Goal: Transaction & Acquisition: Purchase product/service

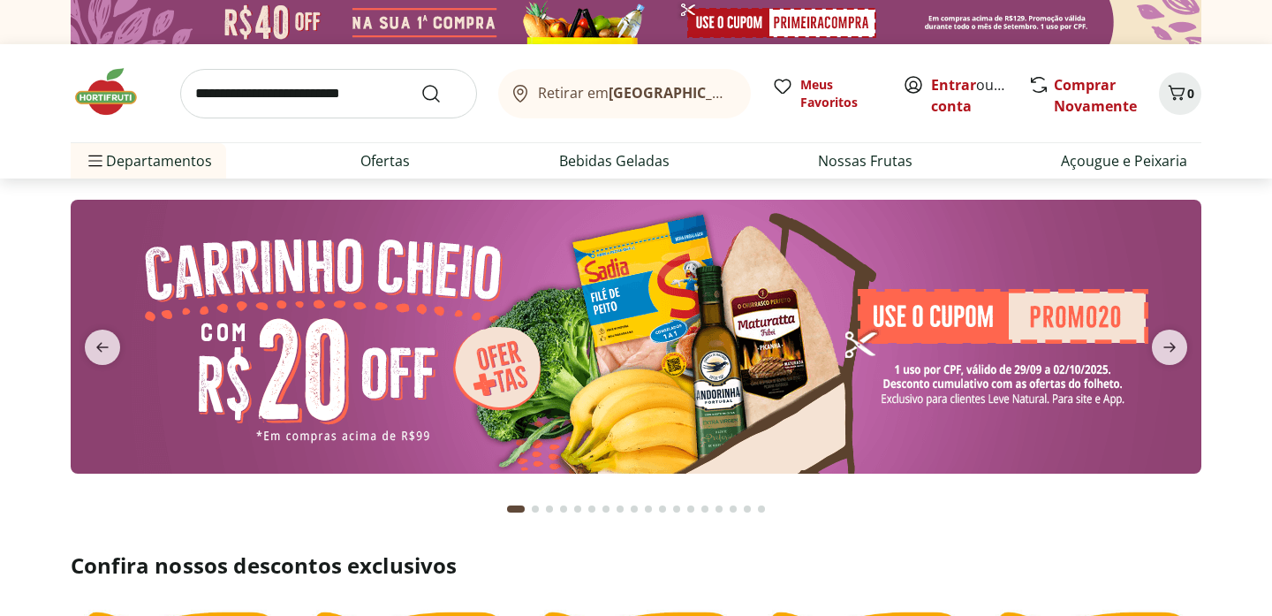
scroll to position [357, 0]
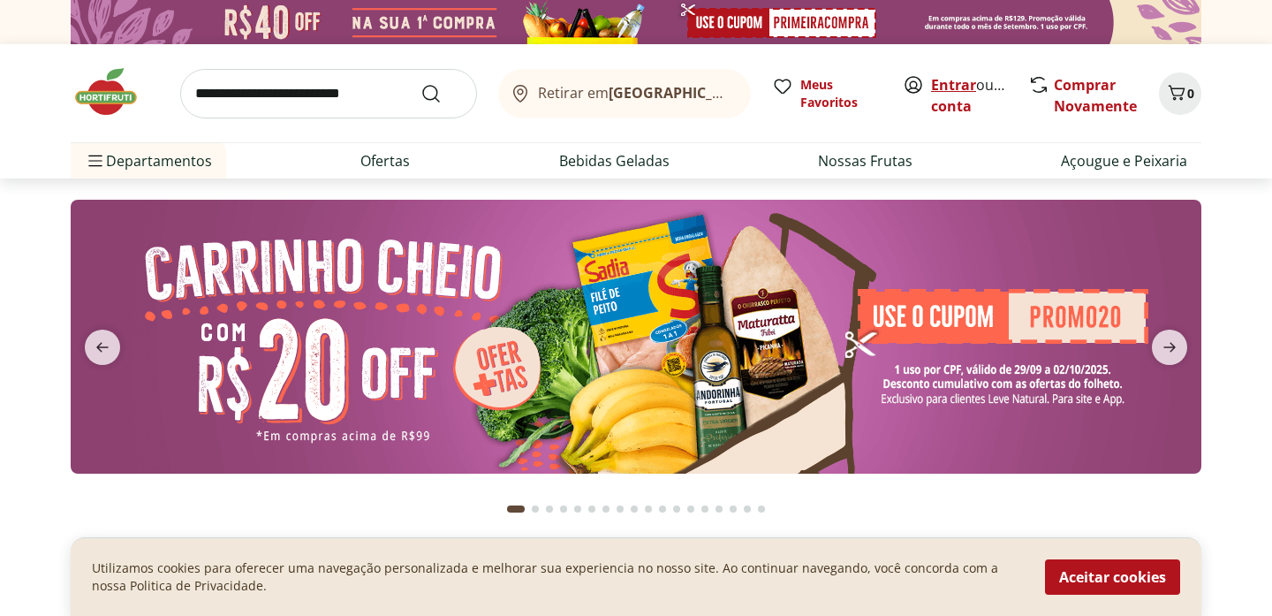
click at [947, 84] on link "Entrar" at bounding box center [953, 84] width 45 height 19
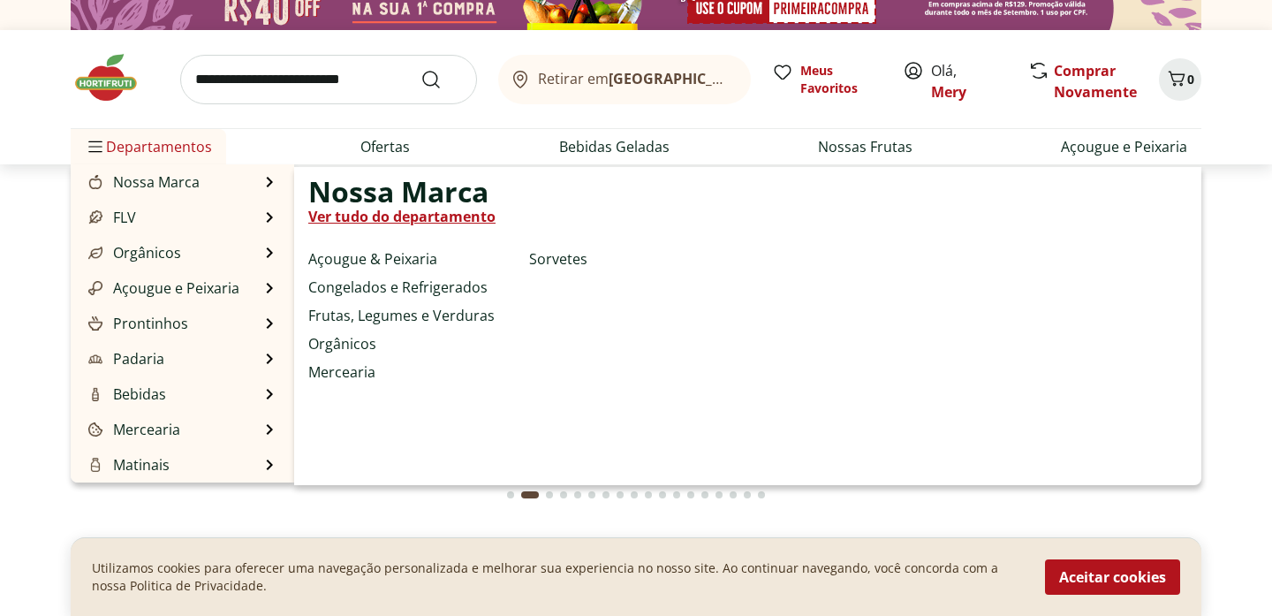
scroll to position [21, 0]
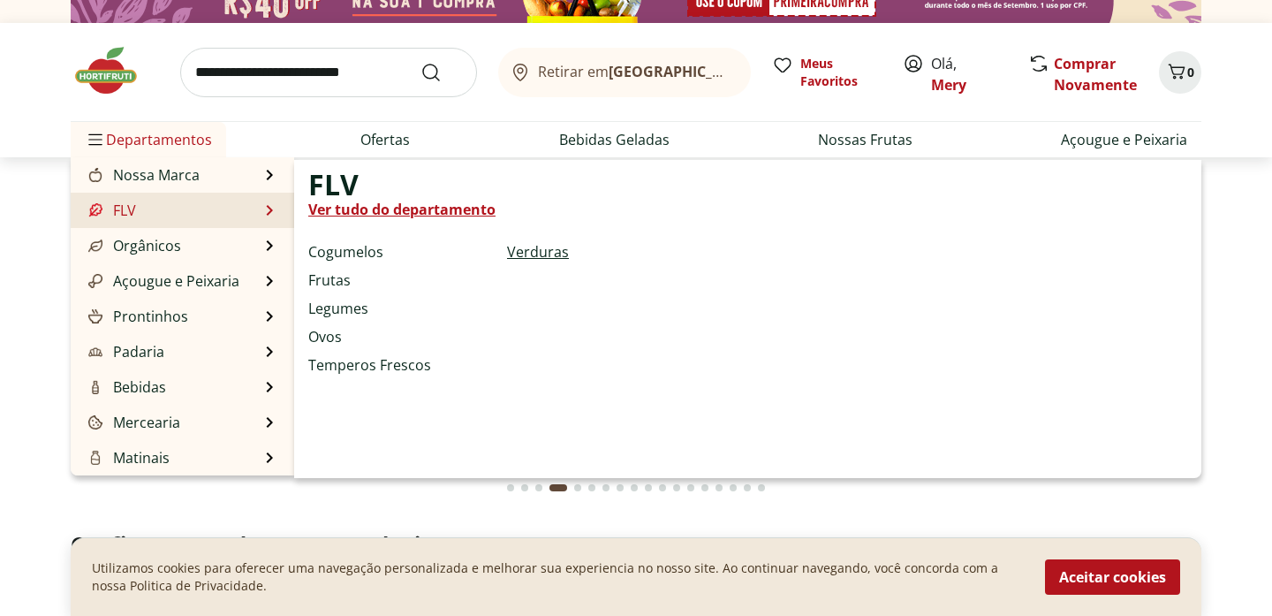
click at [531, 250] on link "Verduras" at bounding box center [538, 251] width 62 height 21
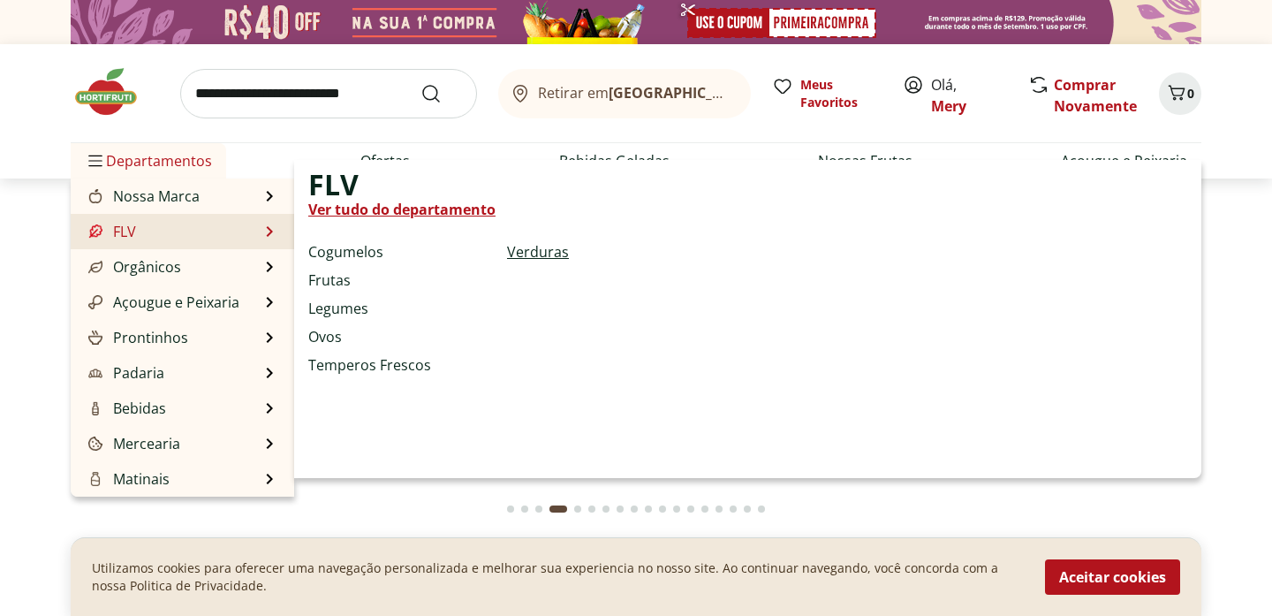
select select "**********"
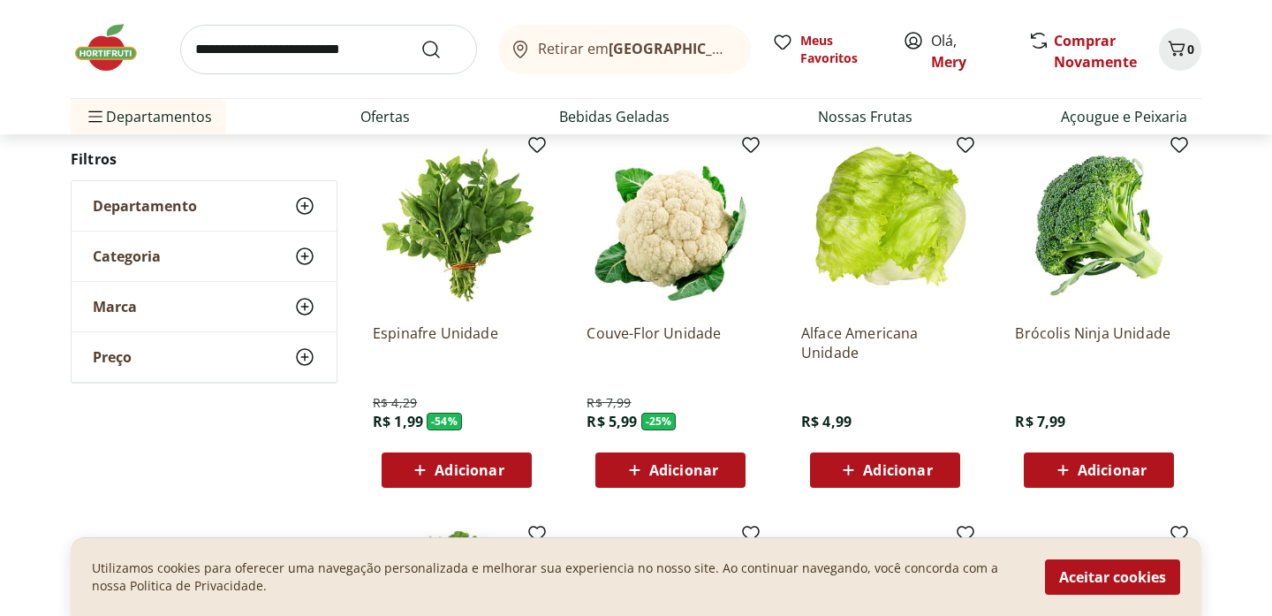
scroll to position [177, 0]
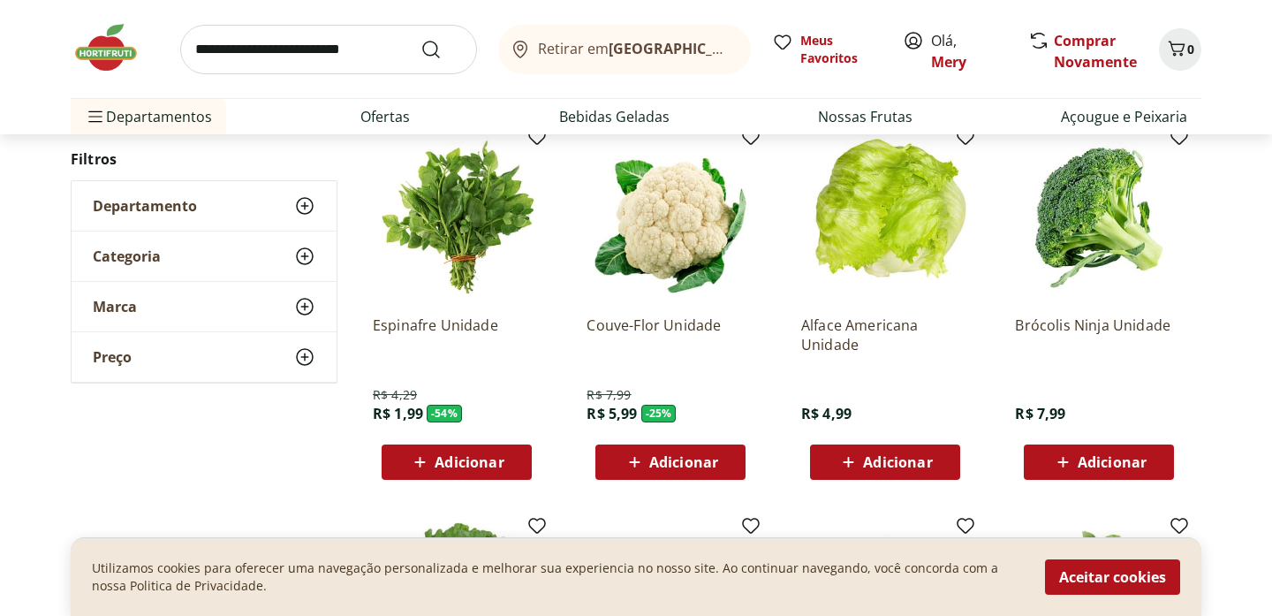
click at [864, 464] on span "Adicionar" at bounding box center [897, 462] width 69 height 14
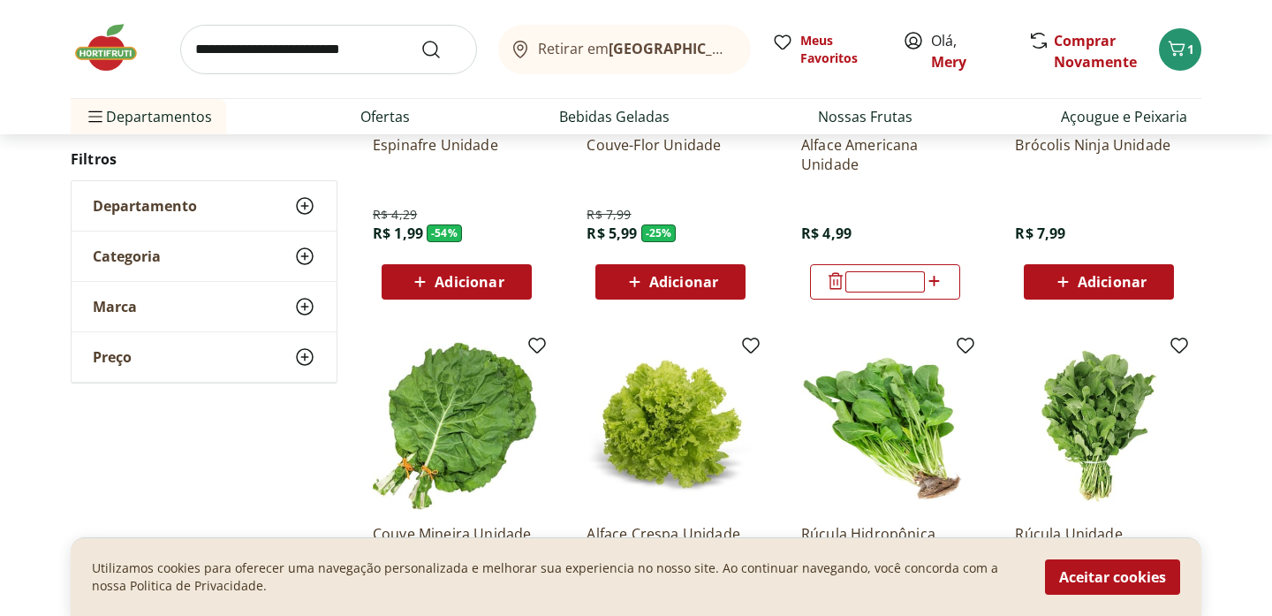
scroll to position [319, 0]
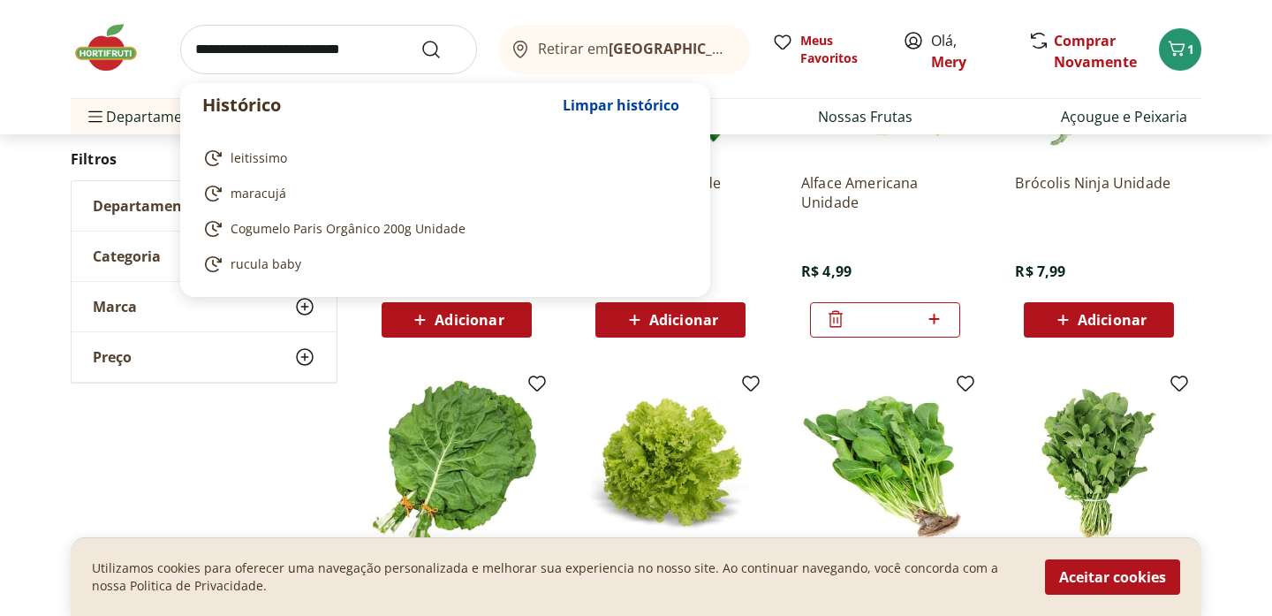
click at [387, 57] on input "search" at bounding box center [328, 49] width 297 height 49
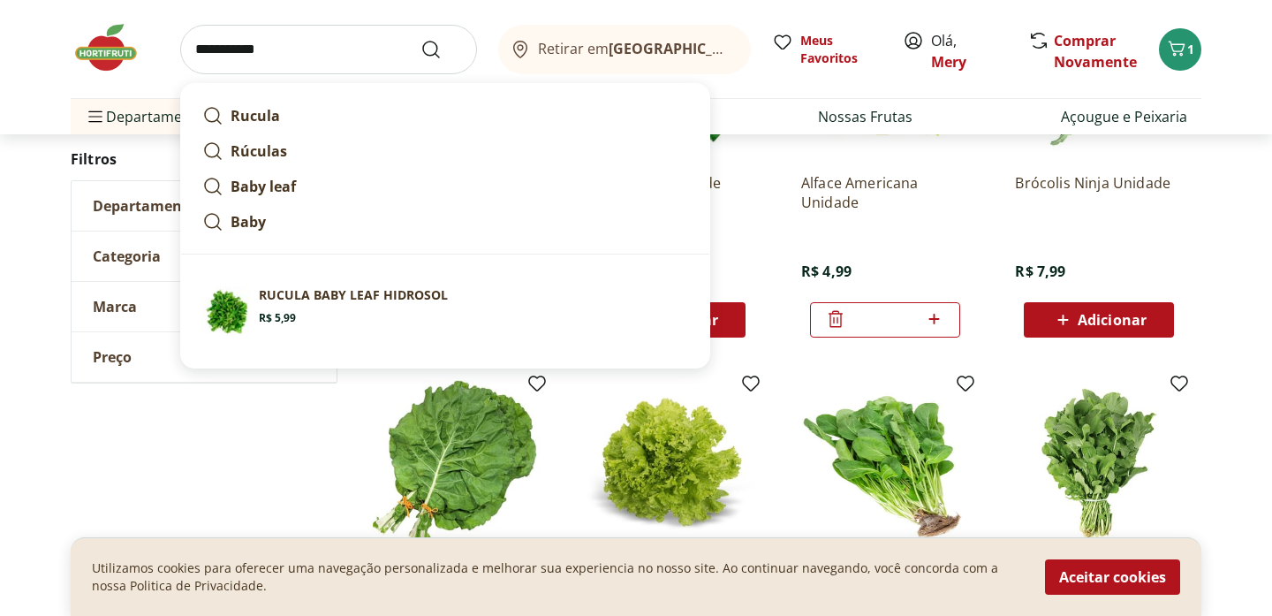
type input "**********"
click at [421, 39] on button "Submit Search" at bounding box center [442, 49] width 42 height 21
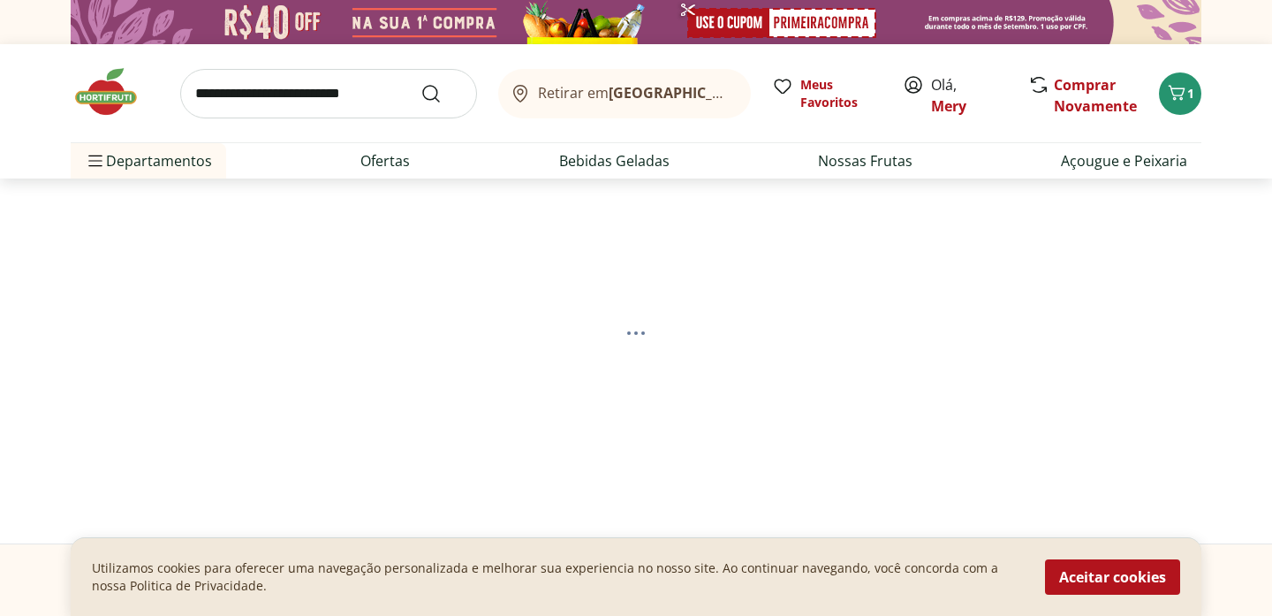
select select "**********"
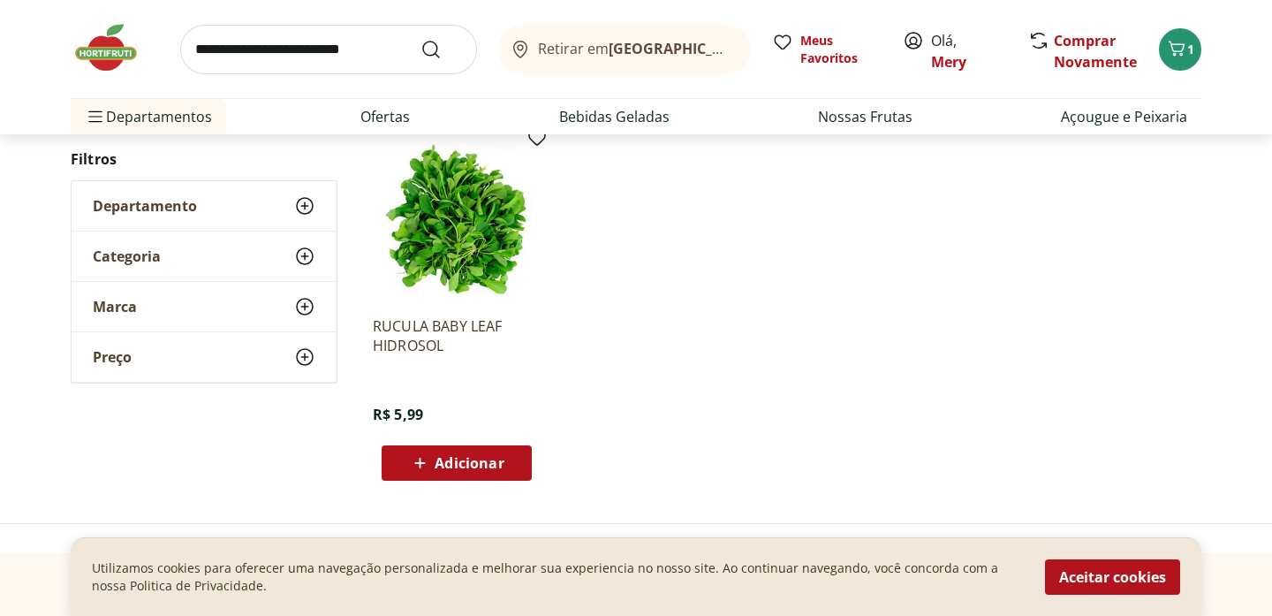
scroll to position [243, 0]
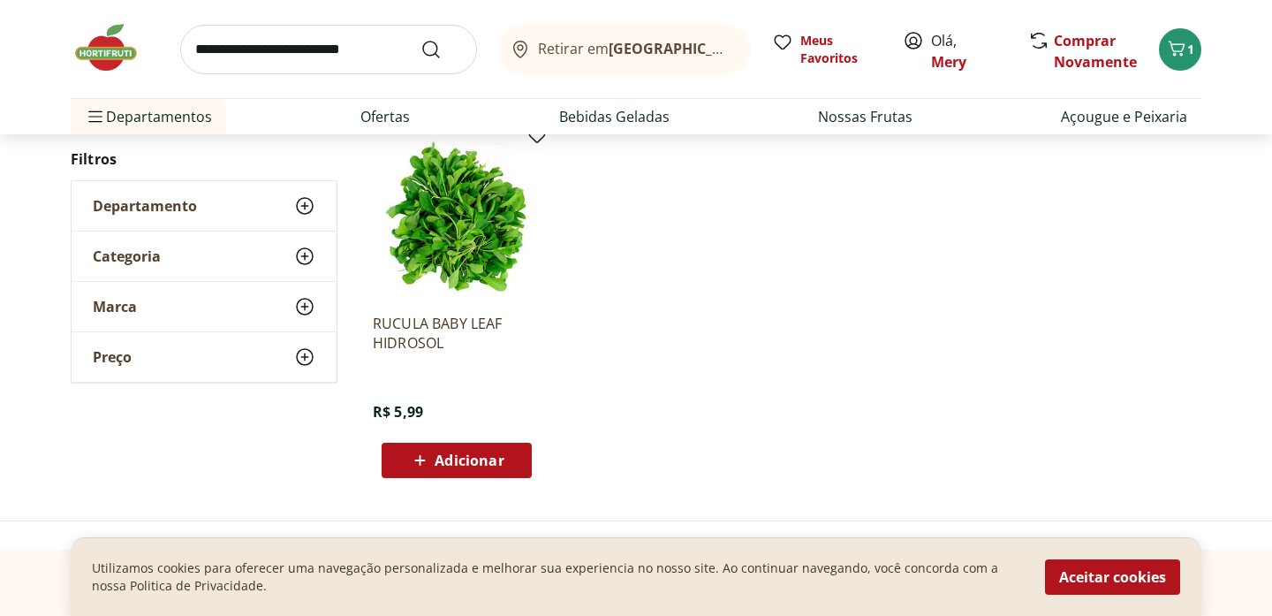
click at [437, 467] on span "Adicionar" at bounding box center [469, 460] width 69 height 14
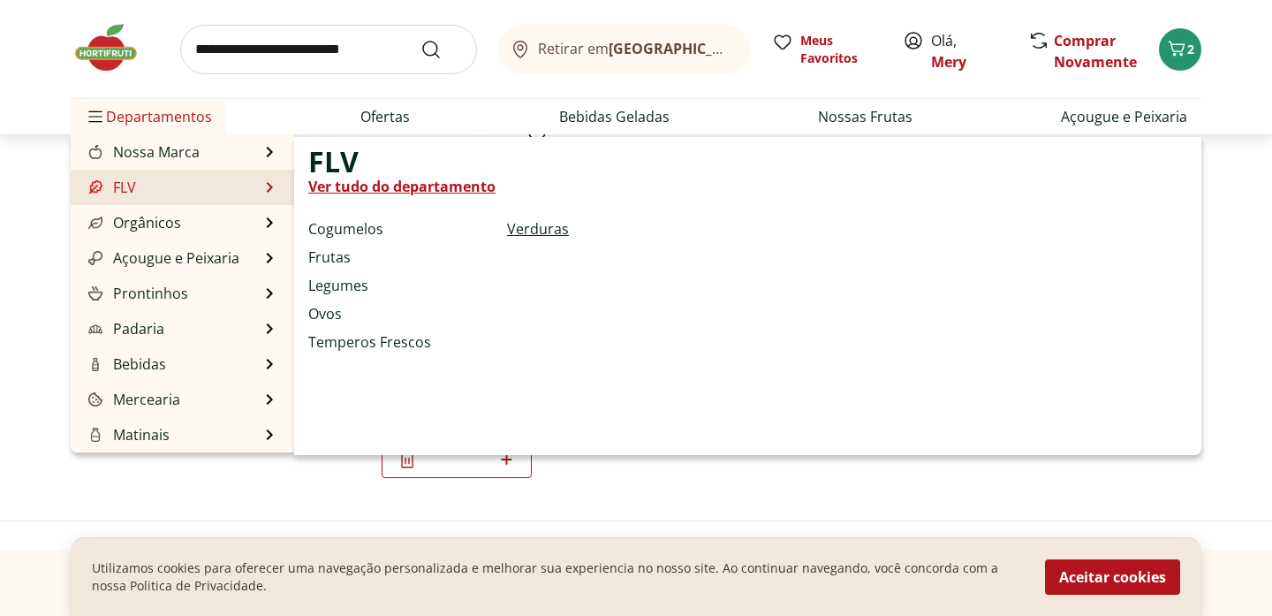
click at [531, 226] on link "Verduras" at bounding box center [538, 228] width 62 height 21
select select "**********"
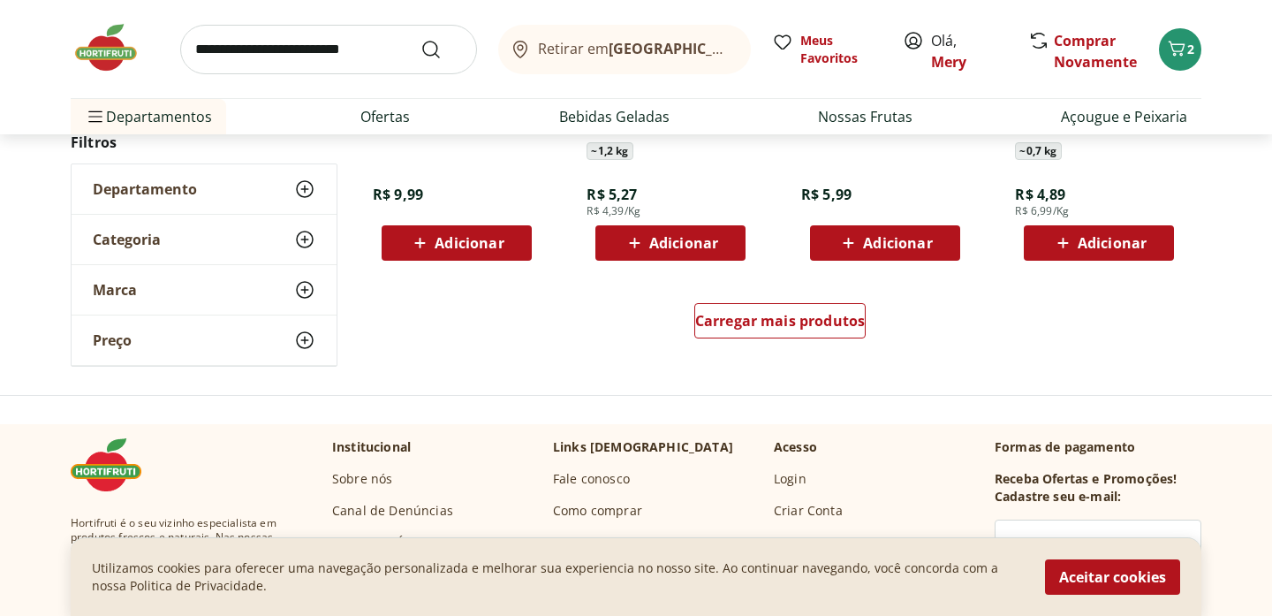
scroll to position [1176, 0]
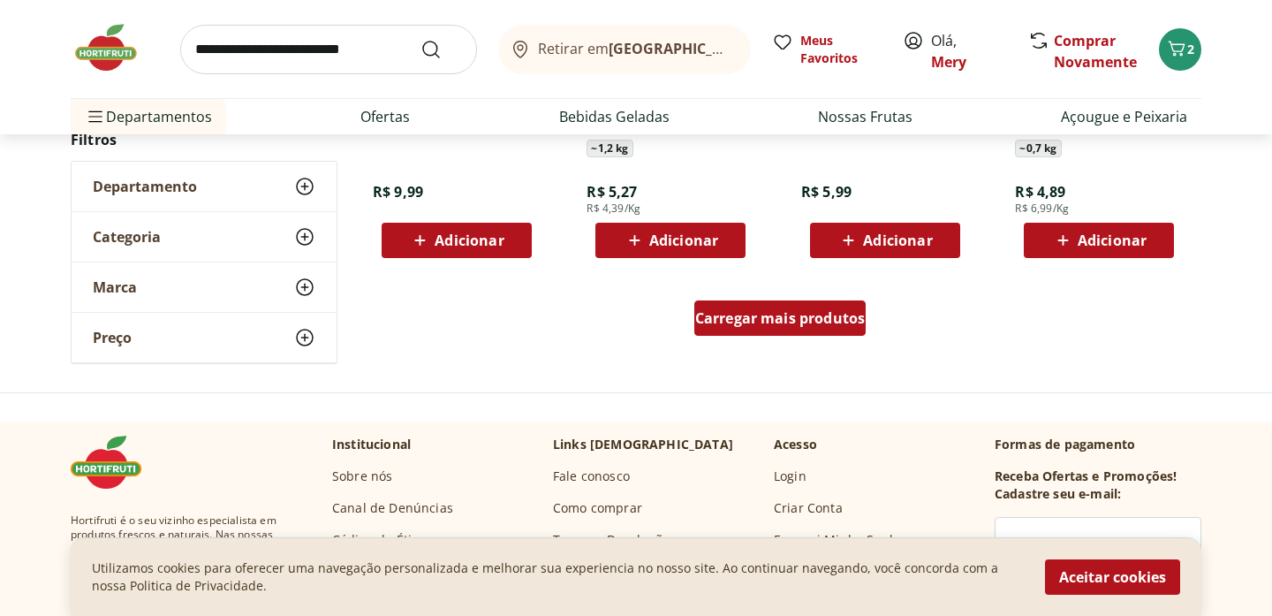
click at [760, 324] on span "Carregar mais produtos" at bounding box center [780, 318] width 171 height 14
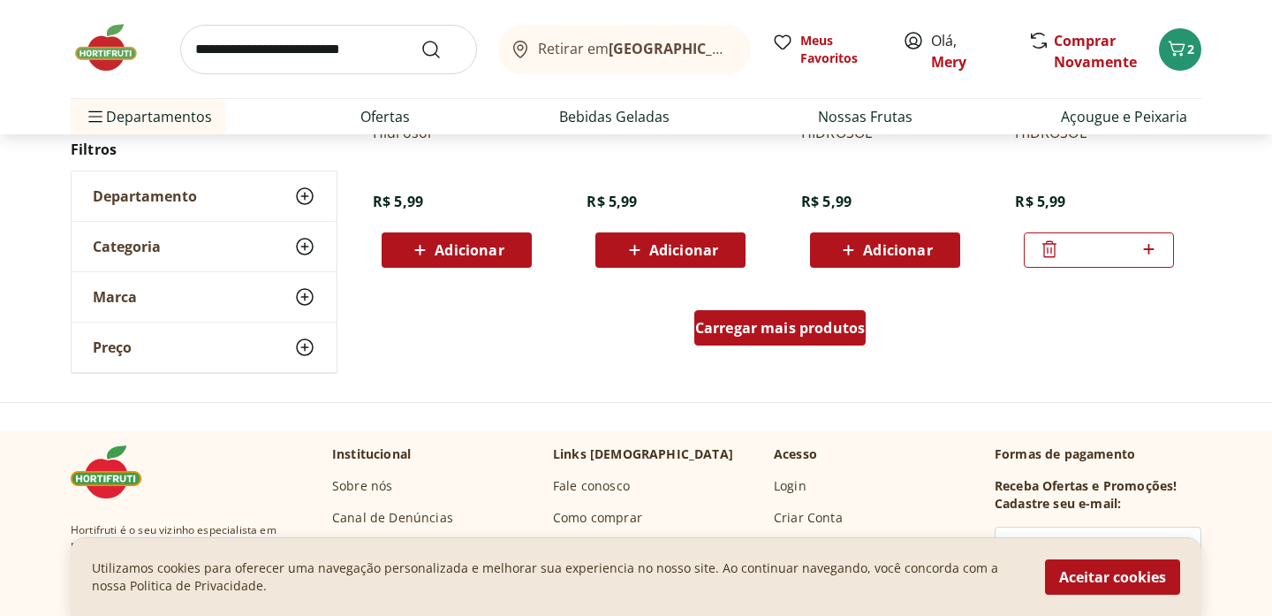
scroll to position [2327, 0]
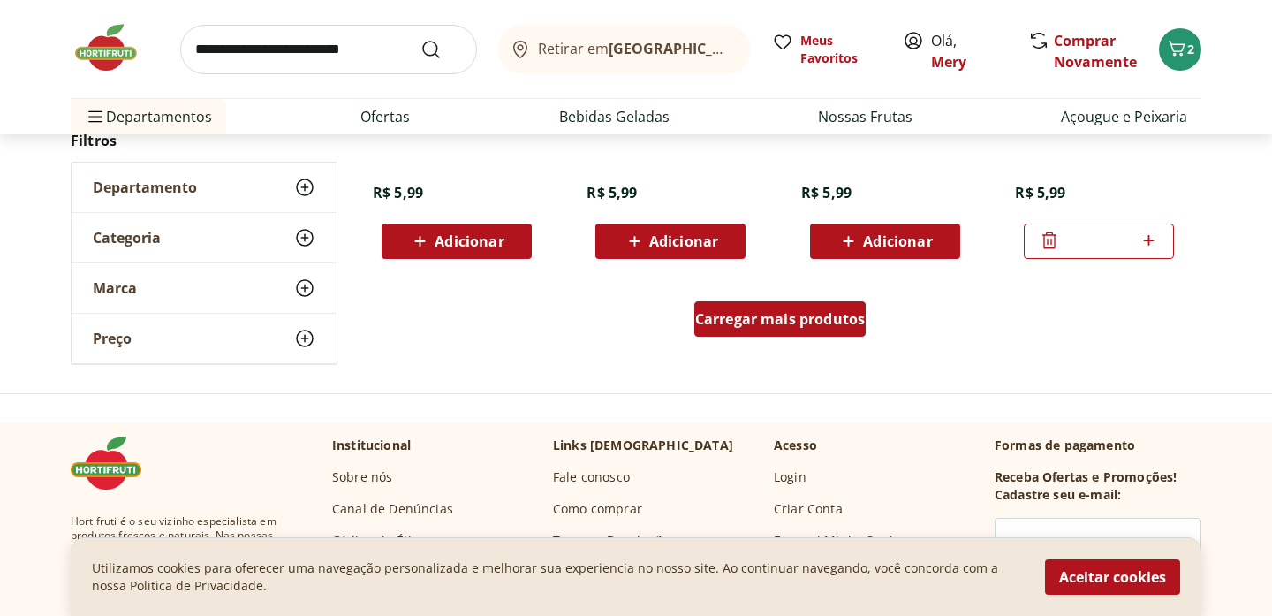
click at [763, 326] on span "Carregar mais produtos" at bounding box center [780, 319] width 171 height 14
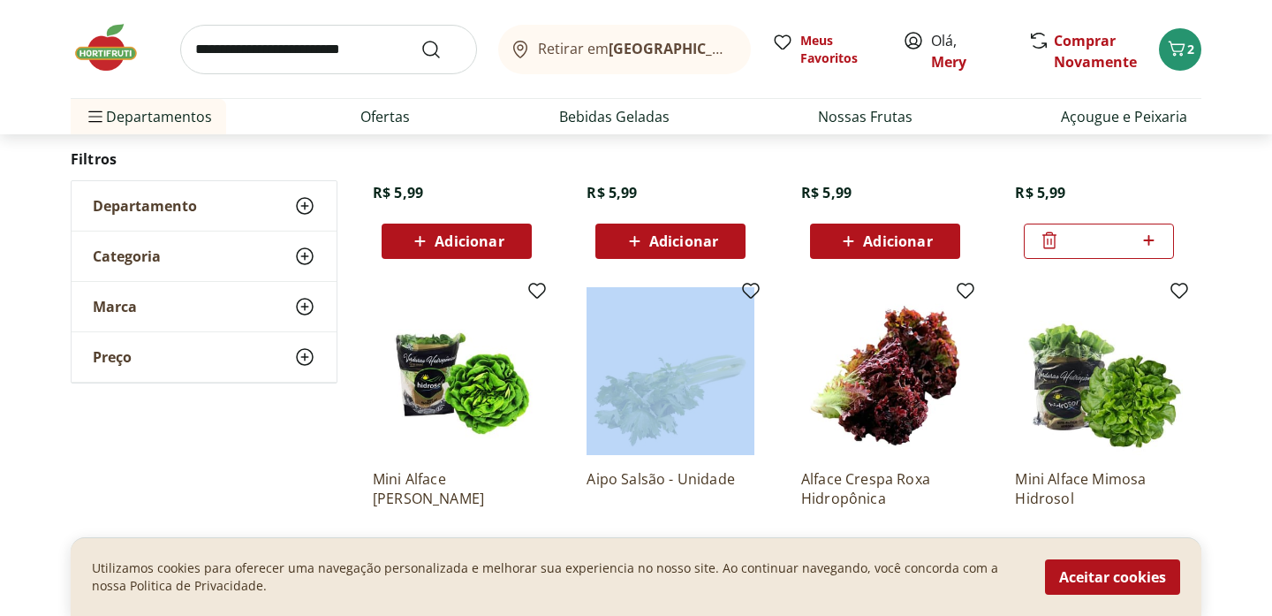
click at [763, 327] on div "Aipo Salsão - Unidade R$ 9,99 Adicionar" at bounding box center [671, 460] width 196 height 375
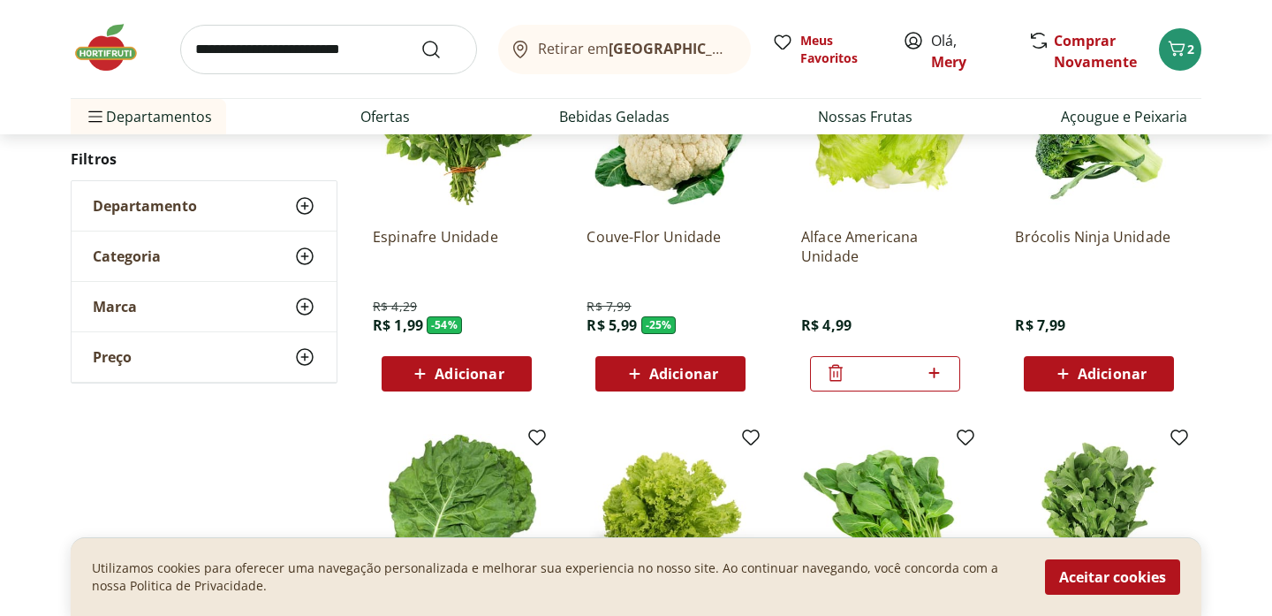
scroll to position [0, 0]
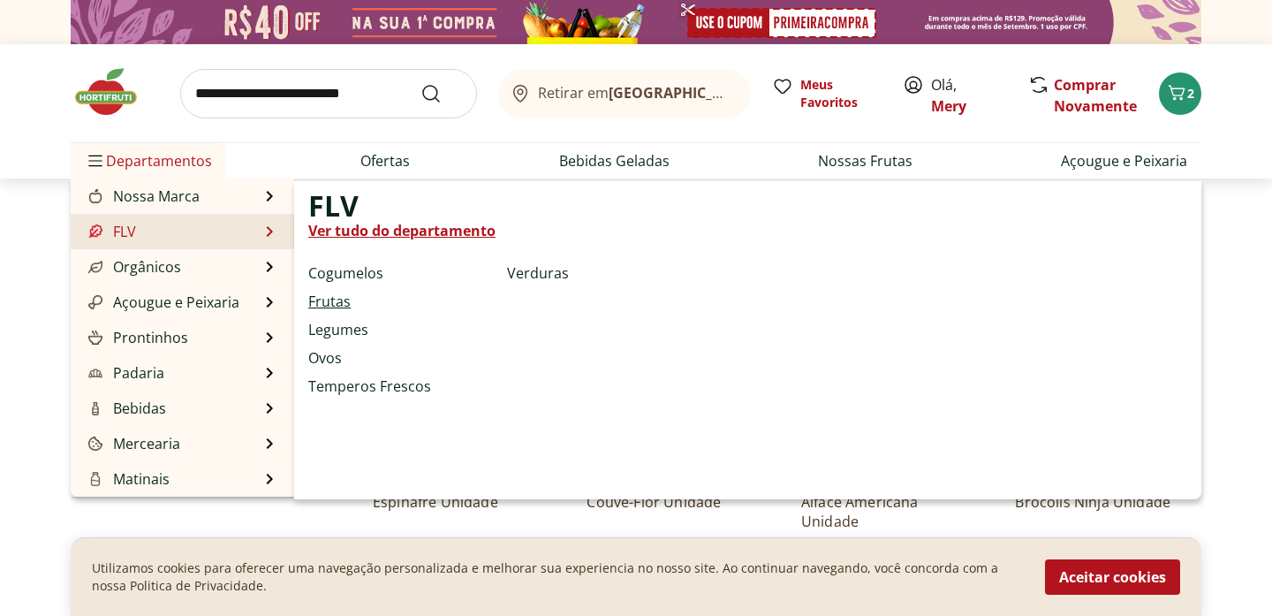
click at [330, 300] on link "Frutas" at bounding box center [329, 301] width 42 height 21
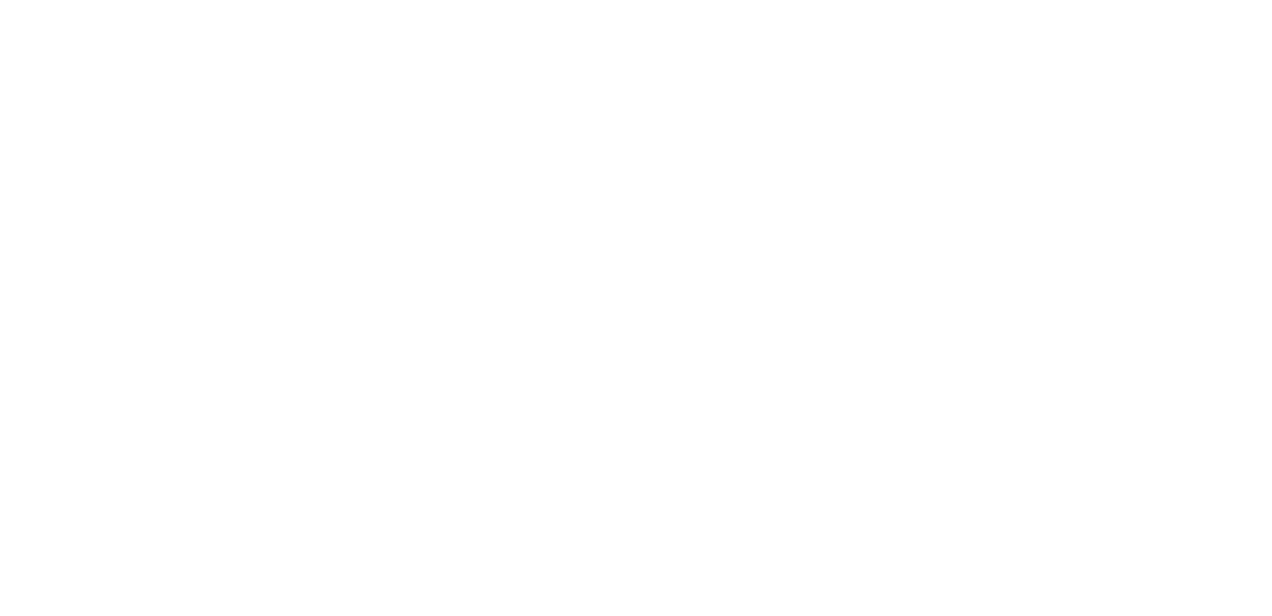
select select "**********"
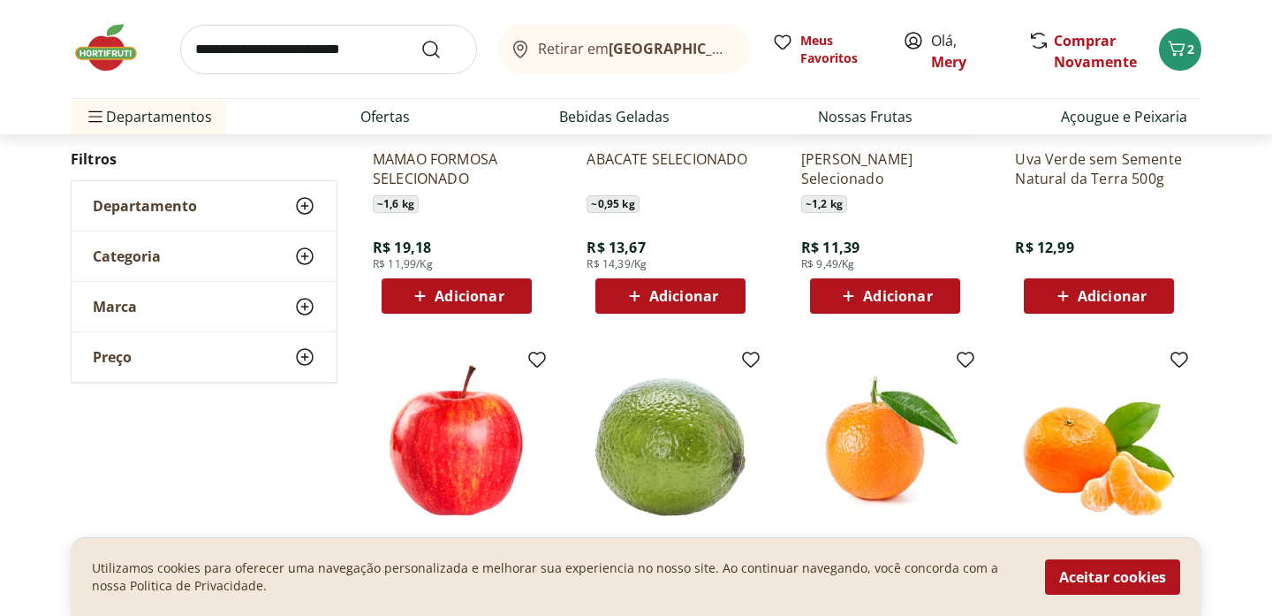
scroll to position [743, 0]
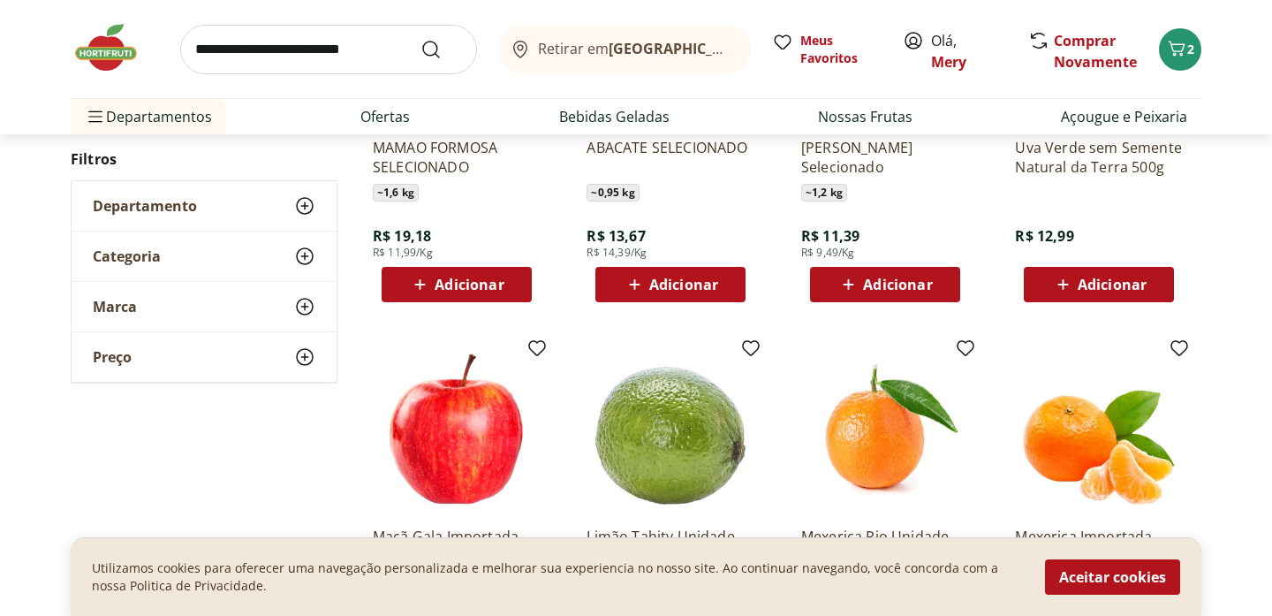
click at [897, 288] on span "Adicionar" at bounding box center [897, 284] width 69 height 14
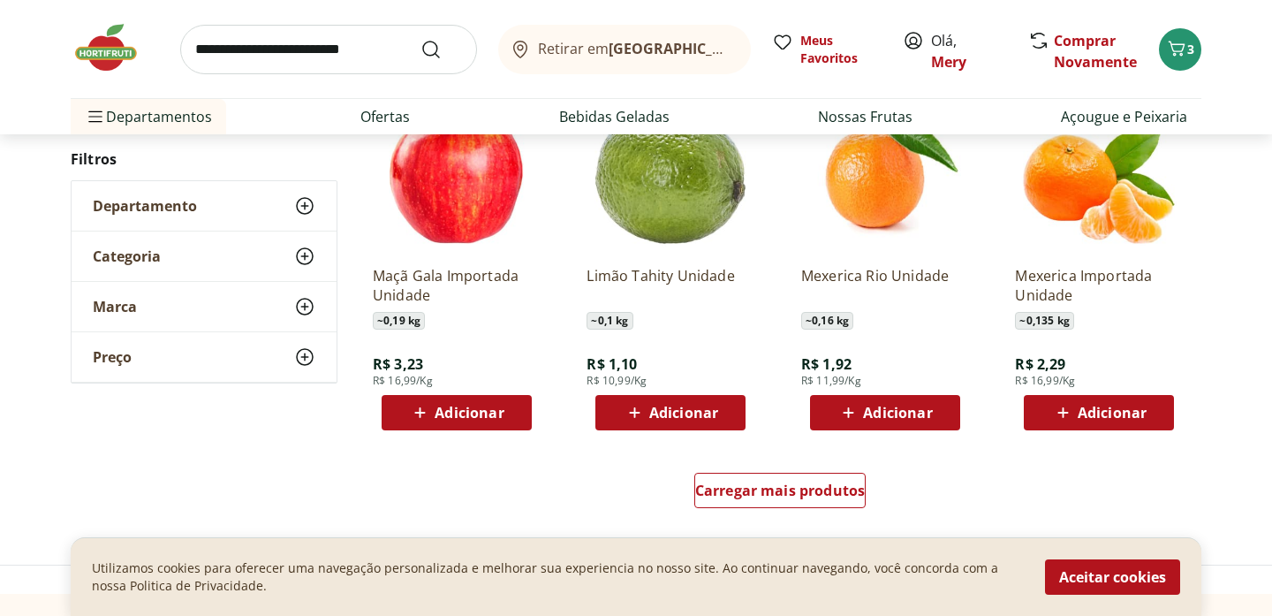
scroll to position [1006, 0]
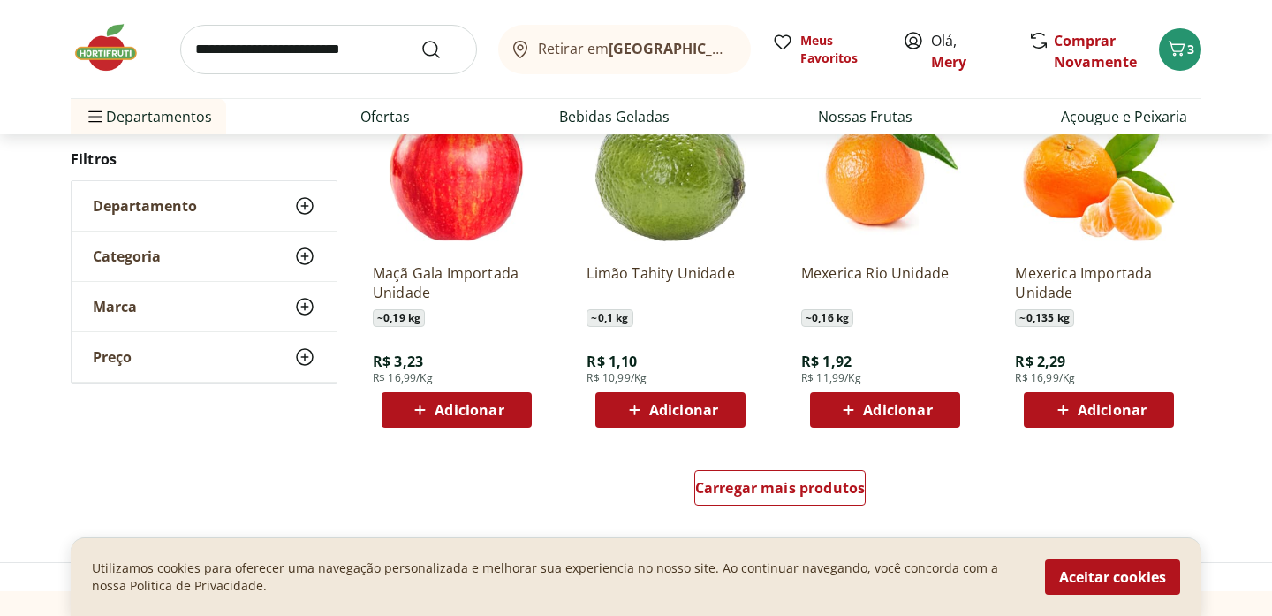
click at [633, 416] on icon at bounding box center [635, 409] width 22 height 21
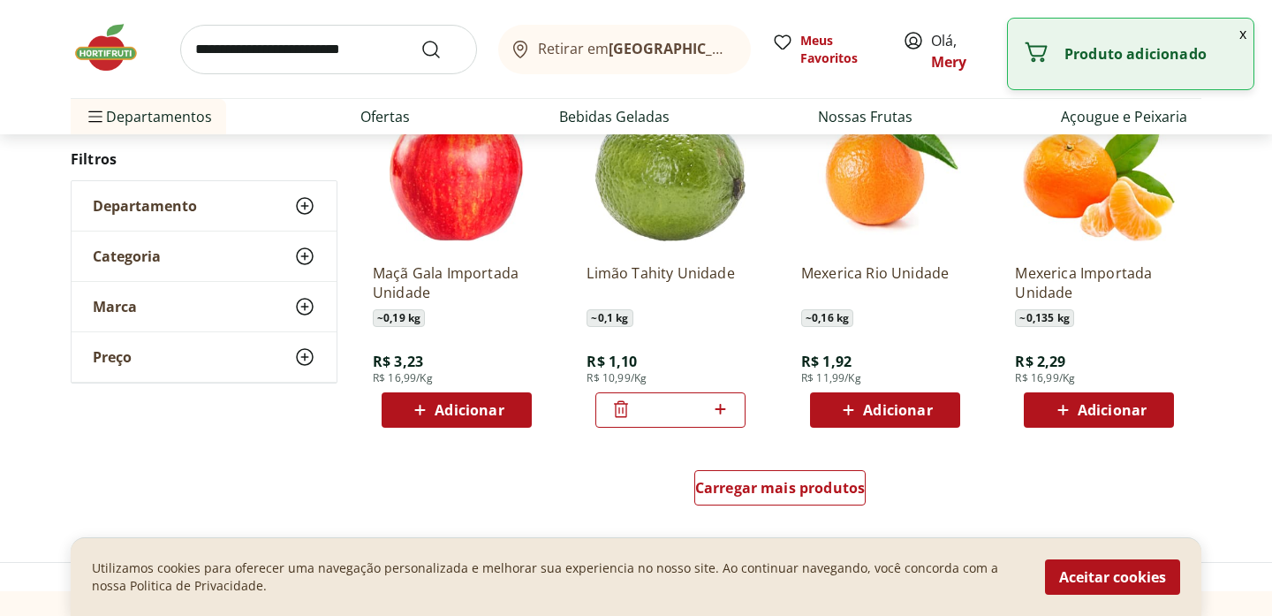
click at [723, 406] on icon at bounding box center [721, 409] width 22 height 21
type input "*"
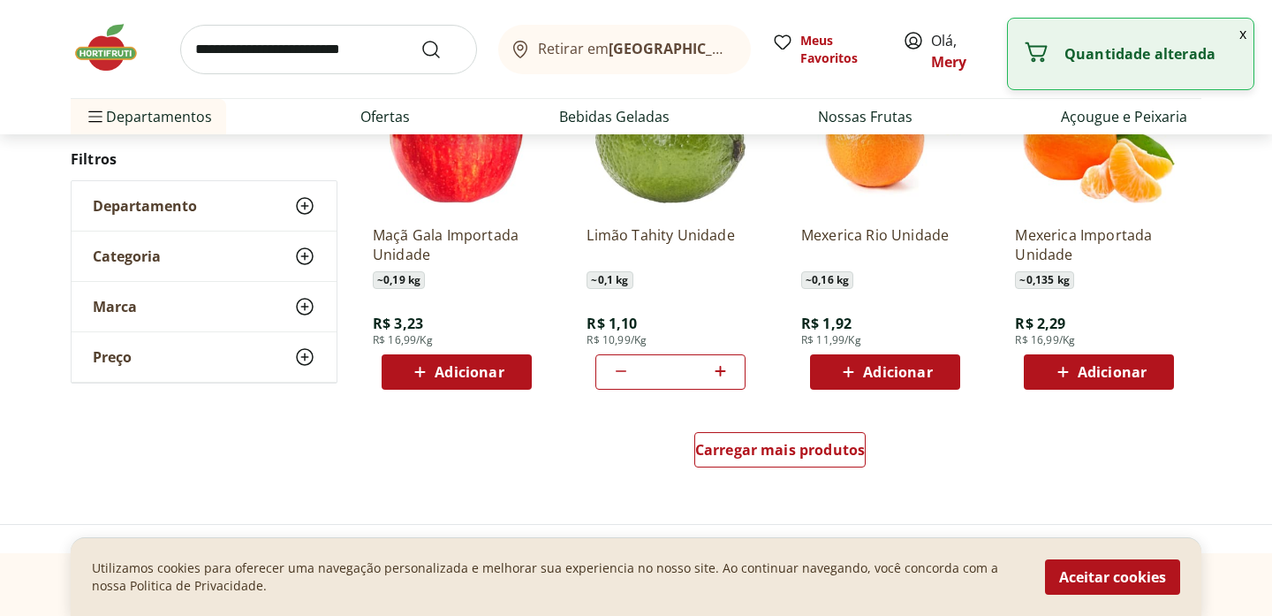
scroll to position [1056, 0]
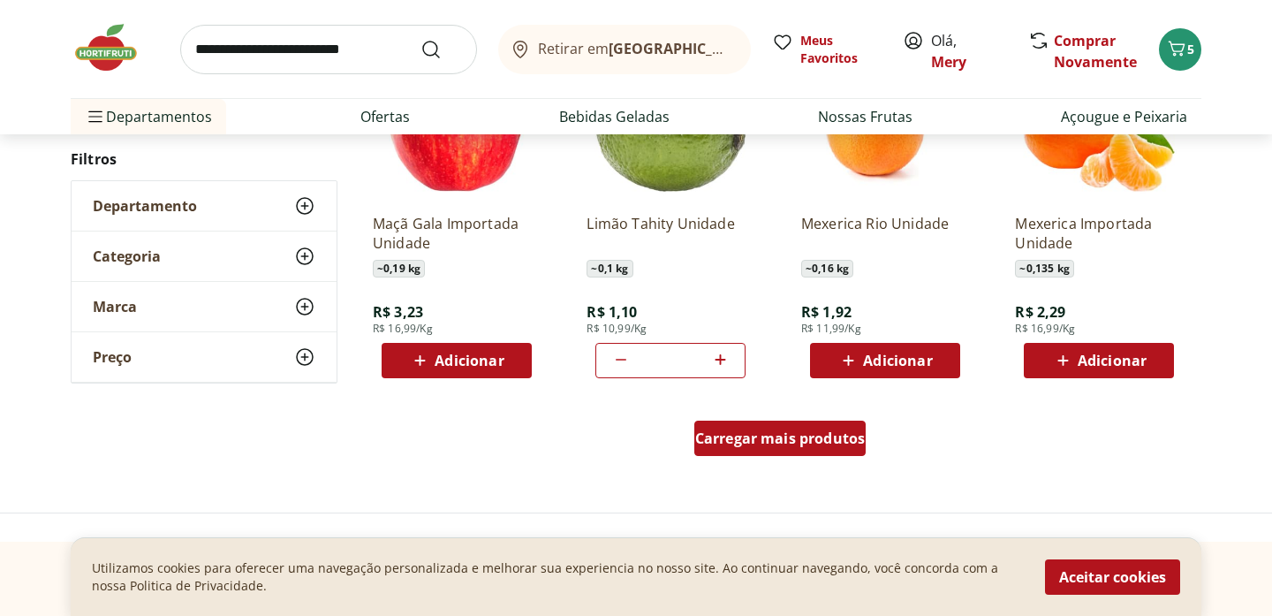
click at [743, 435] on span "Carregar mais produtos" at bounding box center [780, 438] width 171 height 14
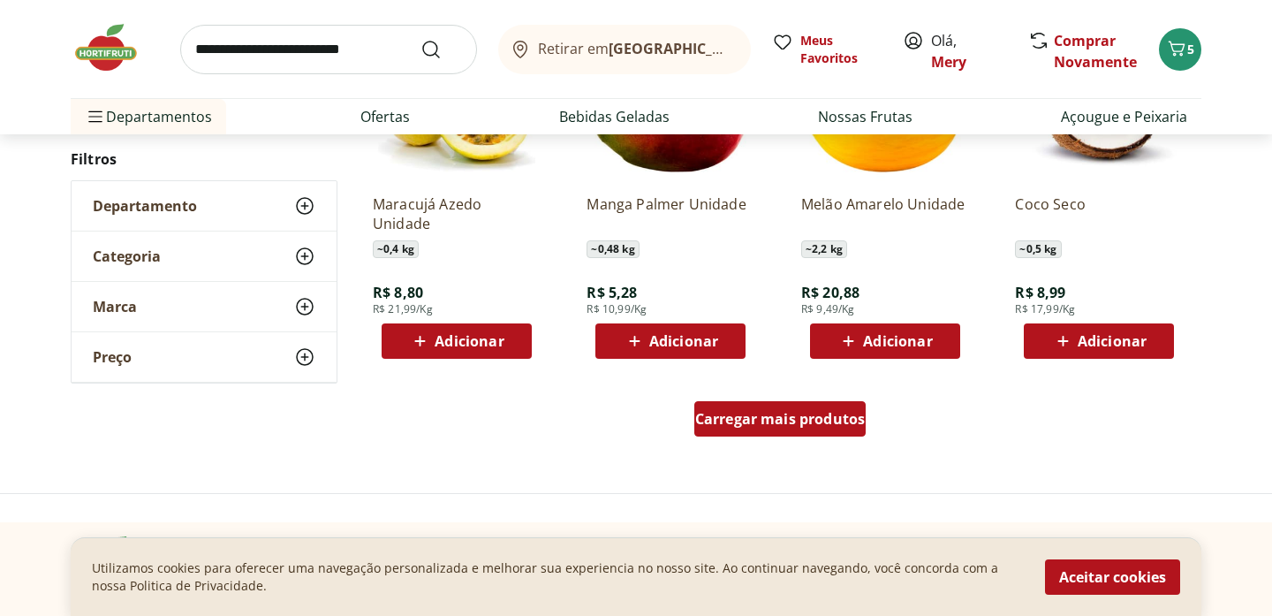
scroll to position [2232, 0]
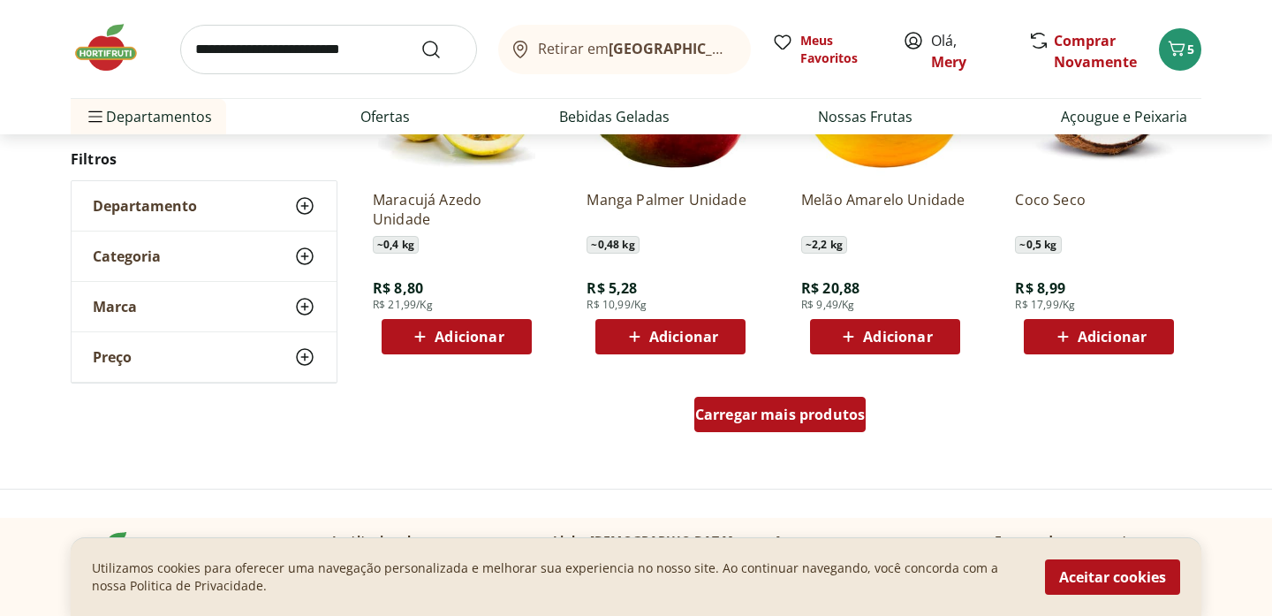
click at [769, 415] on span "Carregar mais produtos" at bounding box center [780, 414] width 171 height 14
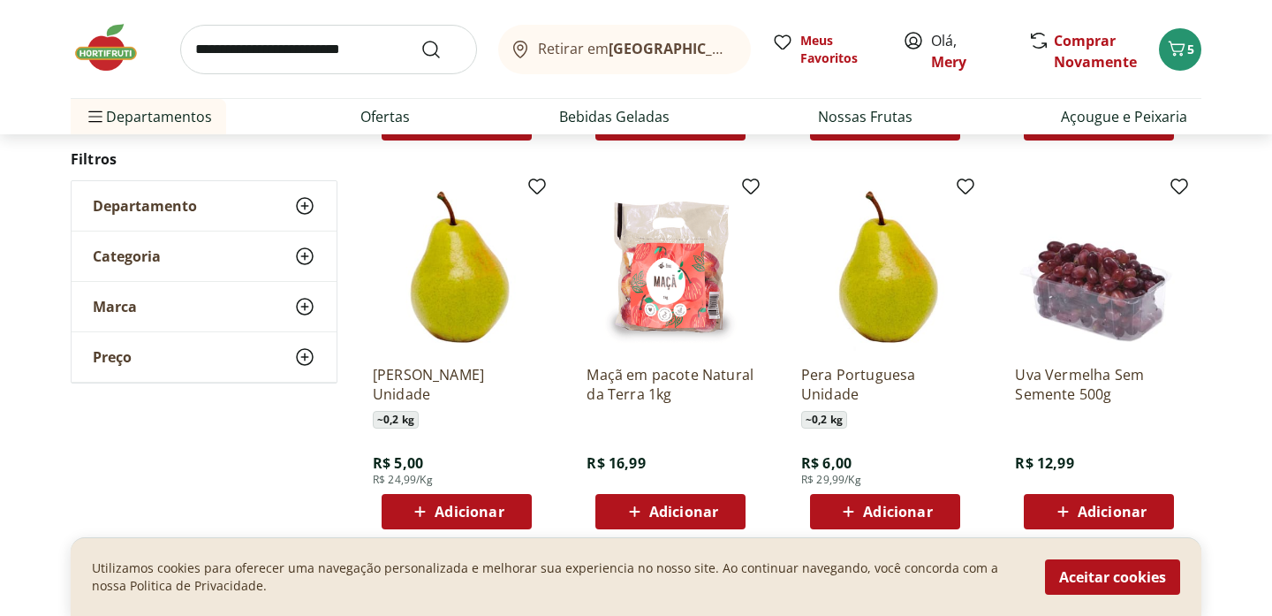
scroll to position [2817, 0]
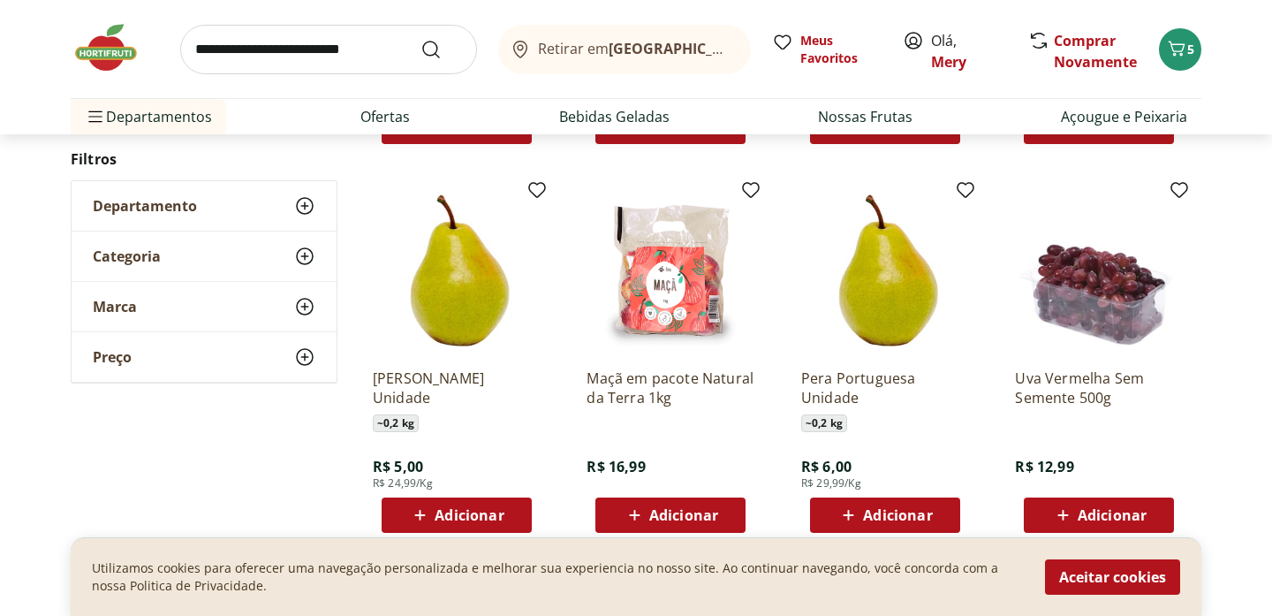
click at [857, 516] on icon at bounding box center [849, 515] width 22 height 21
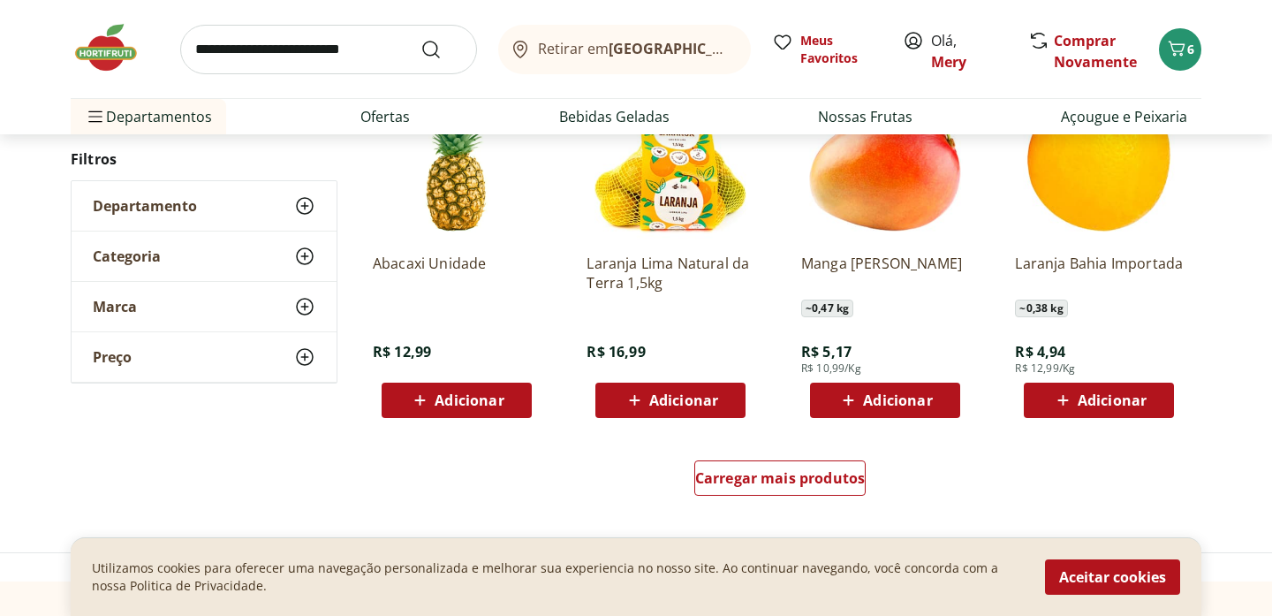
scroll to position [3342, 0]
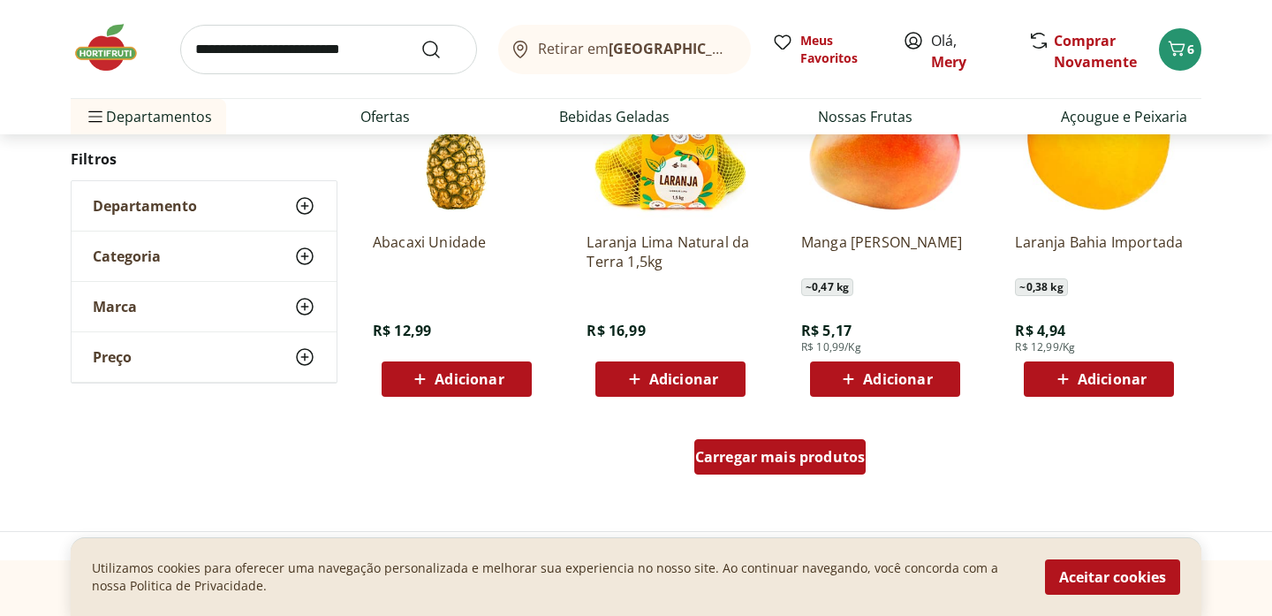
click at [842, 454] on span "Carregar mais produtos" at bounding box center [780, 457] width 171 height 14
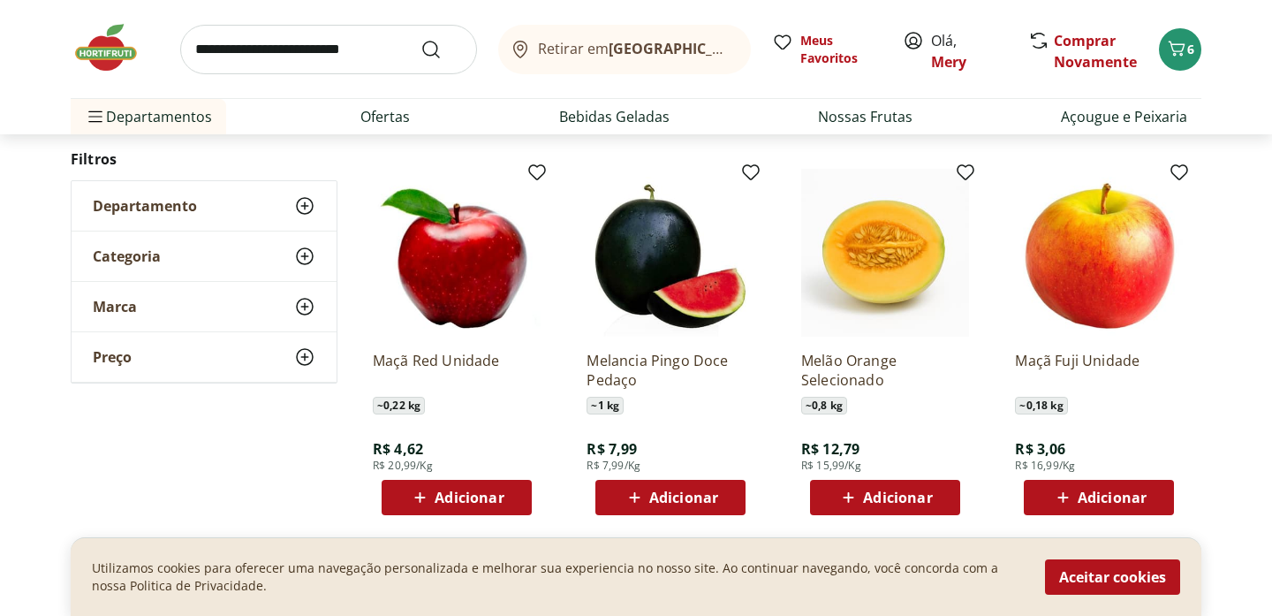
scroll to position [3986, 0]
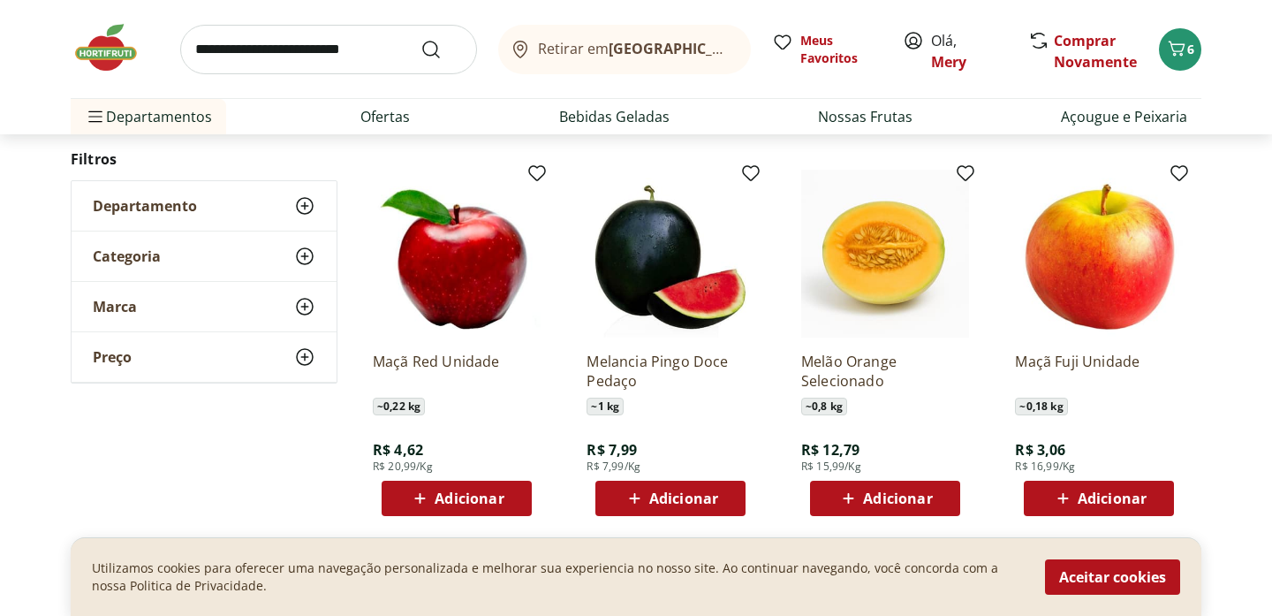
click at [448, 498] on span "Adicionar" at bounding box center [469, 498] width 69 height 14
click at [656, 502] on span "Adicionar" at bounding box center [683, 498] width 69 height 14
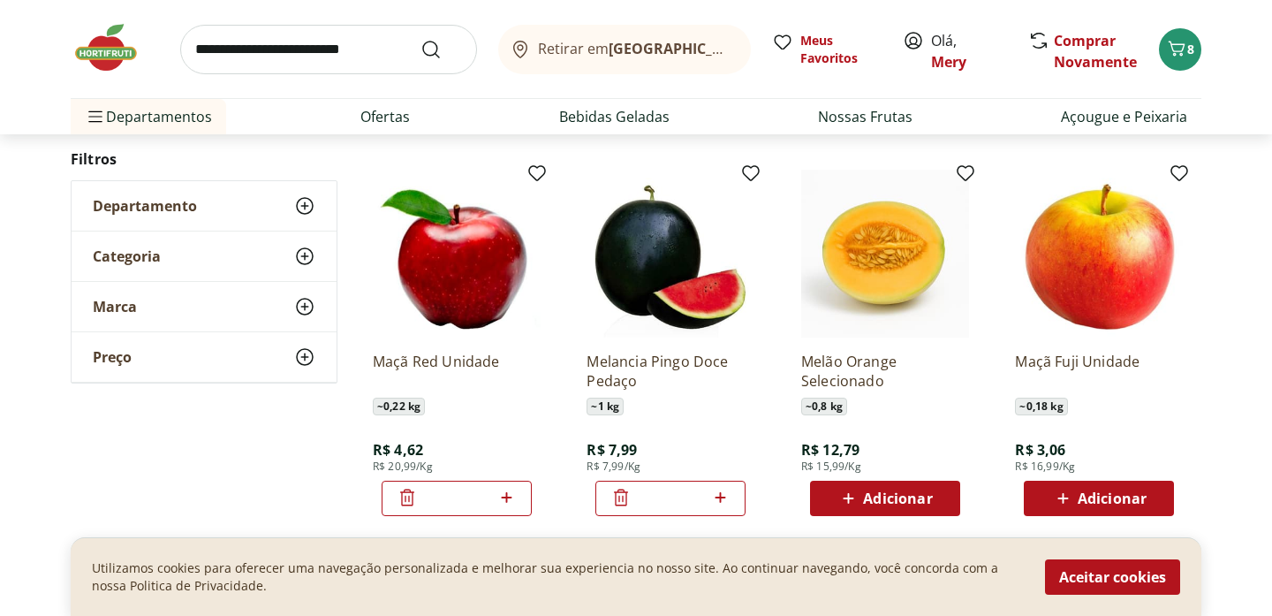
click at [896, 497] on span "Adicionar" at bounding box center [897, 498] width 69 height 14
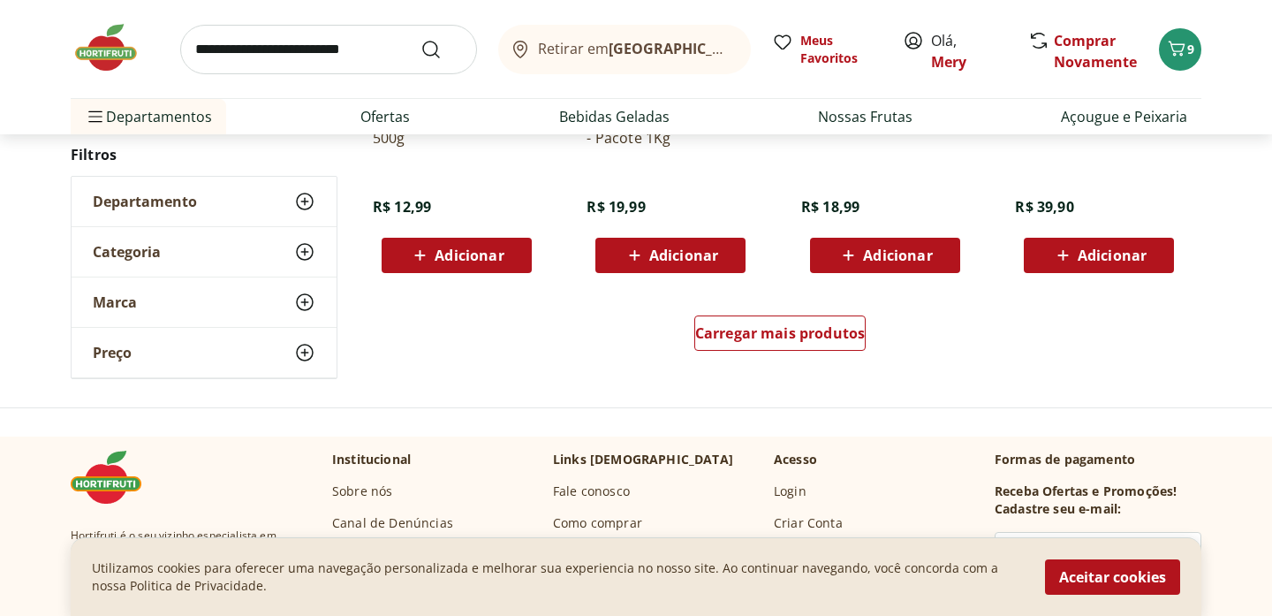
scroll to position [4620, 0]
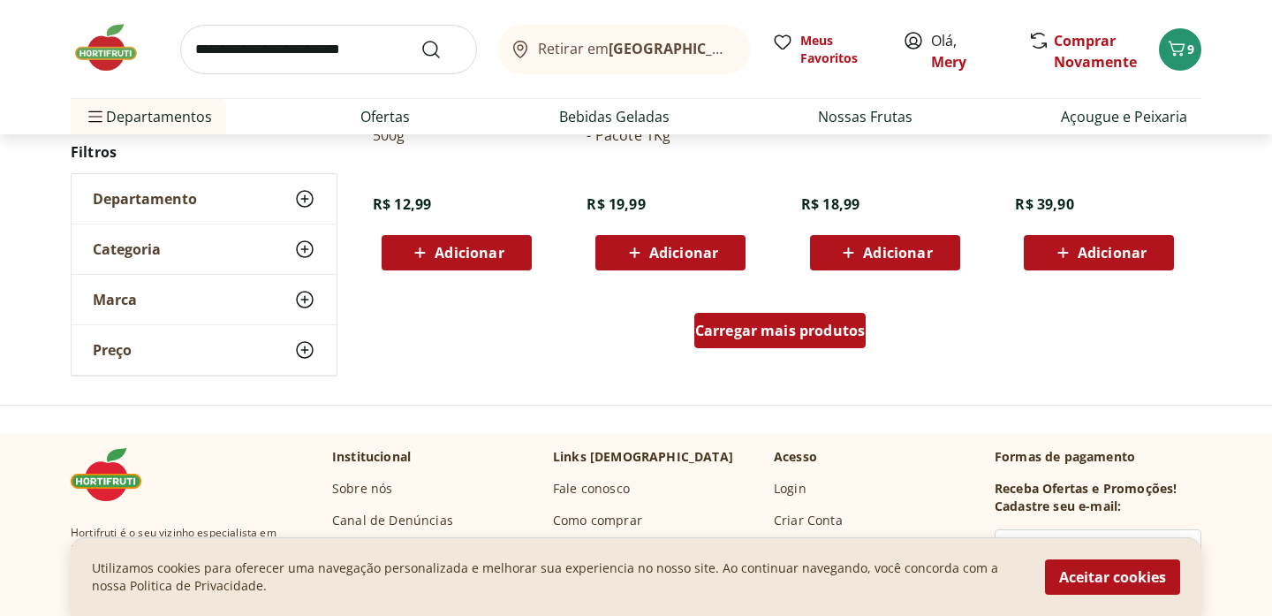
click at [787, 332] on span "Carregar mais produtos" at bounding box center [780, 330] width 171 height 14
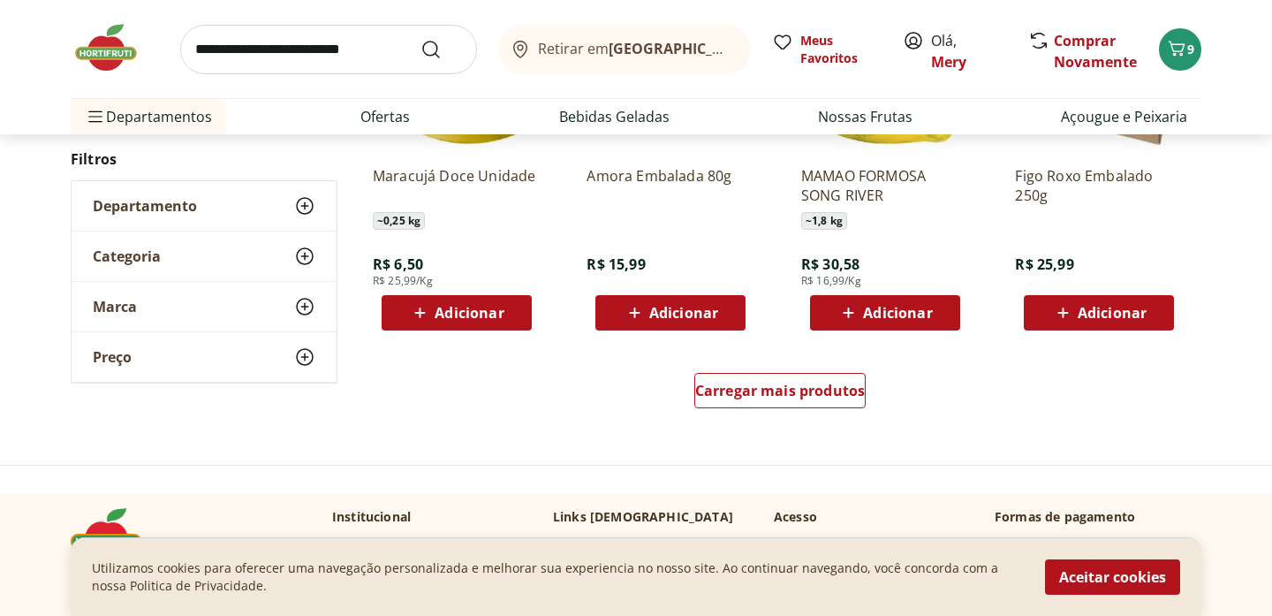
scroll to position [5713, 0]
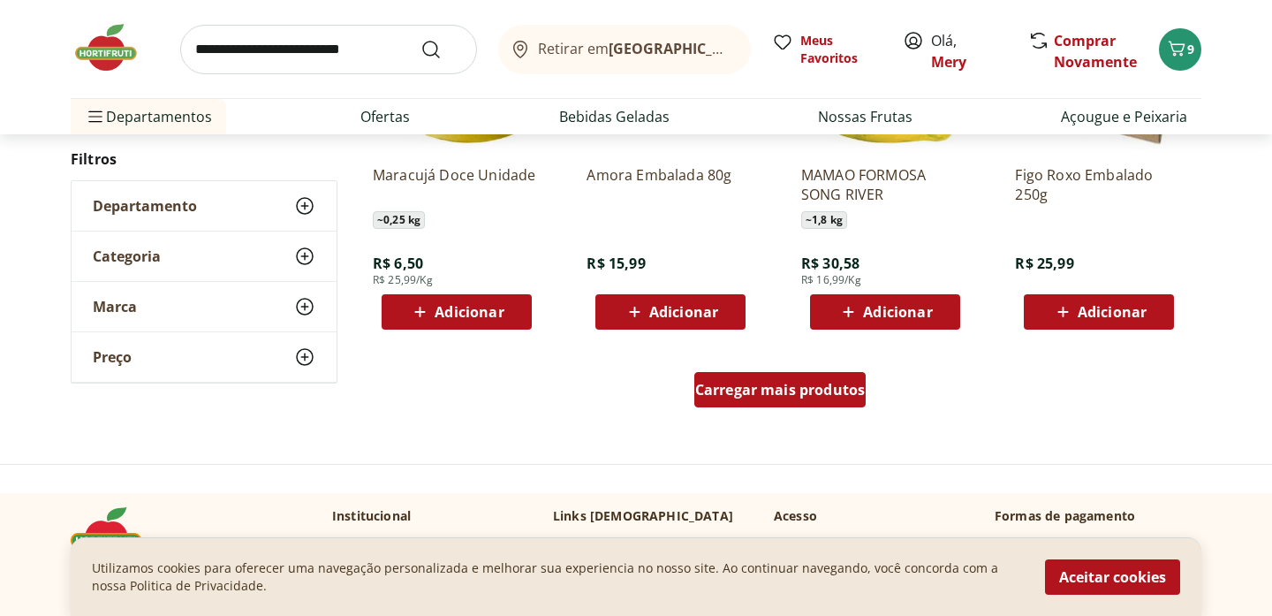
click at [770, 393] on span "Carregar mais produtos" at bounding box center [780, 390] width 171 height 14
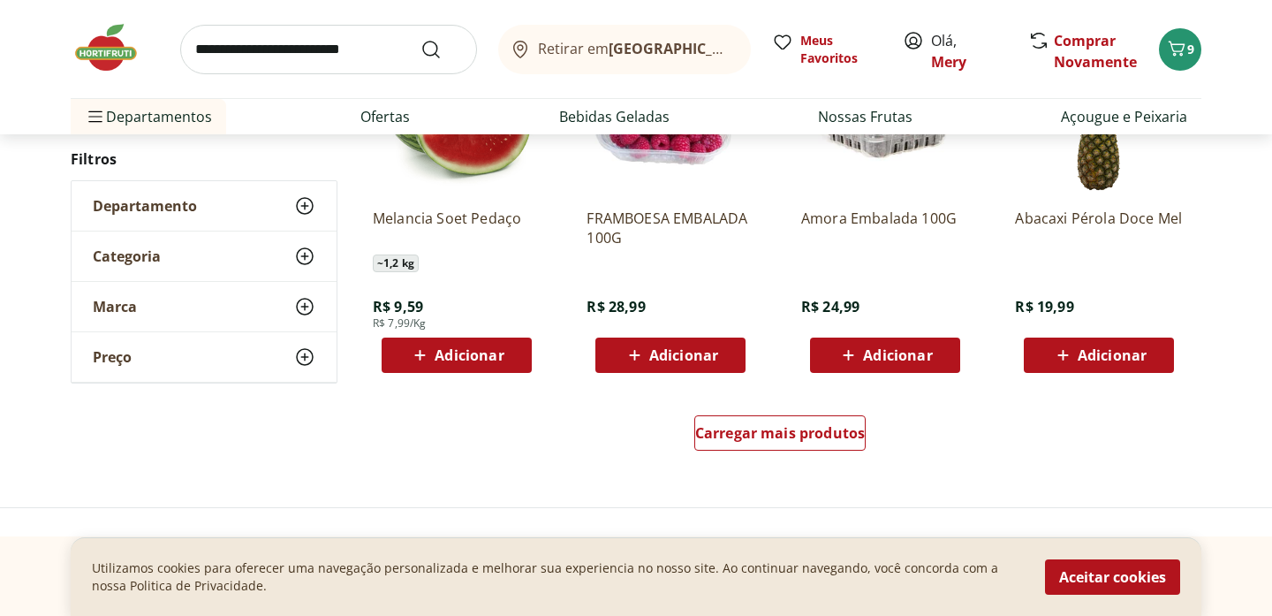
scroll to position [6826, 0]
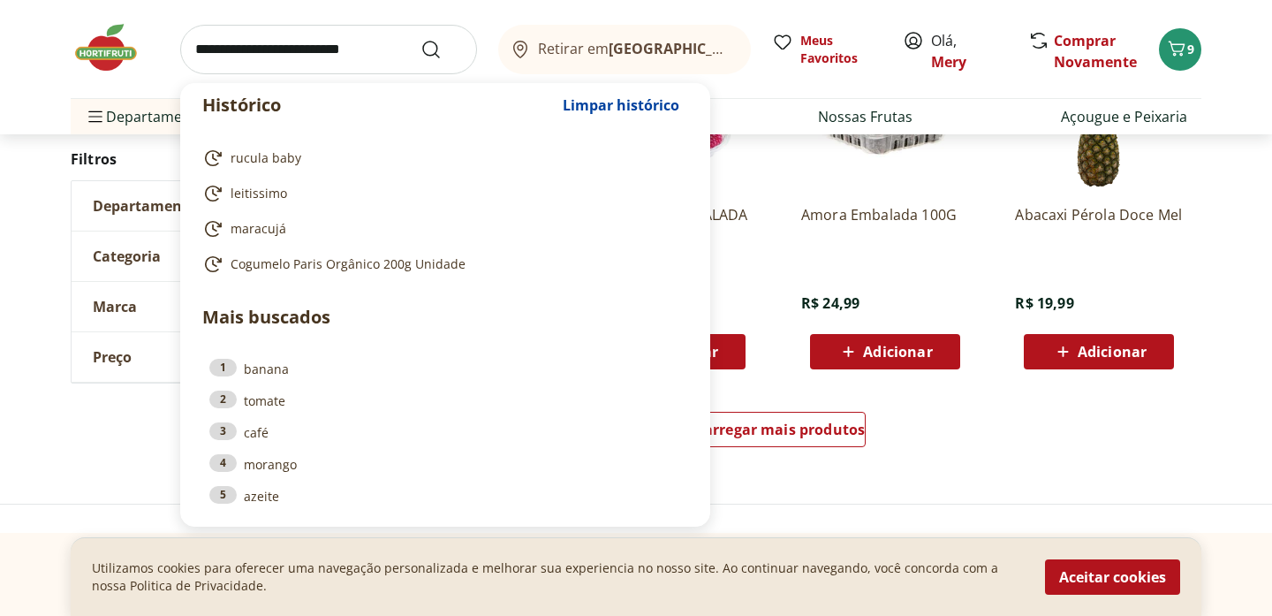
click at [219, 55] on input "search" at bounding box center [328, 49] width 297 height 49
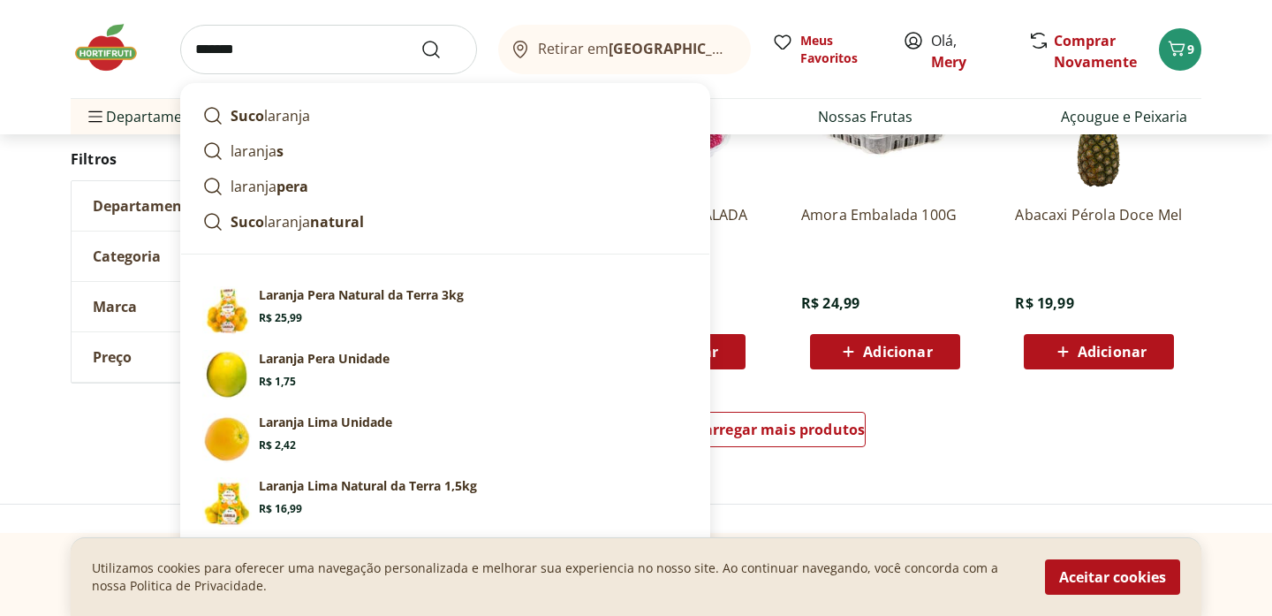
type input "*******"
click at [421, 39] on button "Submit Search" at bounding box center [442, 49] width 42 height 21
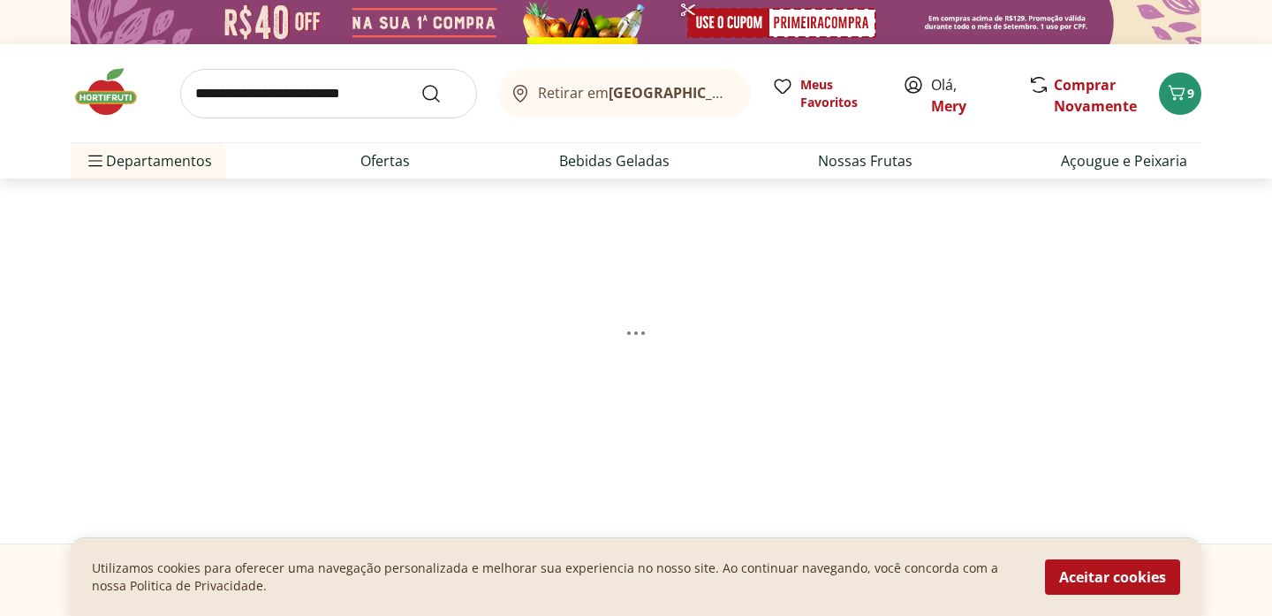
select select "**********"
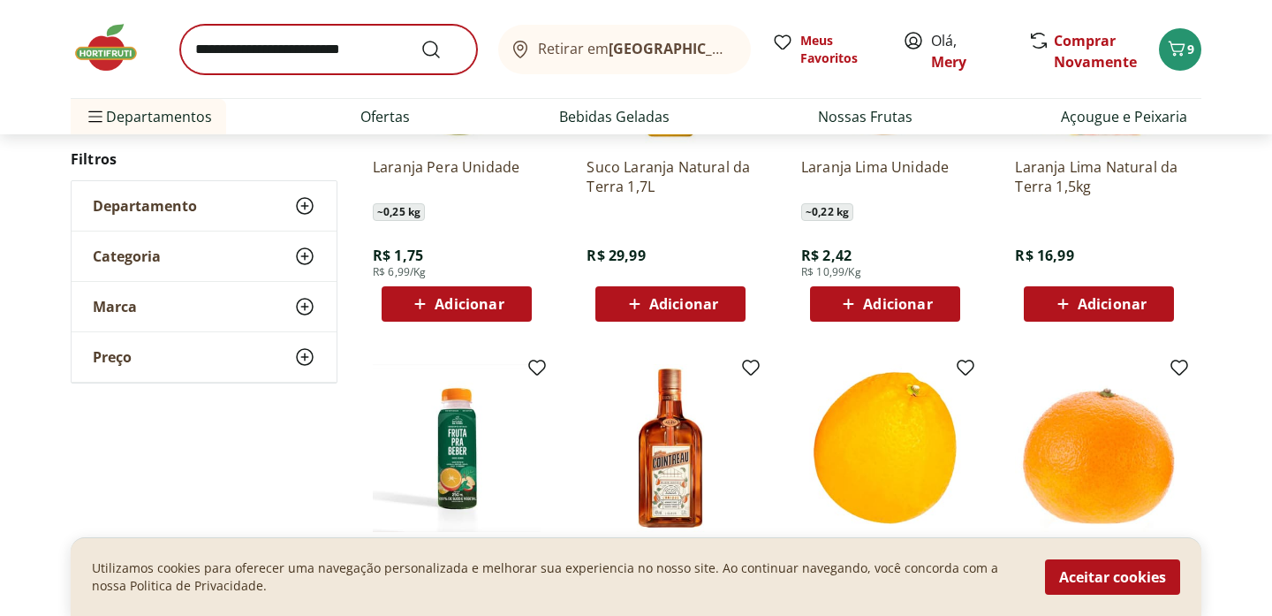
scroll to position [782, 0]
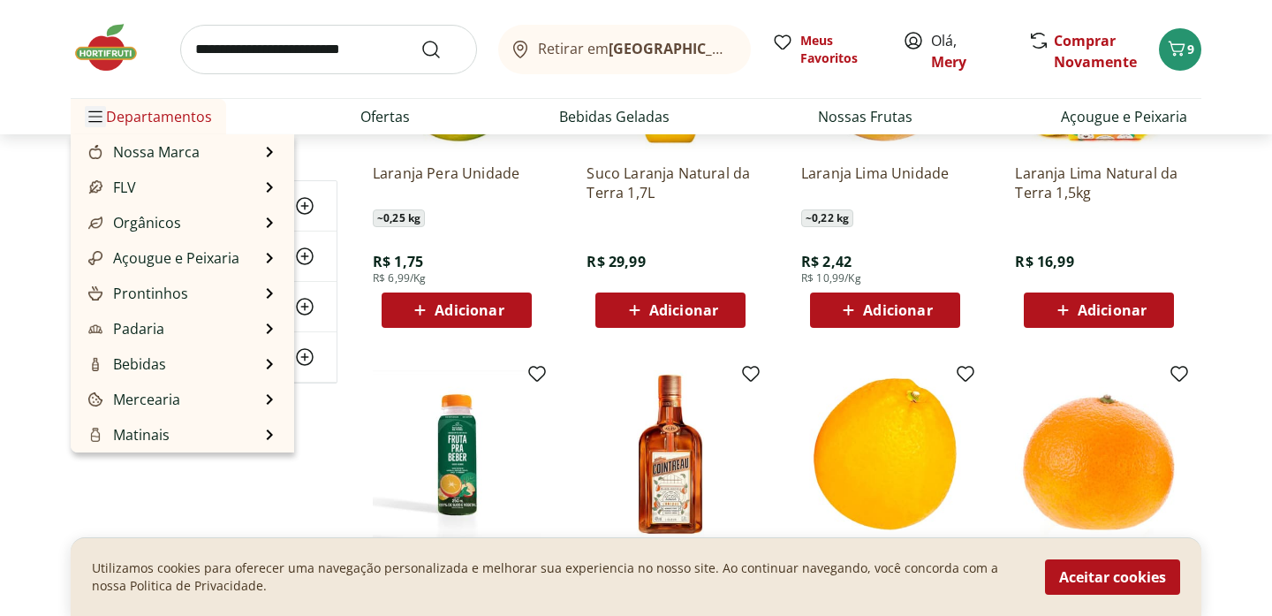
click at [90, 114] on icon "Menu" at bounding box center [95, 117] width 12 height 10
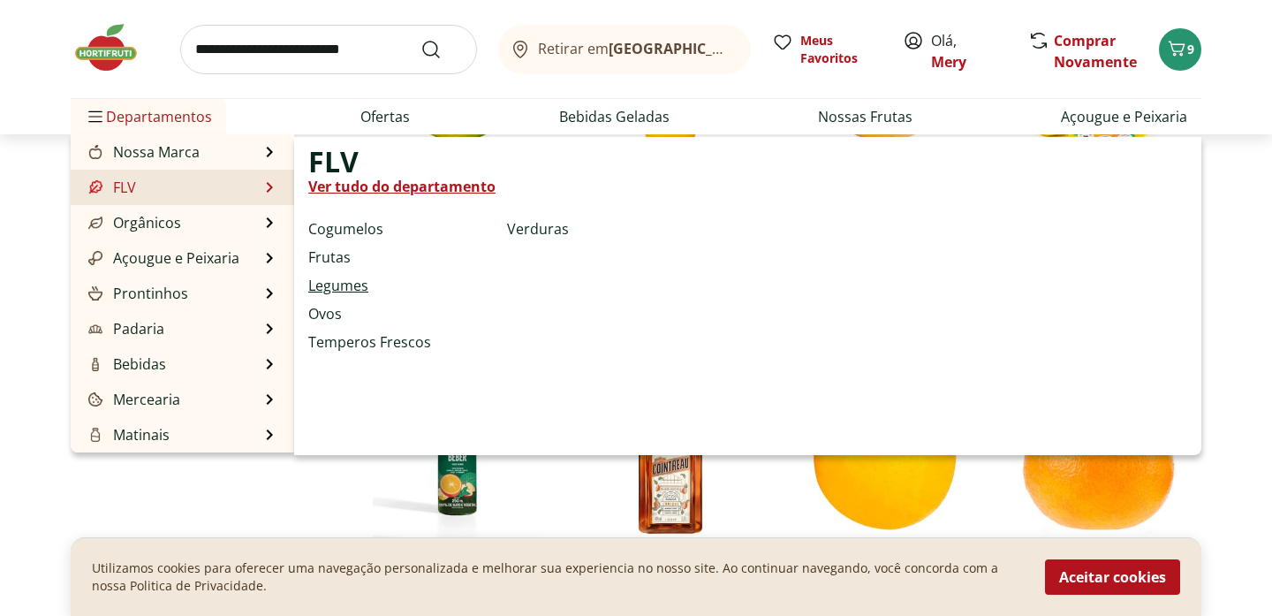
click at [342, 284] on link "Legumes" at bounding box center [338, 285] width 60 height 21
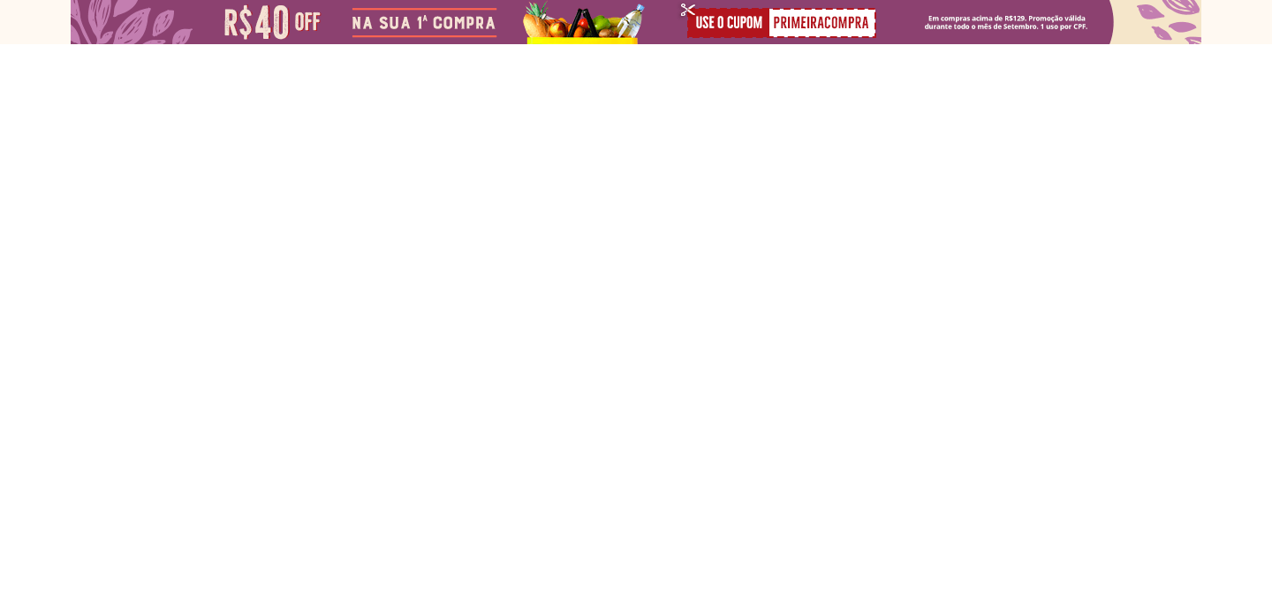
select select "**********"
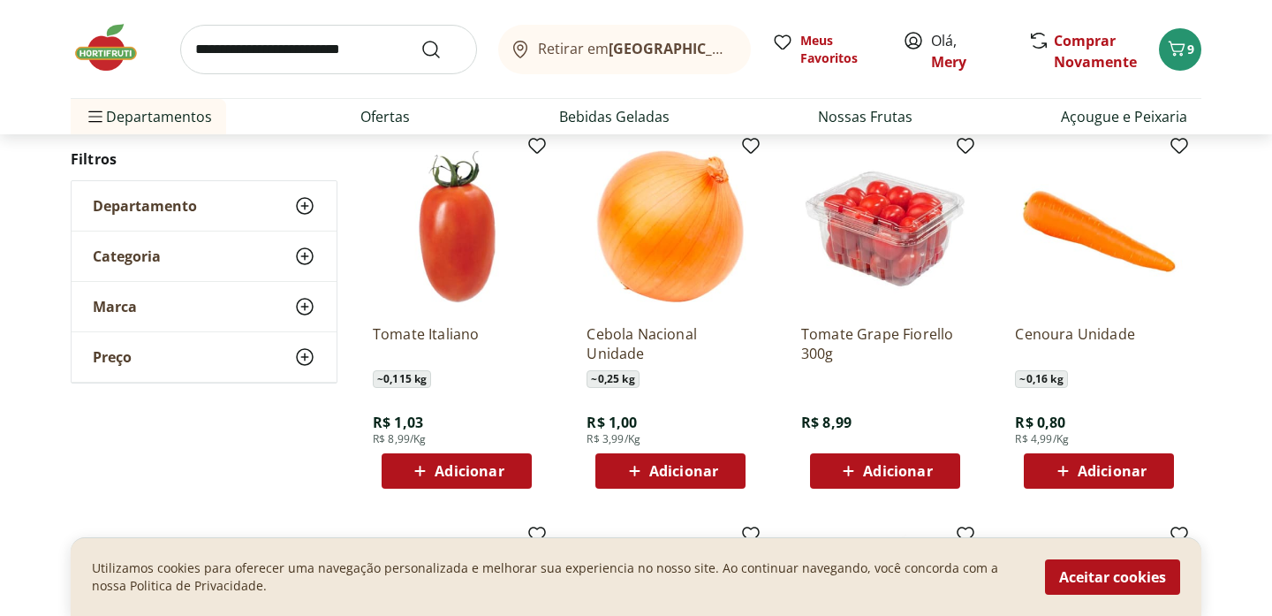
scroll to position [553, 0]
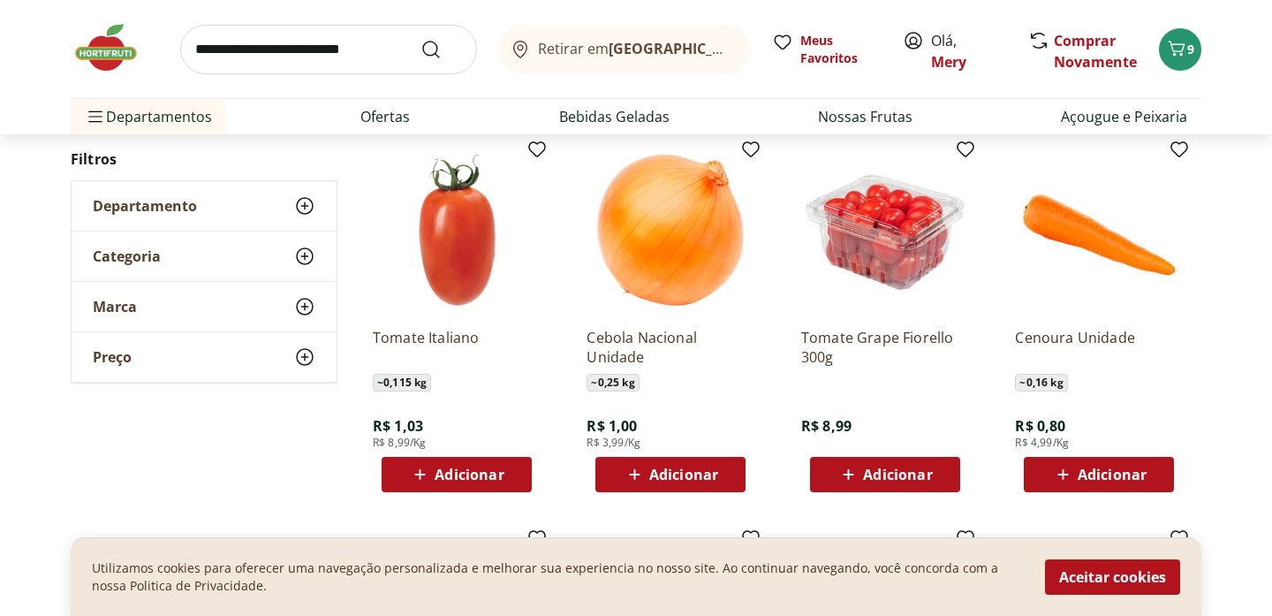
click at [417, 469] on icon at bounding box center [420, 474] width 22 height 21
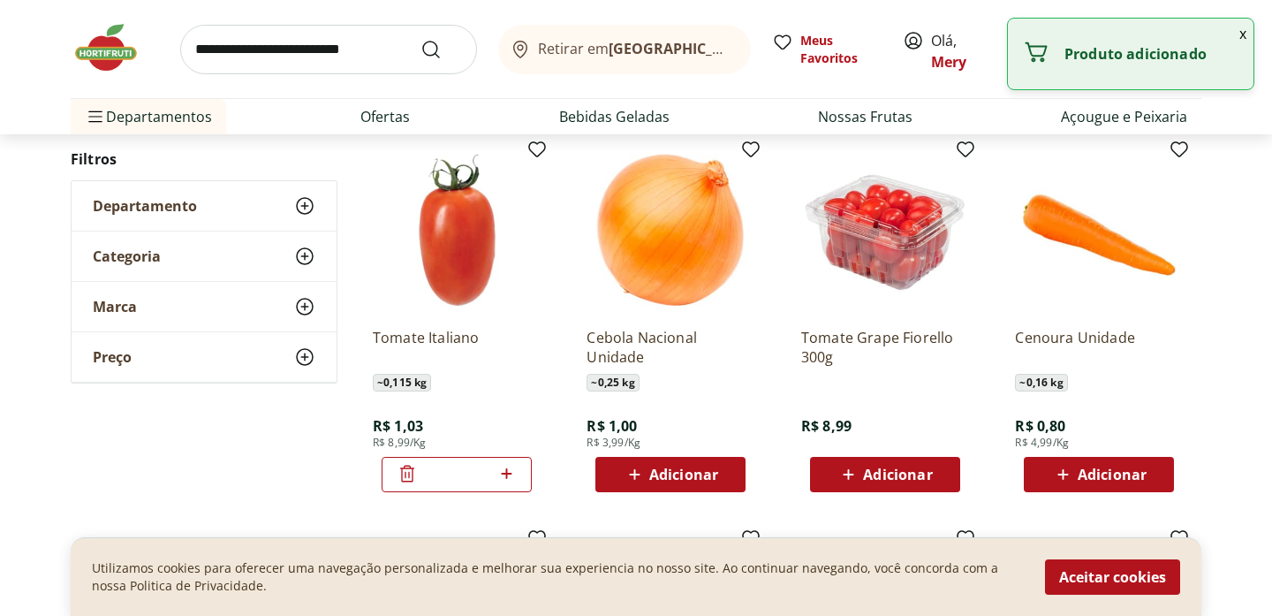
click at [417, 469] on icon at bounding box center [407, 473] width 21 height 21
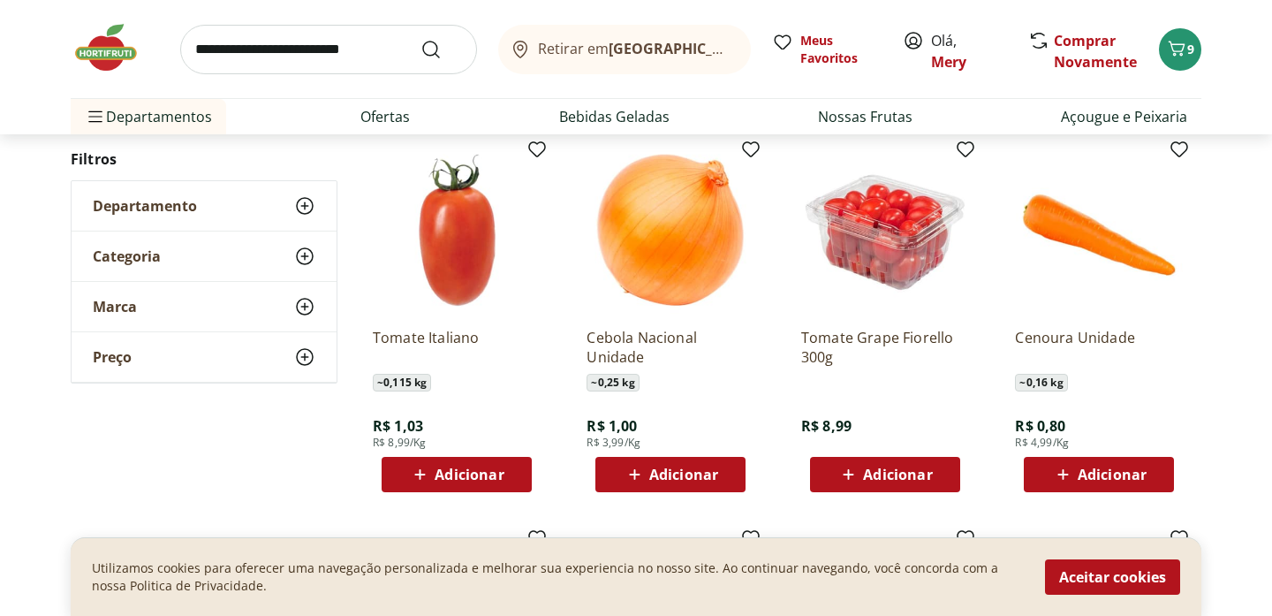
click at [419, 476] on icon at bounding box center [420, 474] width 11 height 11
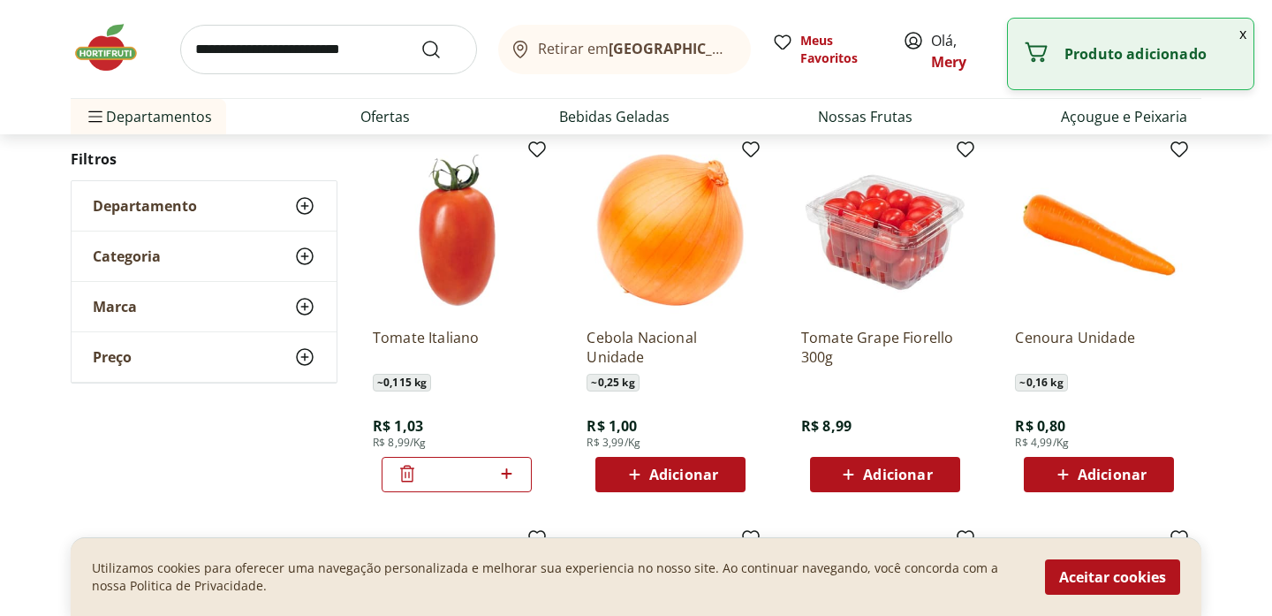
click at [512, 475] on icon at bounding box center [507, 473] width 22 height 21
type input "*"
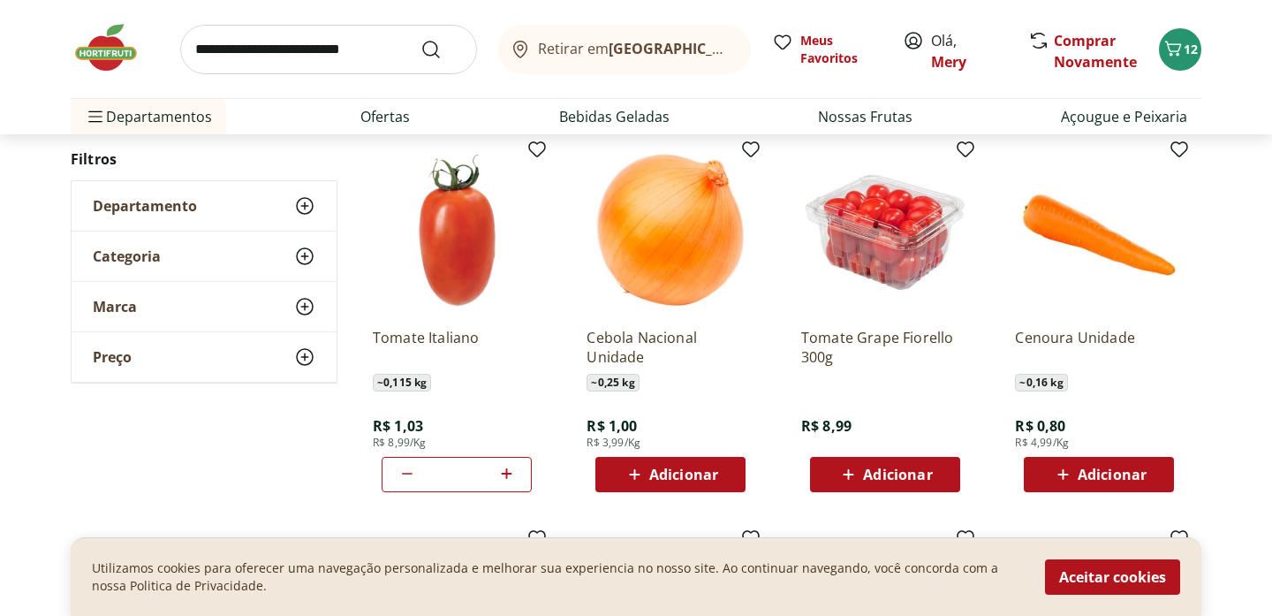
click at [633, 475] on icon at bounding box center [635, 474] width 22 height 21
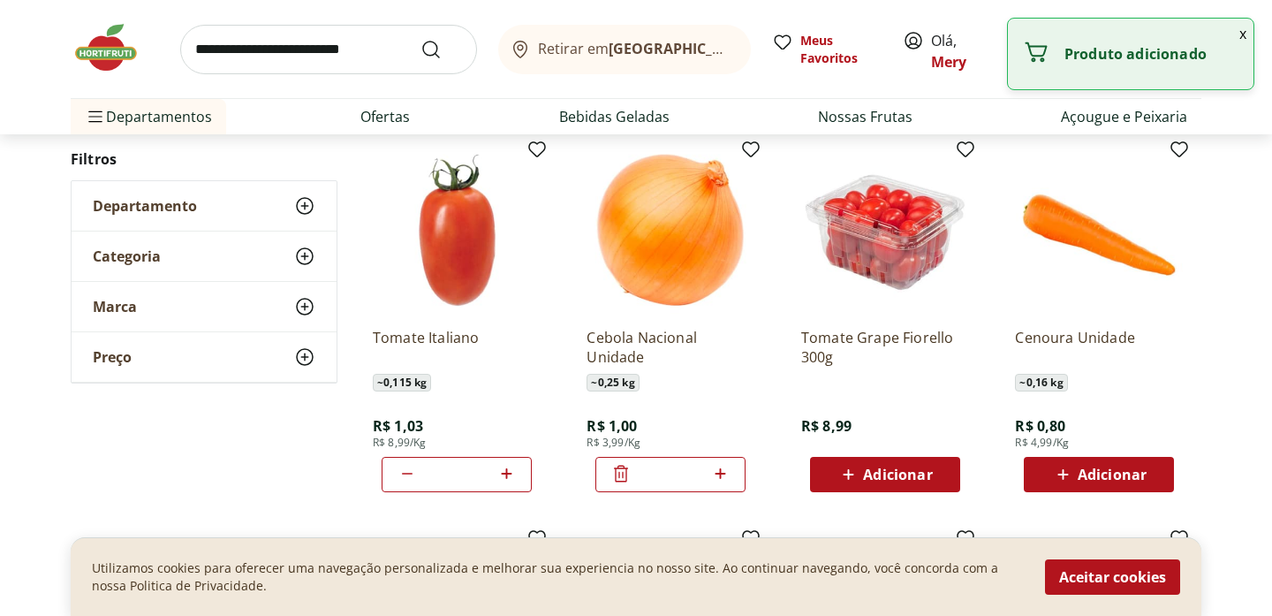
click at [725, 474] on icon at bounding box center [721, 473] width 22 height 21
type input "*"
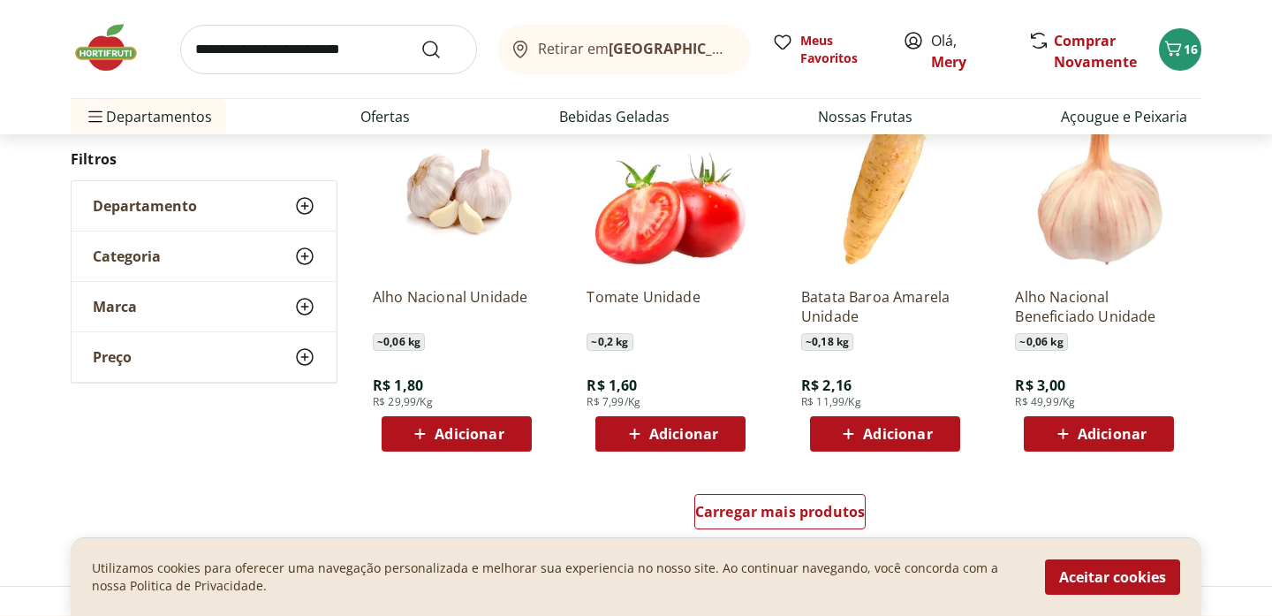
scroll to position [995, 0]
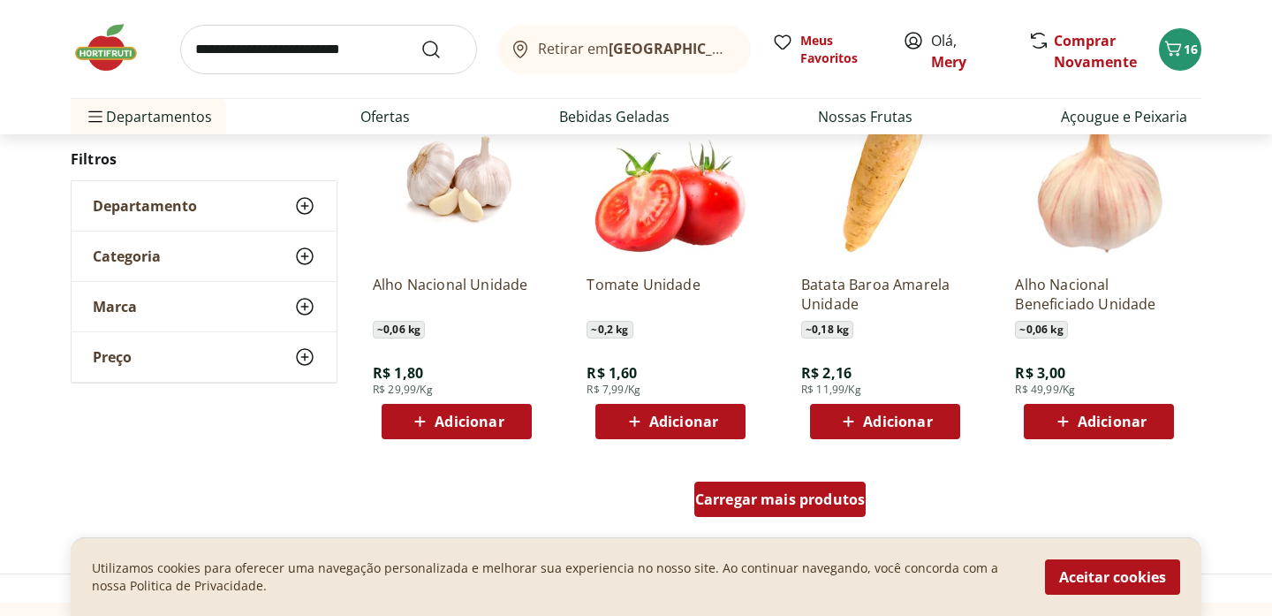
click at [764, 500] on span "Carregar mais produtos" at bounding box center [780, 499] width 171 height 14
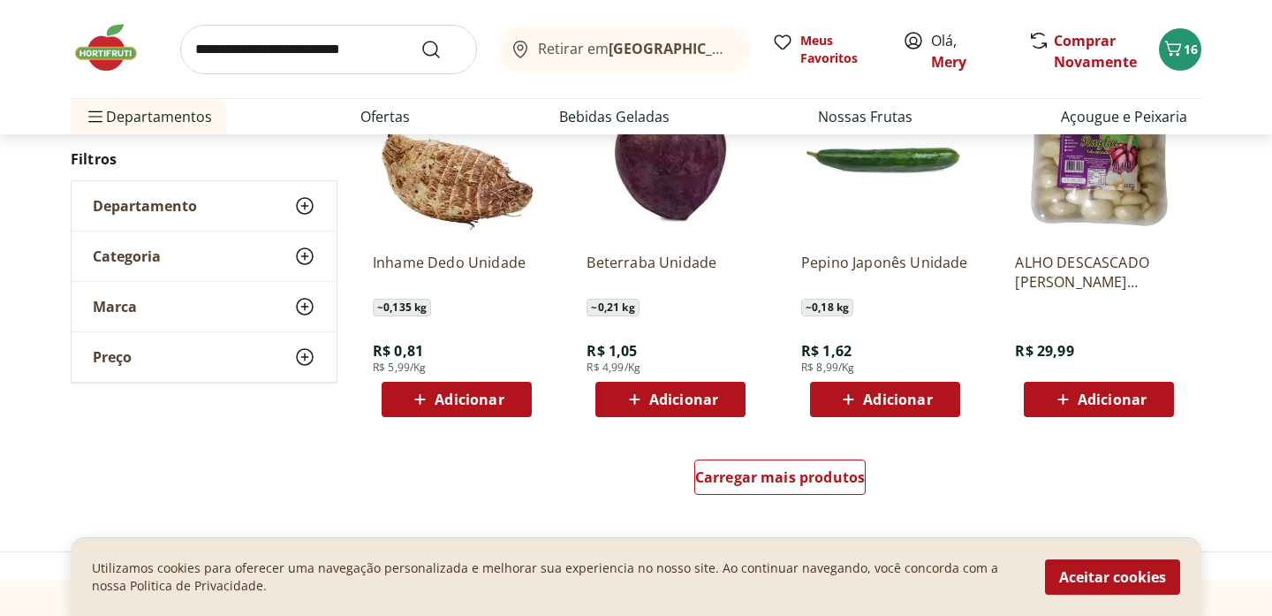
scroll to position [2172, 0]
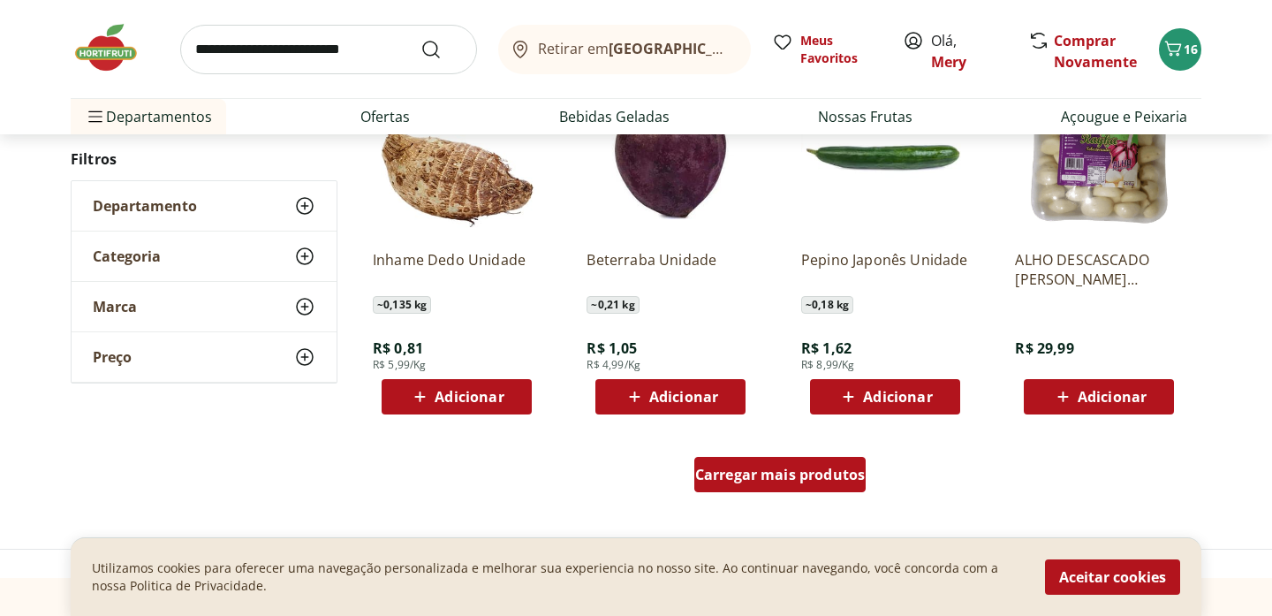
click at [777, 482] on span "Carregar mais produtos" at bounding box center [780, 474] width 171 height 14
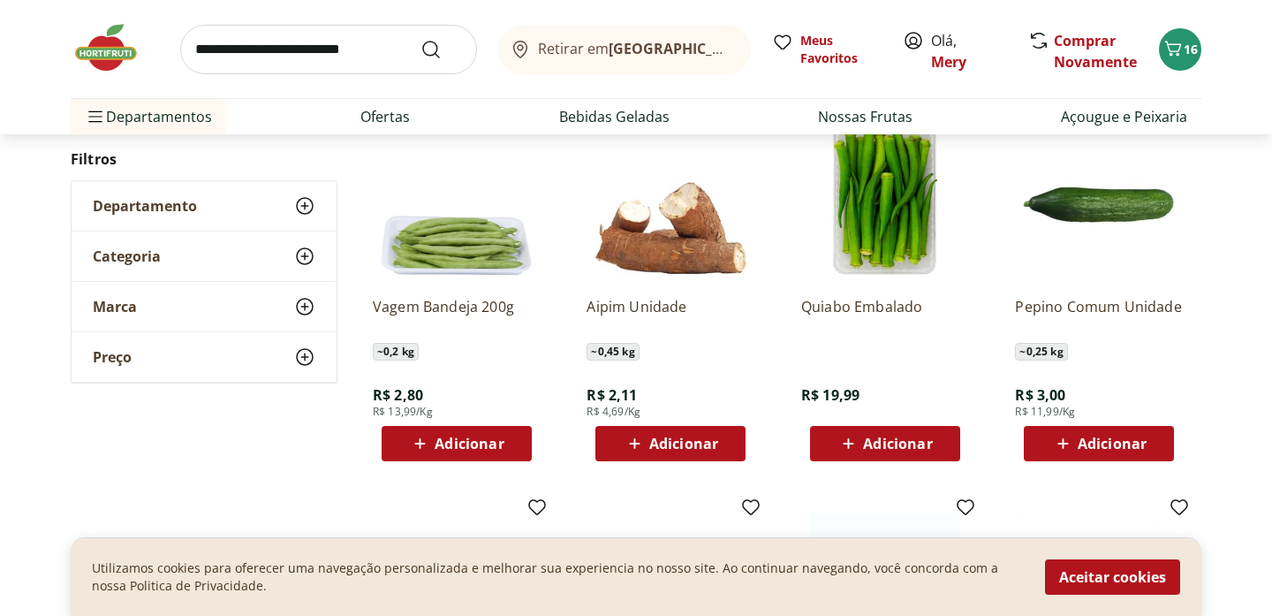
scroll to position [2499, 0]
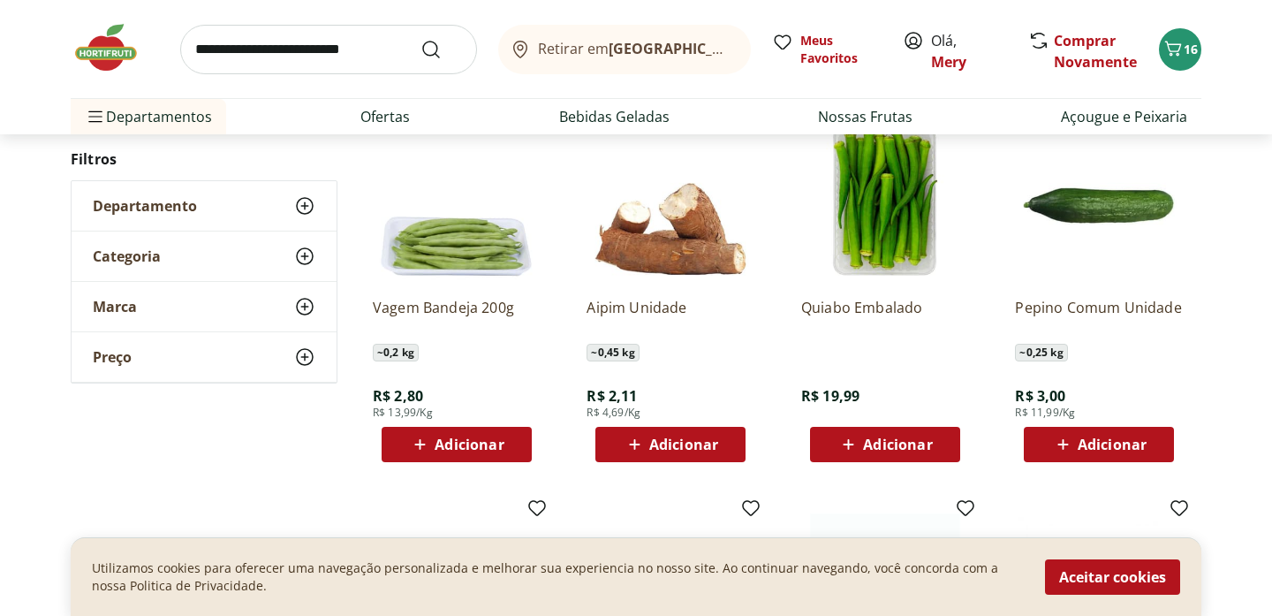
click at [717, 446] on span "Adicionar" at bounding box center [683, 444] width 69 height 14
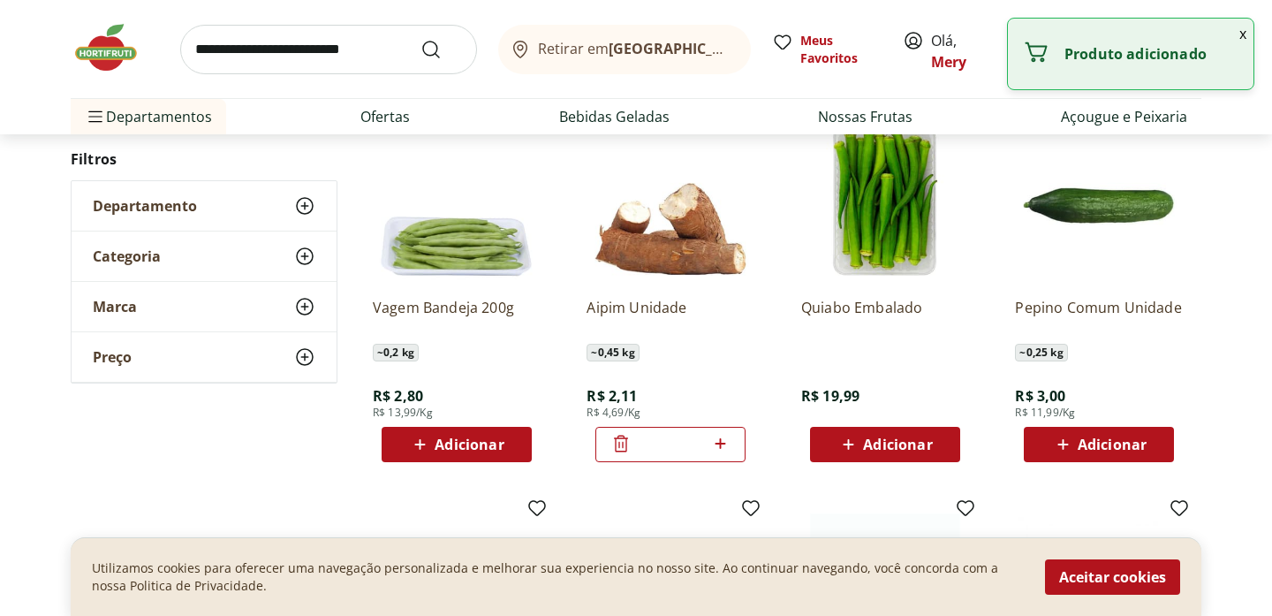
click at [717, 446] on icon at bounding box center [720, 443] width 11 height 11
type input "*"
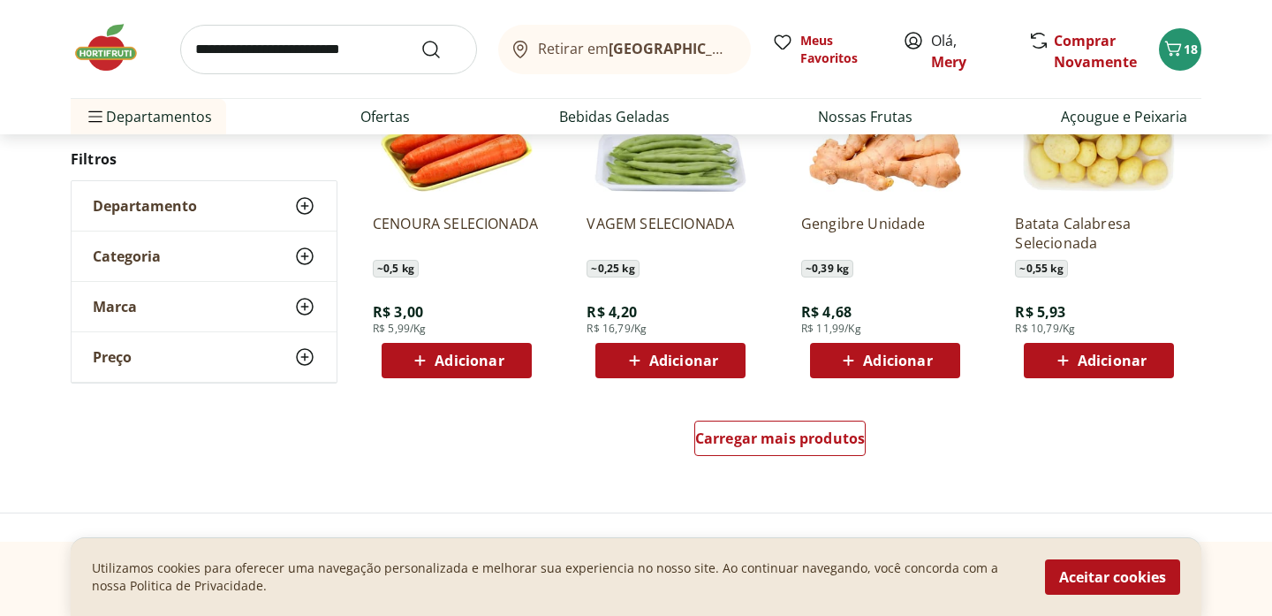
scroll to position [3361, 0]
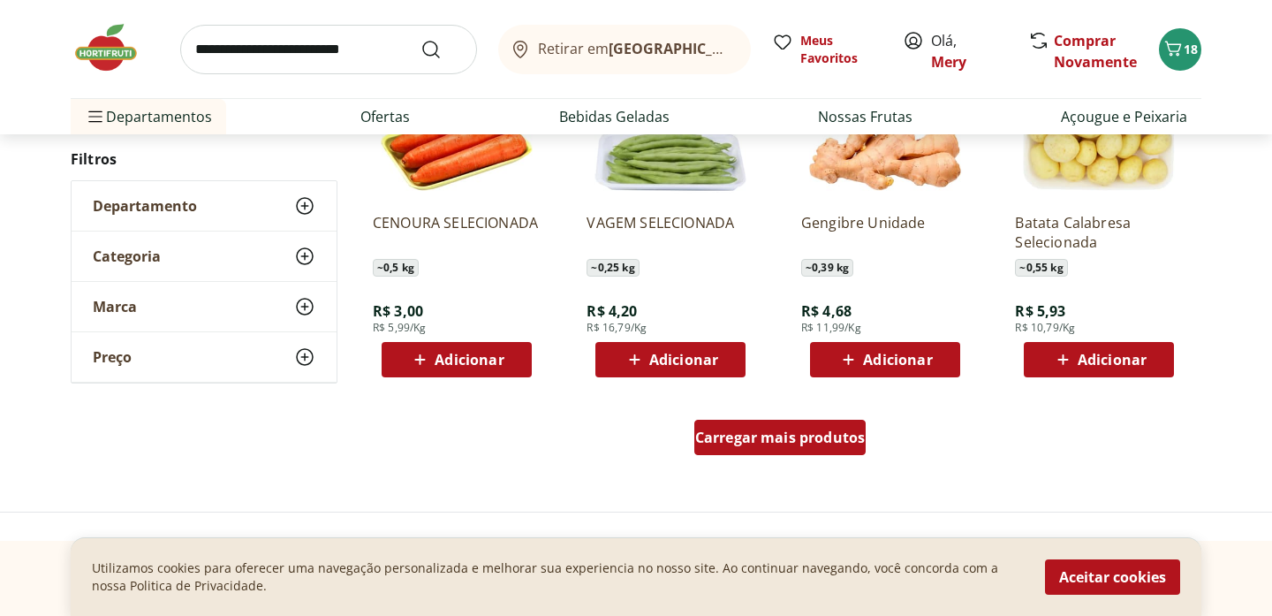
click at [717, 444] on span "Carregar mais produtos" at bounding box center [780, 437] width 171 height 14
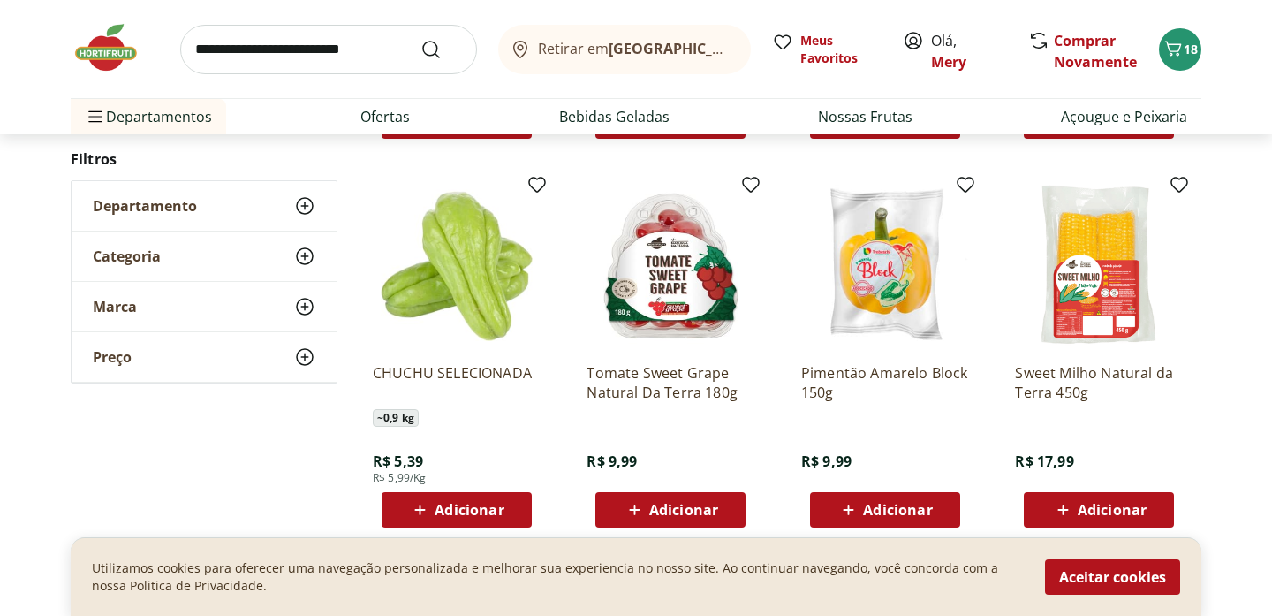
scroll to position [3974, 0]
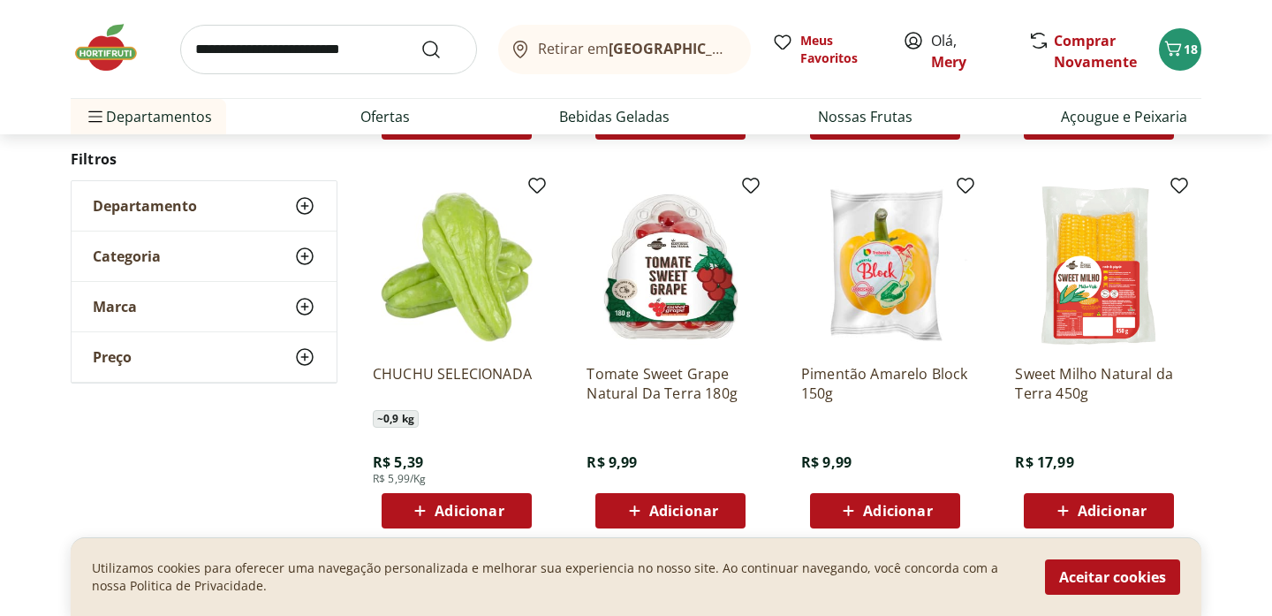
click at [717, 444] on div "Tomate Sweet Grape Natural Da Terra 180g R$ 9,99 Adicionar" at bounding box center [671, 439] width 168 height 178
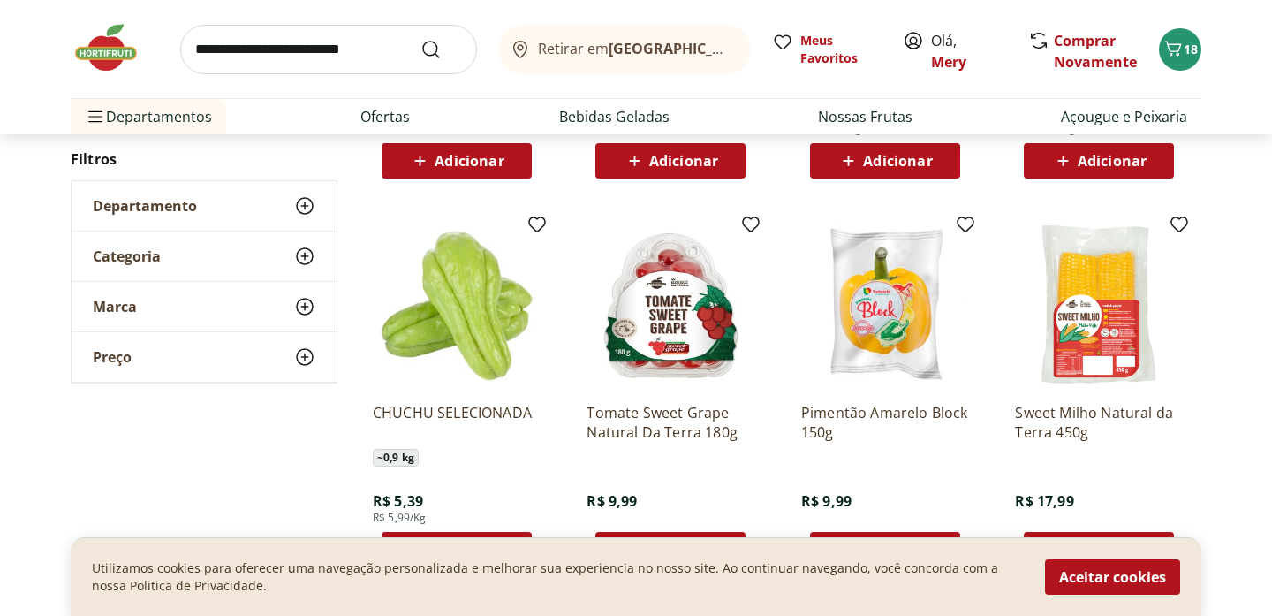
scroll to position [3922, 0]
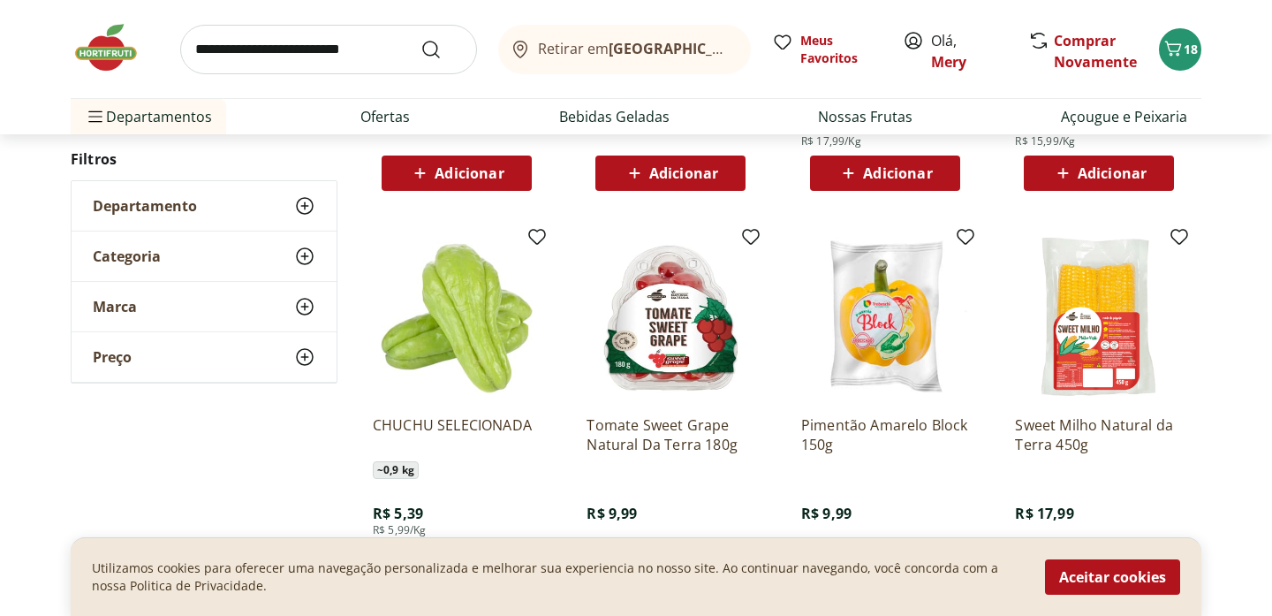
click at [665, 344] on img at bounding box center [671, 317] width 168 height 168
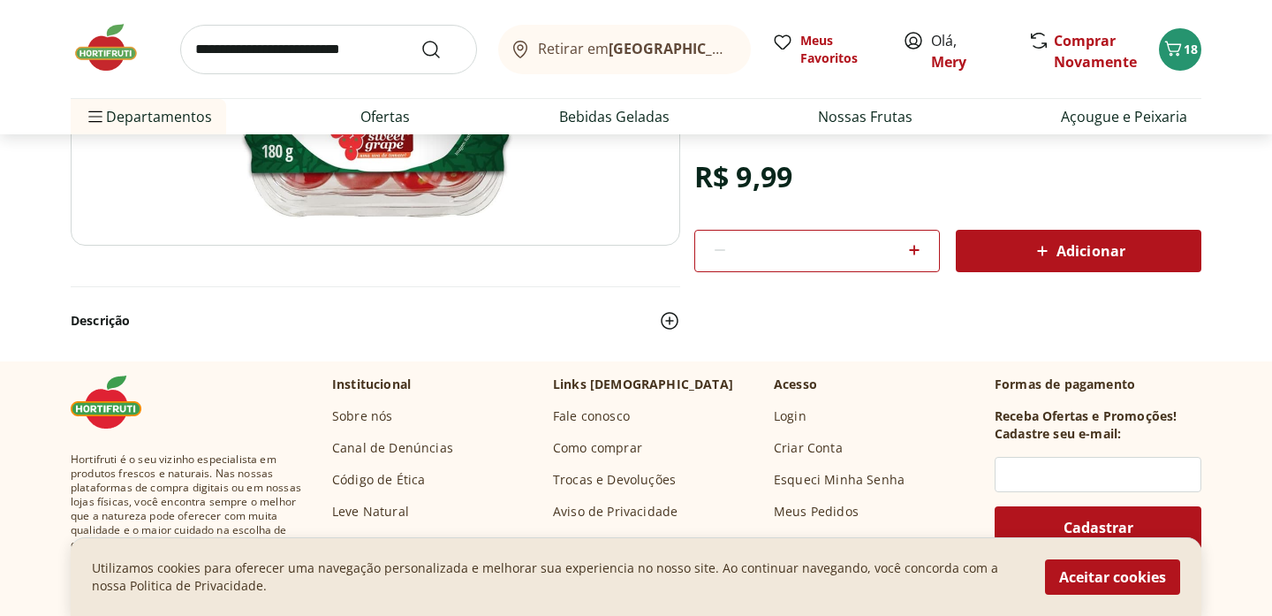
scroll to position [414, 0]
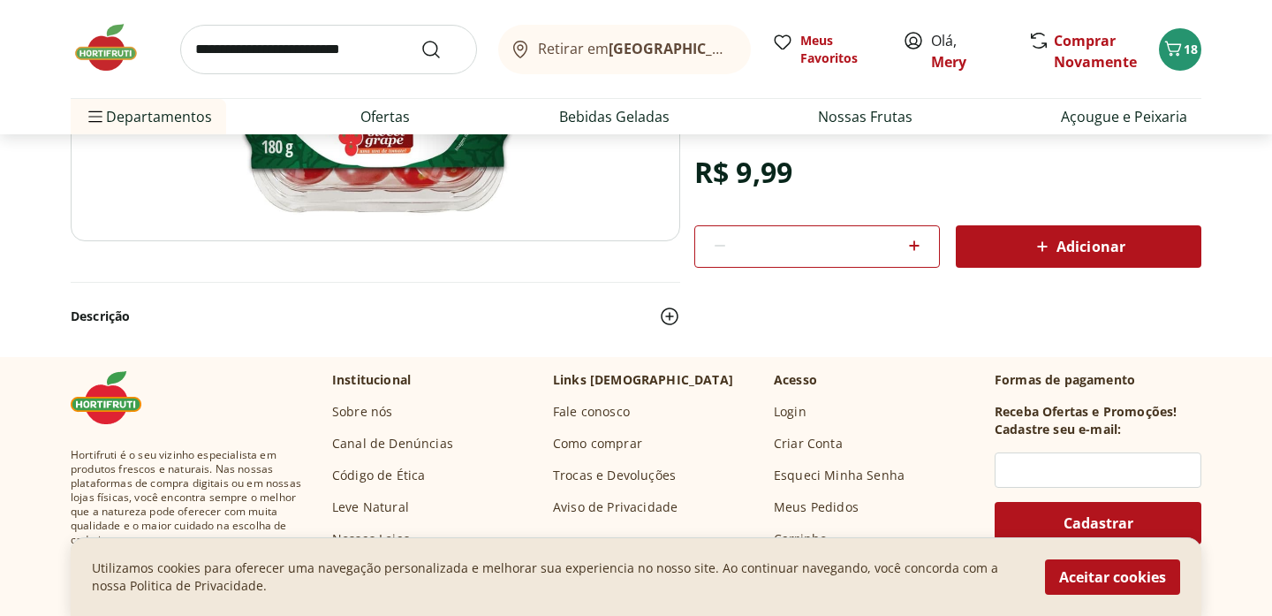
click at [1054, 254] on span "Adicionar" at bounding box center [1079, 246] width 94 height 21
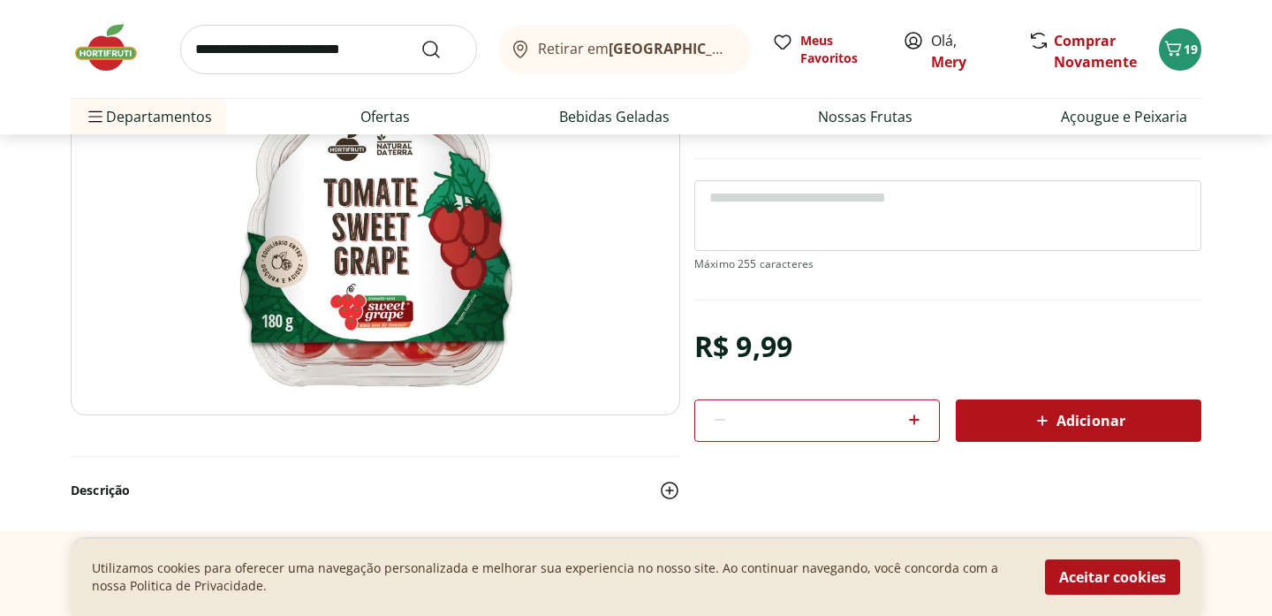
scroll to position [0, 0]
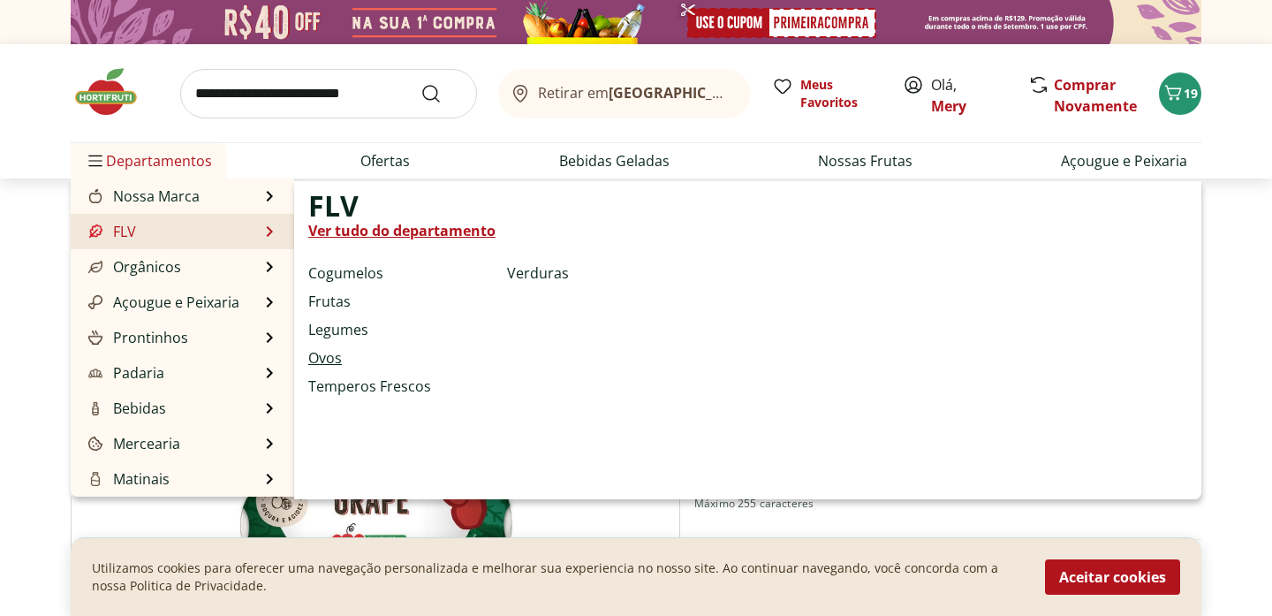
click at [328, 353] on link "Ovos" at bounding box center [325, 357] width 34 height 21
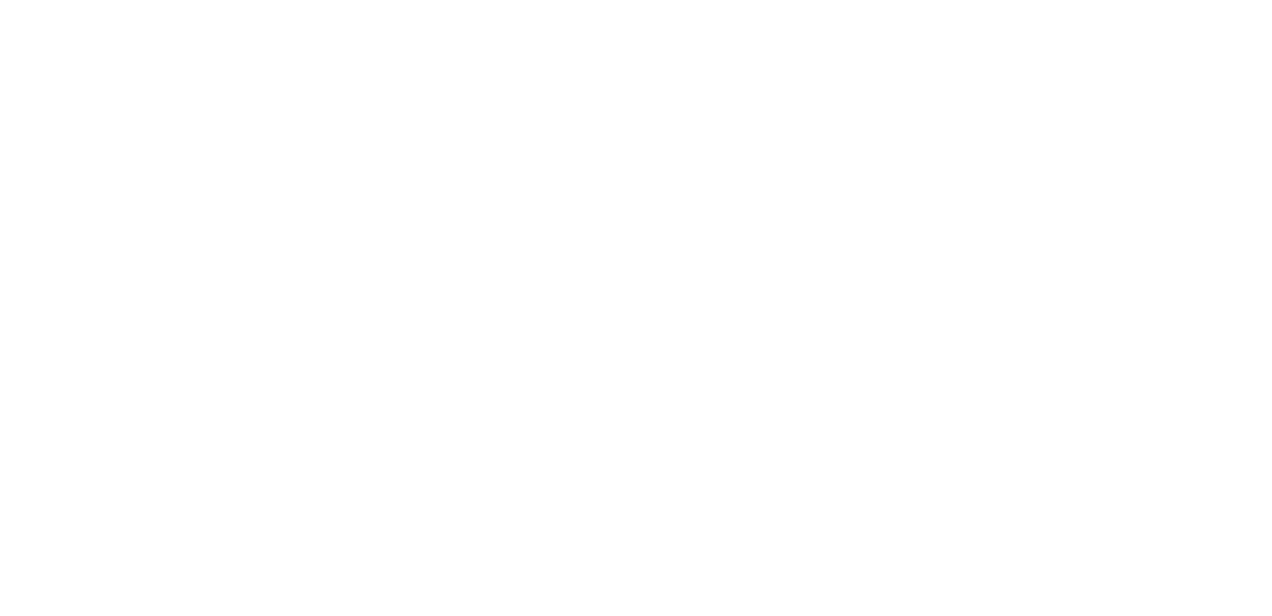
select select "**********"
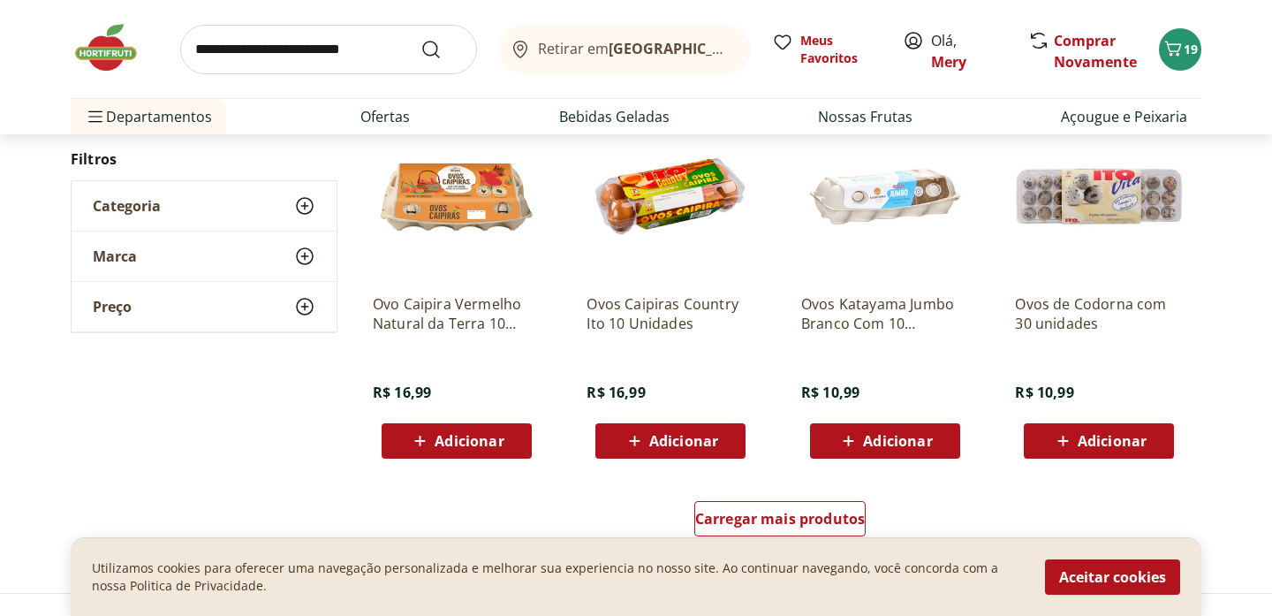
scroll to position [980, 0]
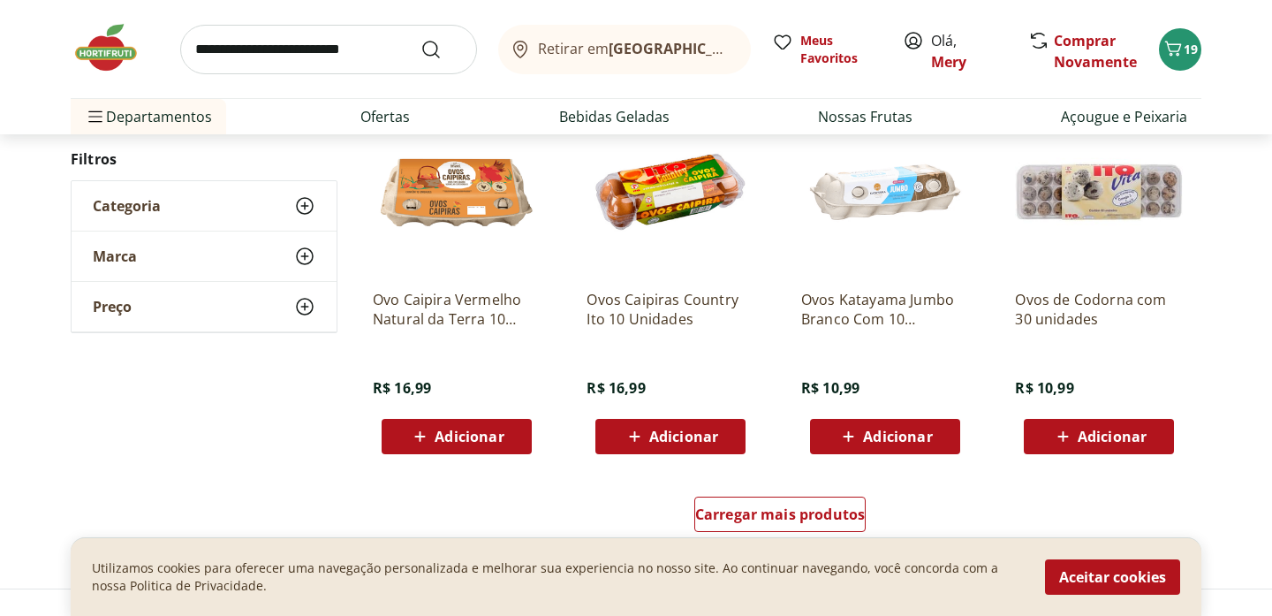
click at [869, 437] on span "Adicionar" at bounding box center [897, 436] width 69 height 14
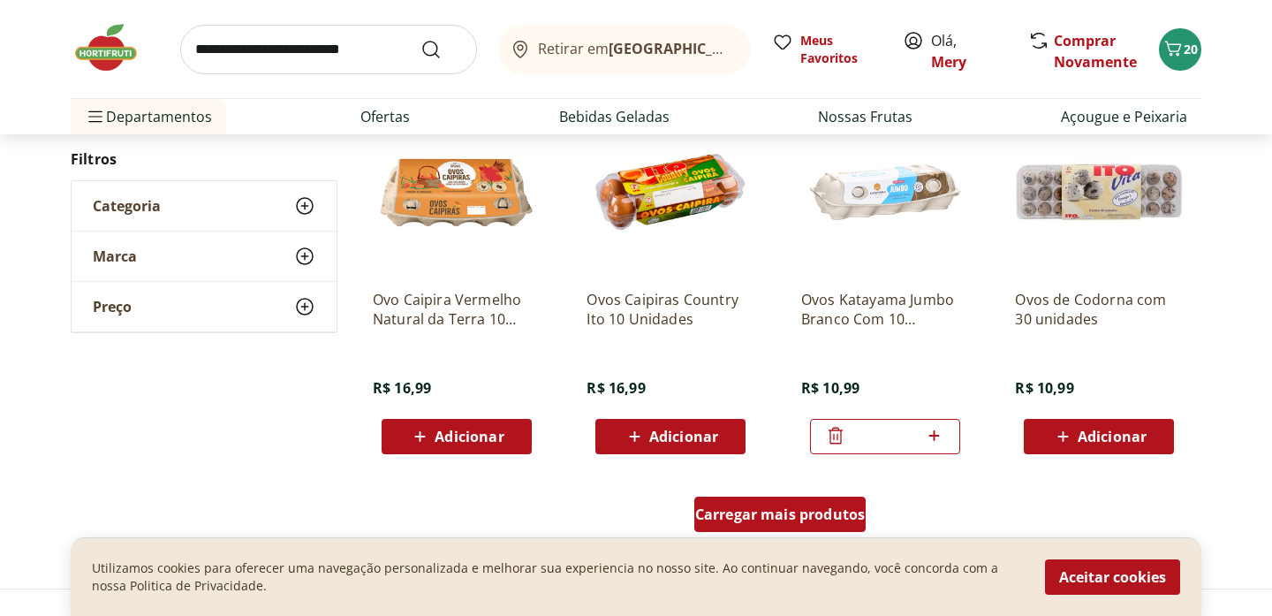
click at [824, 509] on span "Carregar mais produtos" at bounding box center [780, 514] width 171 height 14
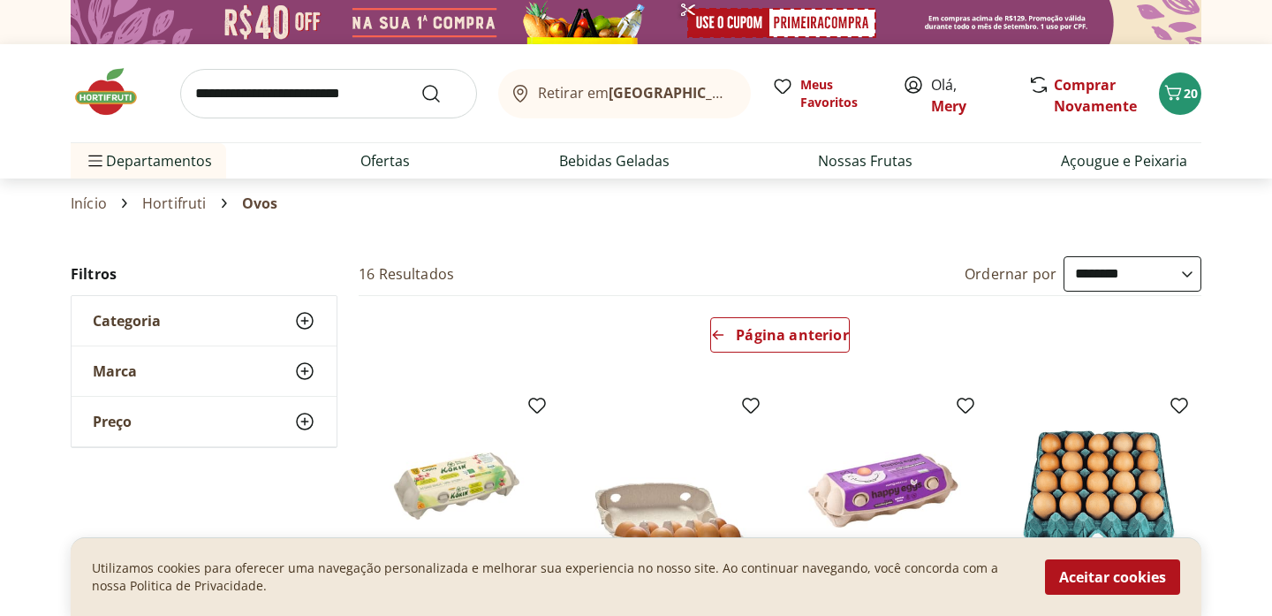
click at [174, 203] on link "Hortifruti" at bounding box center [174, 203] width 65 height 16
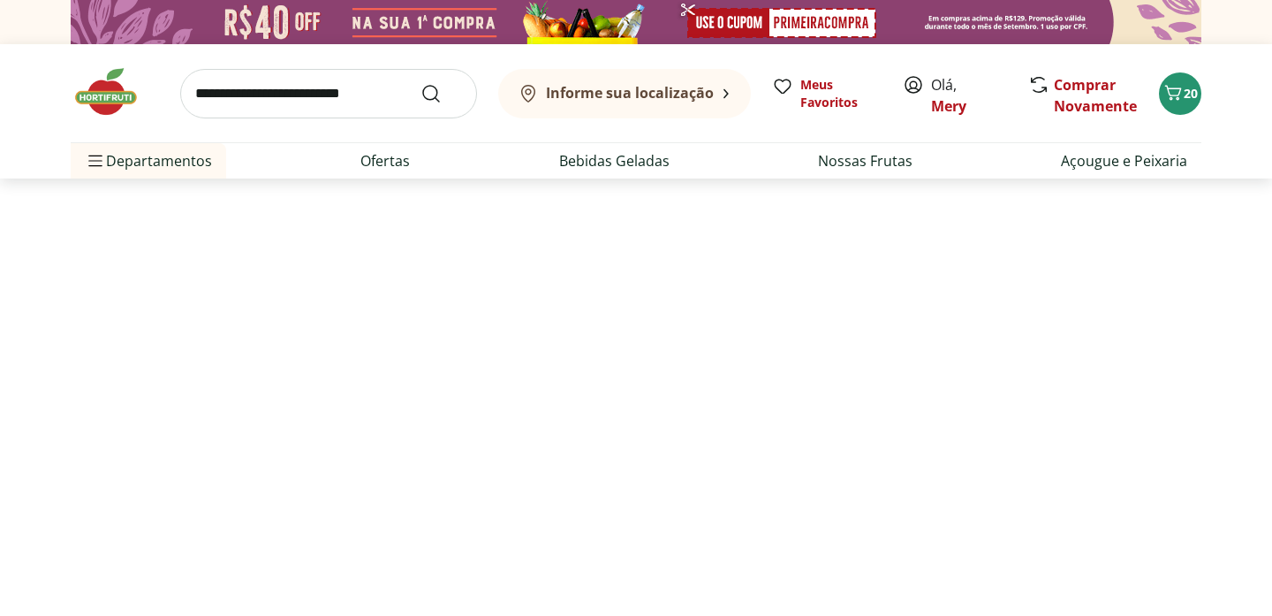
select select "**********"
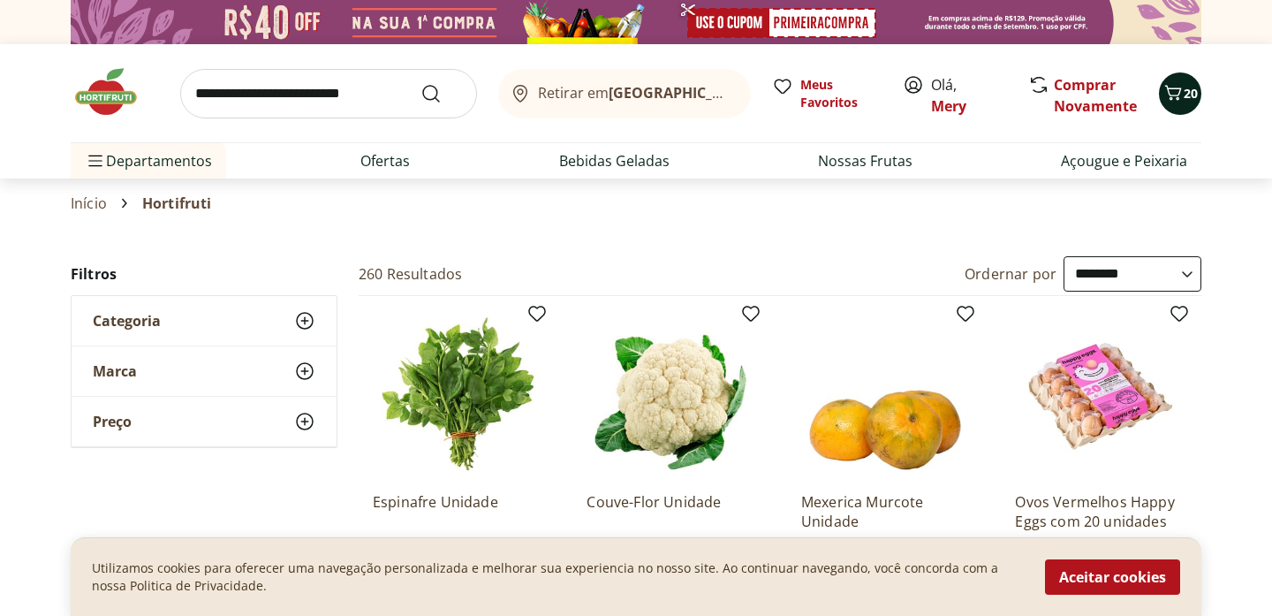
click at [1175, 97] on icon "Carrinho" at bounding box center [1173, 92] width 21 height 21
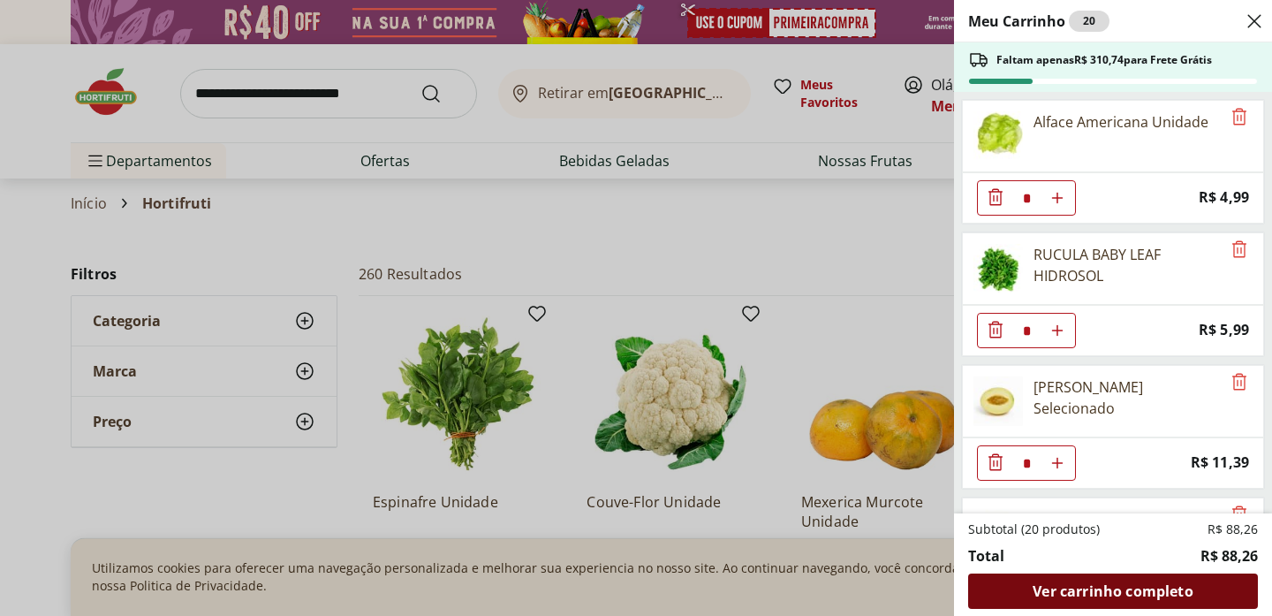
click at [1070, 592] on span "Ver carrinho completo" at bounding box center [1113, 591] width 160 height 14
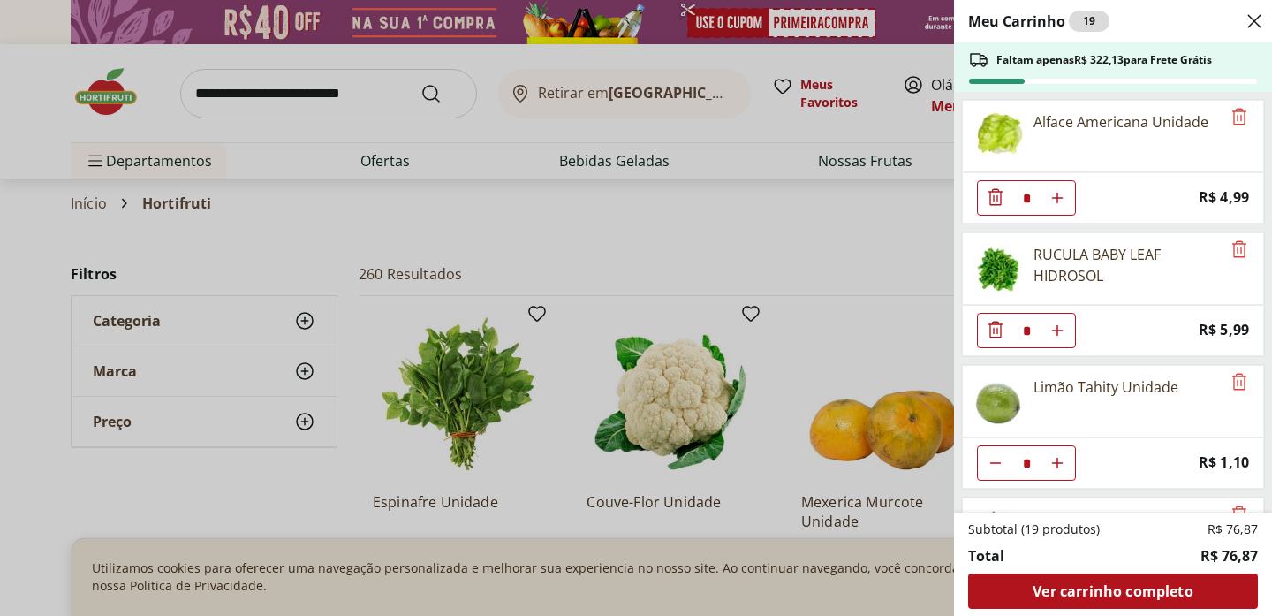
click at [495, 238] on div "Meu Carrinho 19 Faltam apenas R$ 322,13 para Frete Grátis Alface Americana Unid…" at bounding box center [636, 308] width 1272 height 616
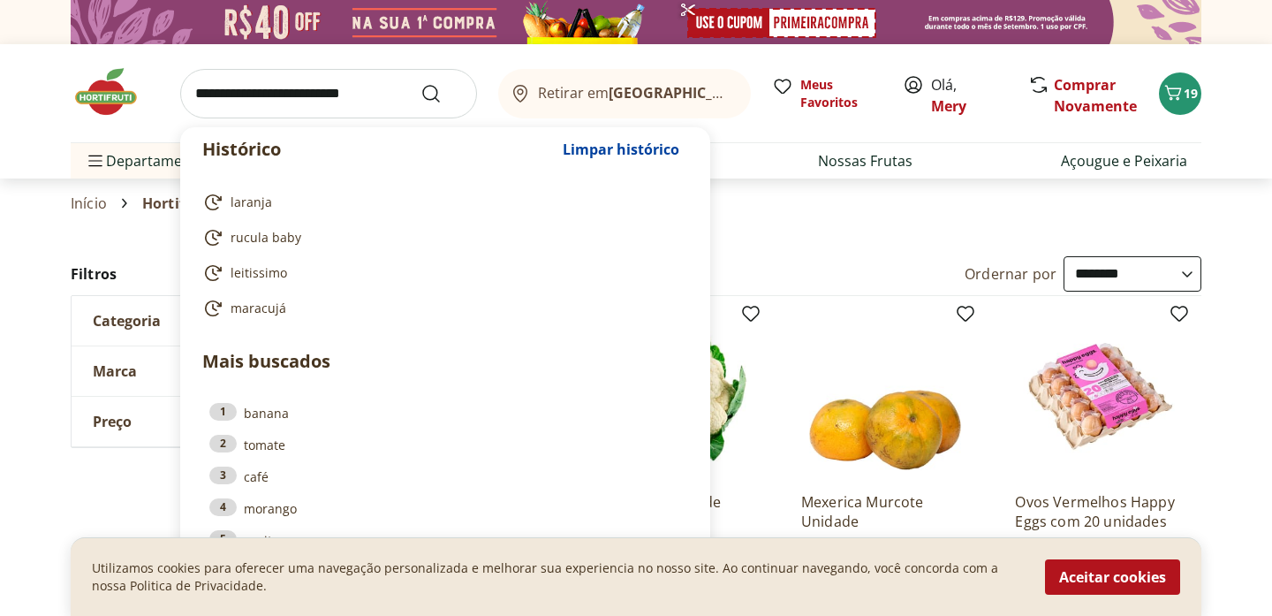
click at [393, 100] on input "search" at bounding box center [328, 93] width 297 height 49
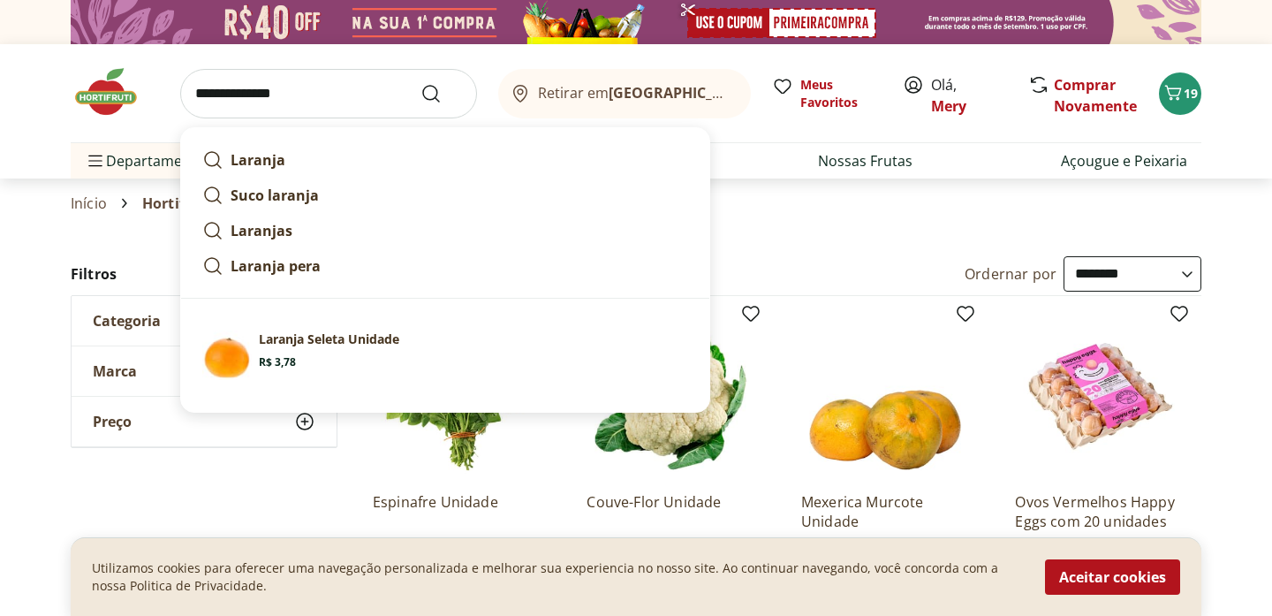
type input "**********"
click at [421, 83] on button "Submit Search" at bounding box center [442, 93] width 42 height 21
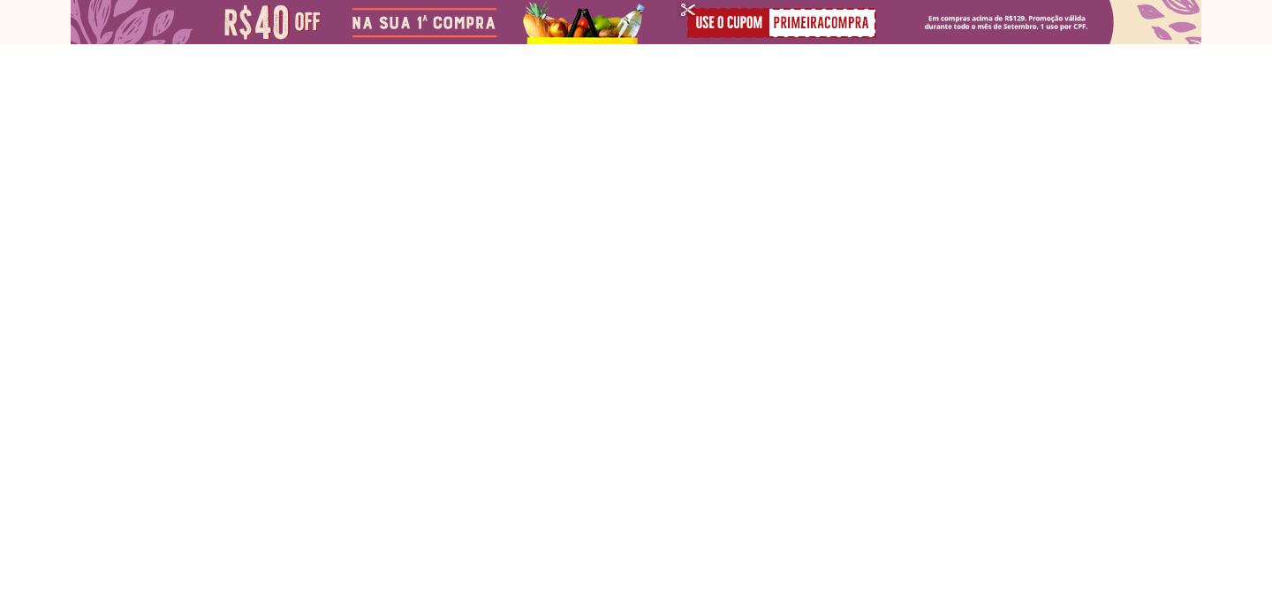
select select "**********"
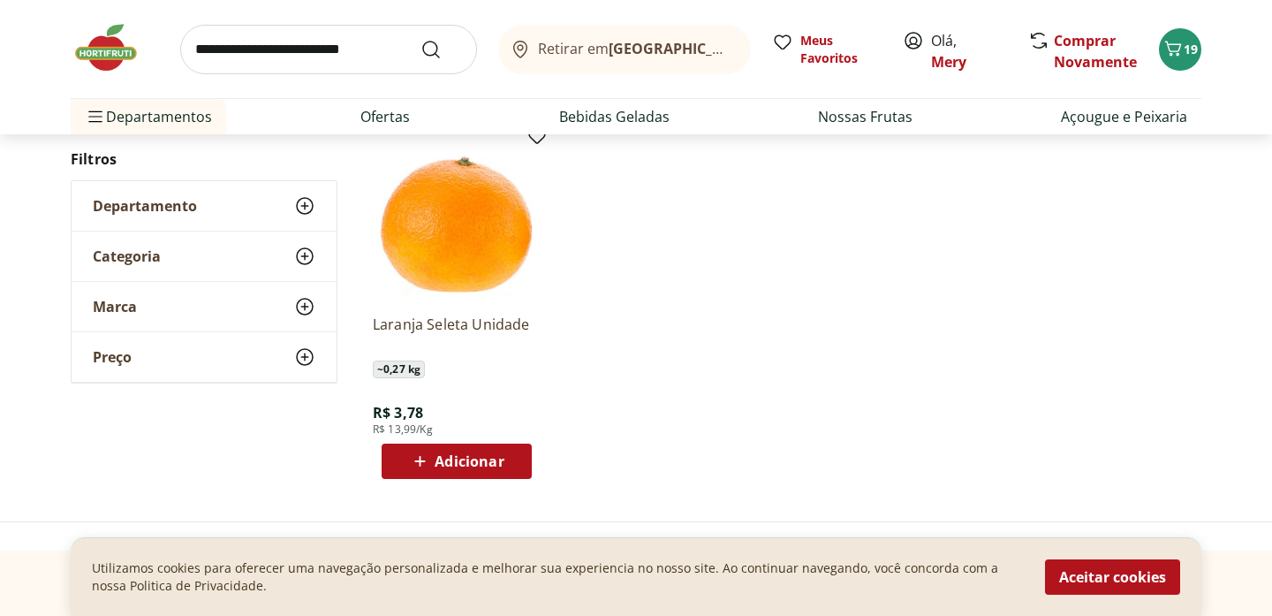
scroll to position [243, 0]
click at [482, 467] on span "Adicionar" at bounding box center [469, 460] width 69 height 14
click at [512, 467] on icon at bounding box center [507, 459] width 22 height 21
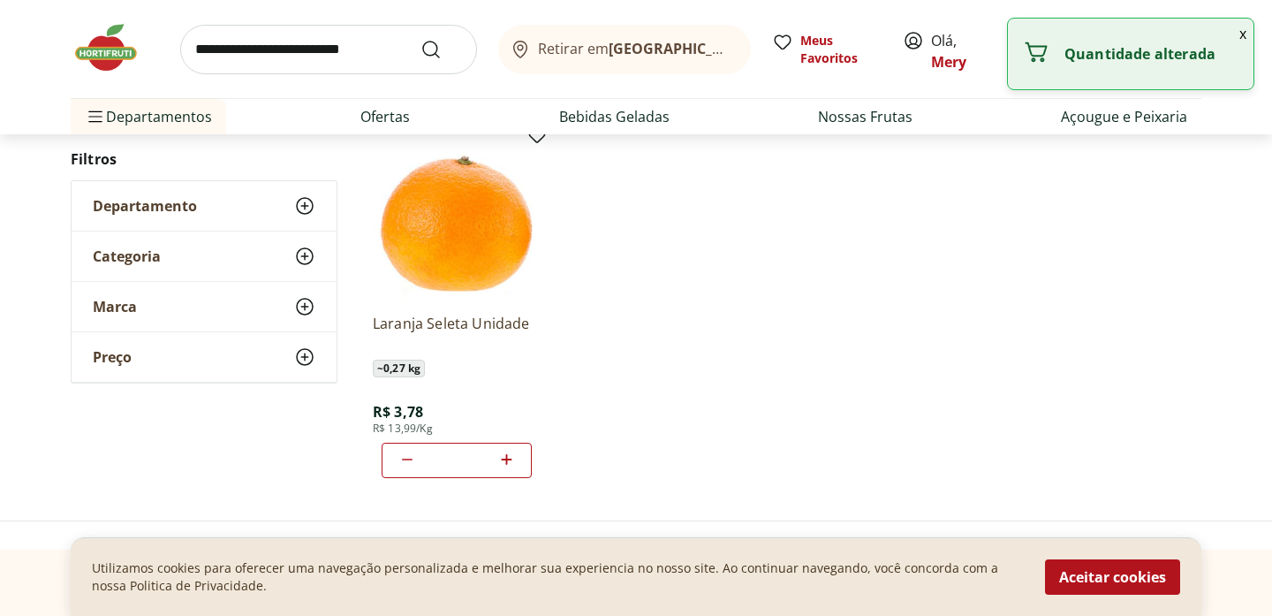
click at [512, 467] on icon at bounding box center [507, 459] width 22 height 21
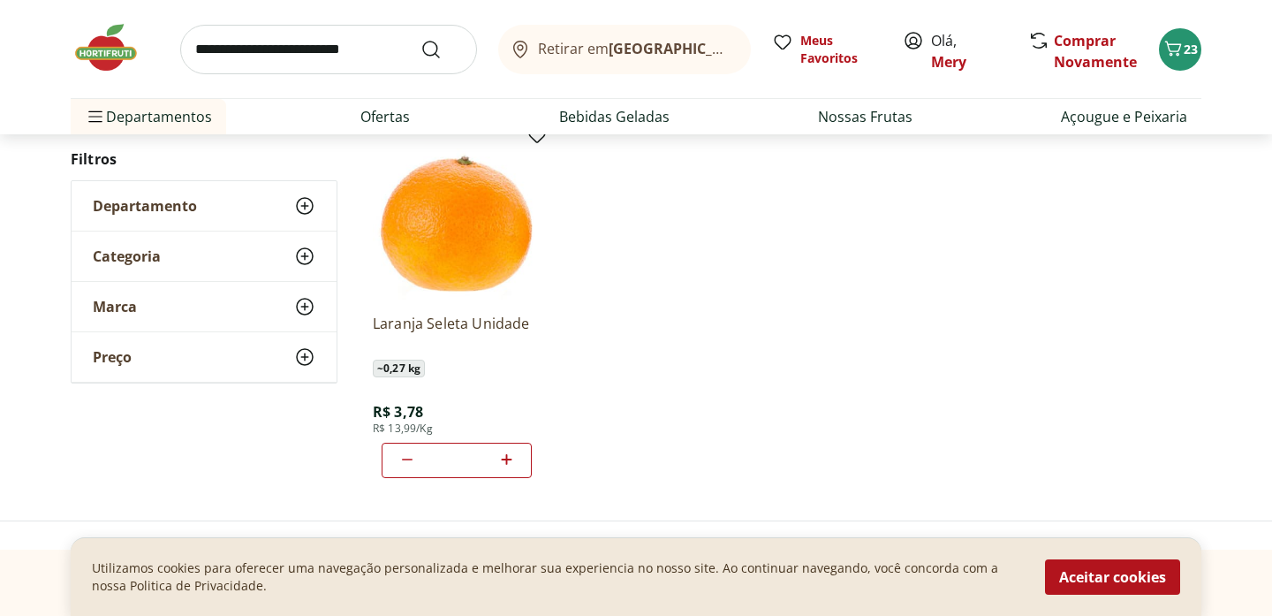
click at [512, 467] on icon at bounding box center [507, 459] width 22 height 21
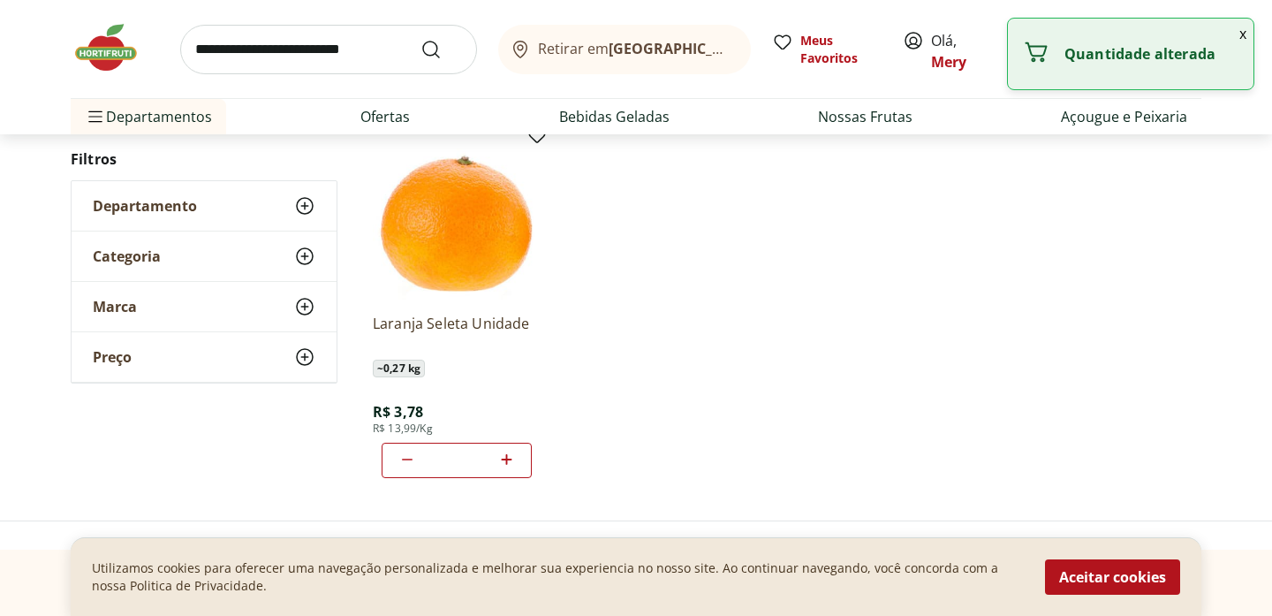
click at [512, 467] on icon at bounding box center [507, 459] width 22 height 21
type input "*"
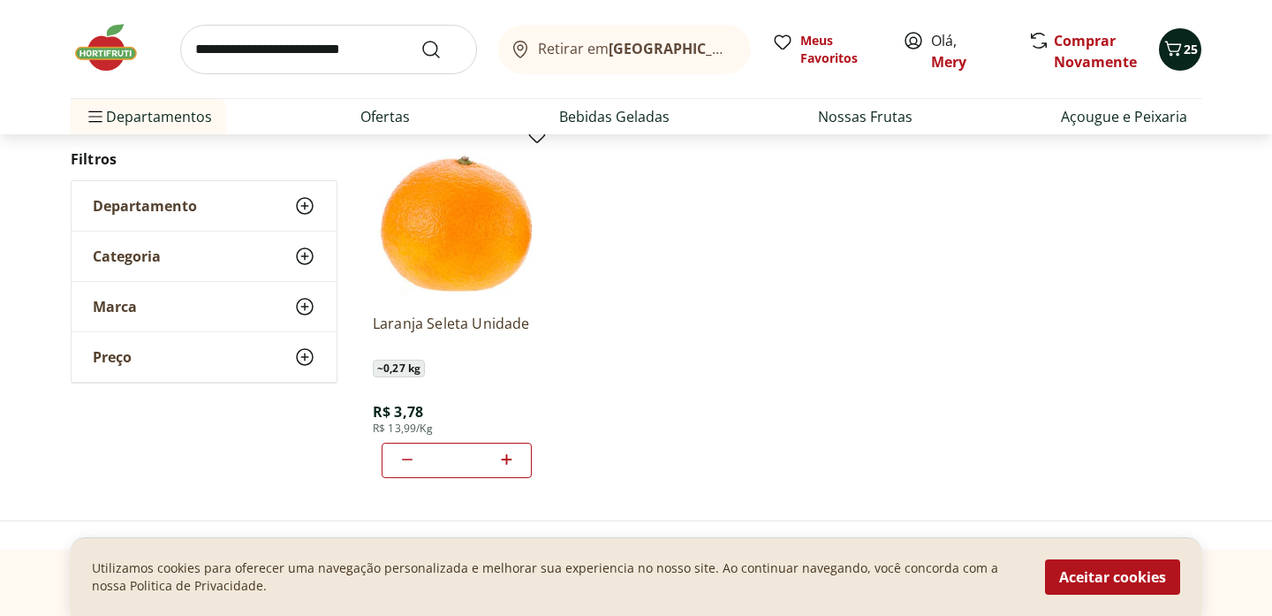
click at [1177, 39] on icon "Carrinho" at bounding box center [1173, 48] width 21 height 21
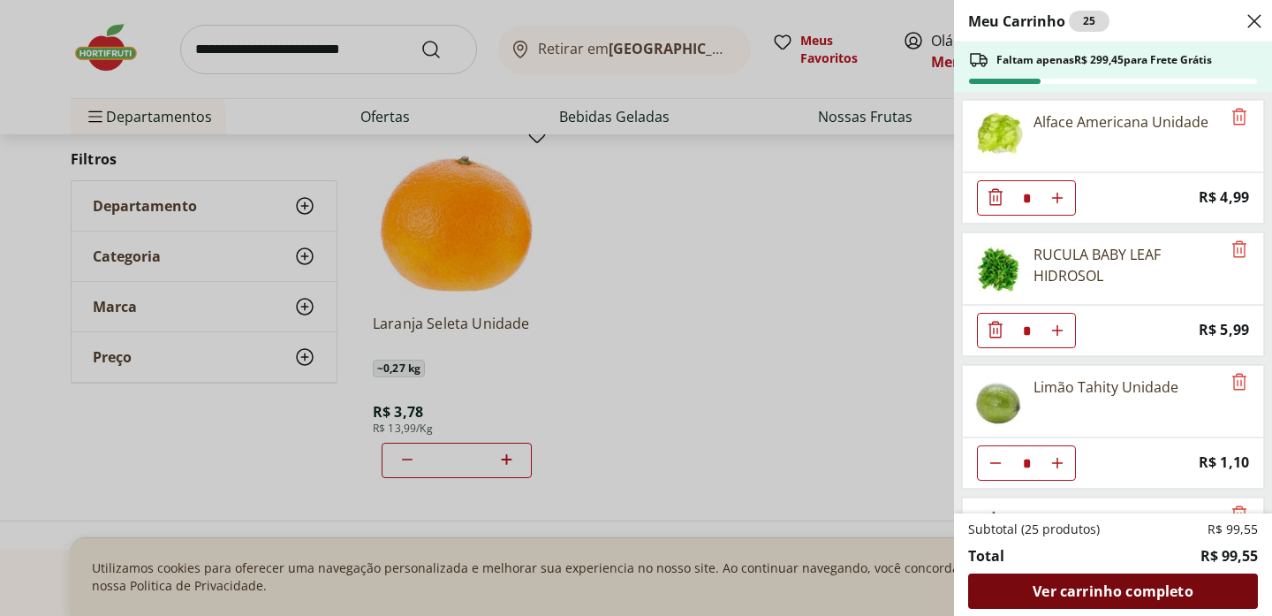
click at [1103, 588] on span "Ver carrinho completo" at bounding box center [1113, 591] width 160 height 14
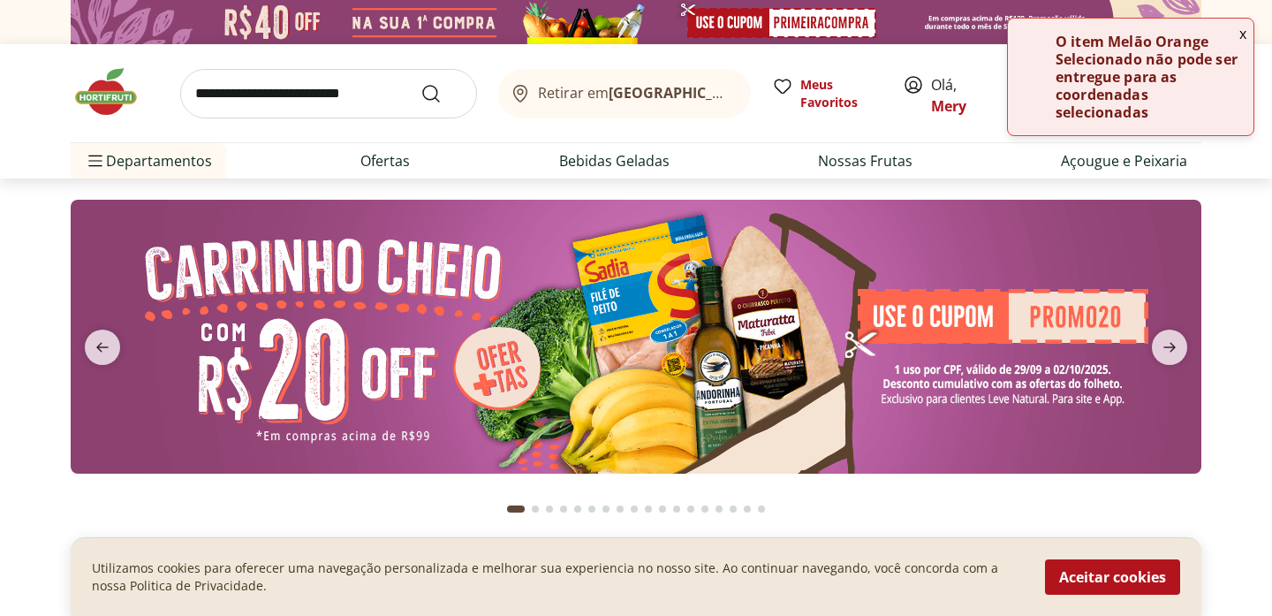
scroll to position [357, 0]
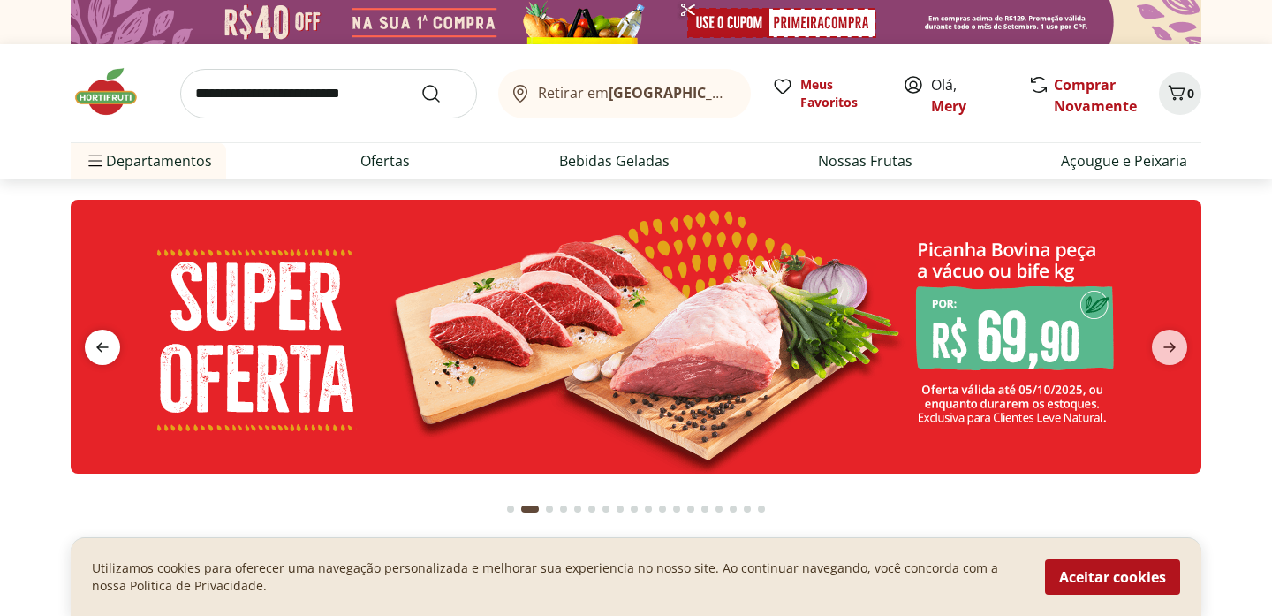
click at [109, 343] on icon "previous" at bounding box center [102, 347] width 21 height 21
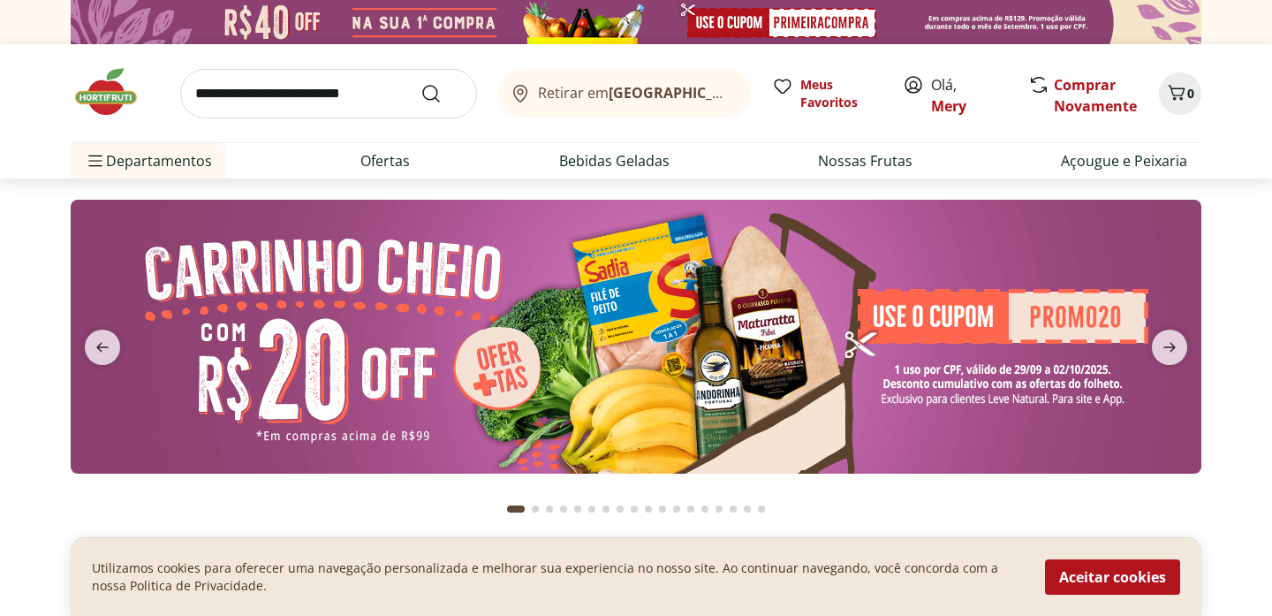
click at [1091, 330] on img at bounding box center [636, 337] width 1131 height 274
select select "**********"
